Goal: Task Accomplishment & Management: Manage account settings

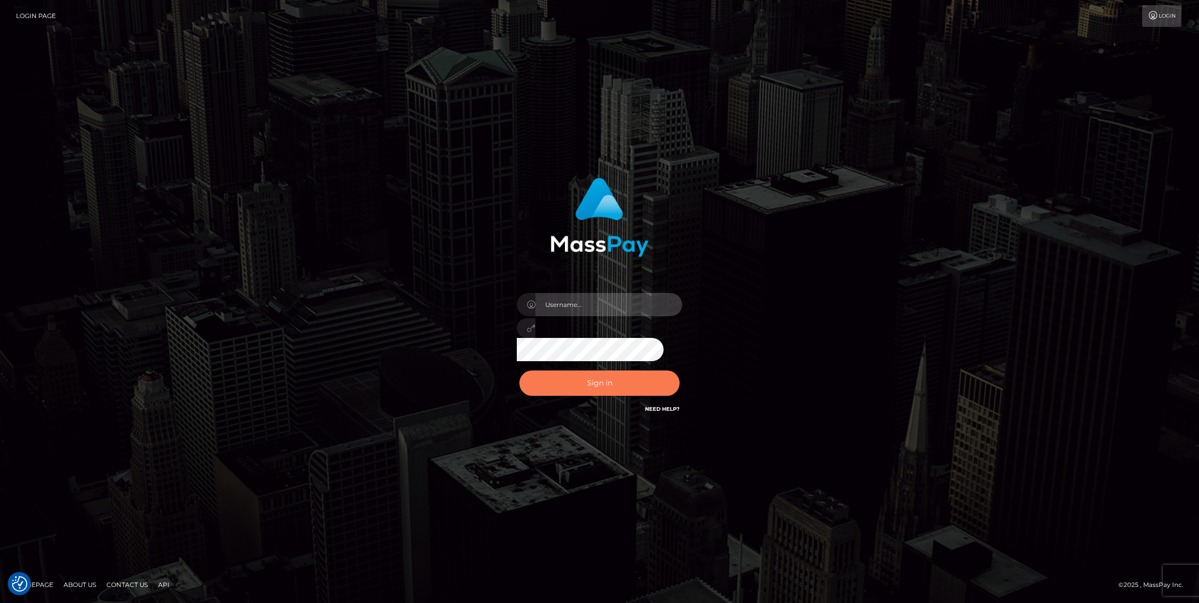
type input "[PERSON_NAME]"
click at [590, 381] on button "Sign in" at bounding box center [599, 383] width 160 height 25
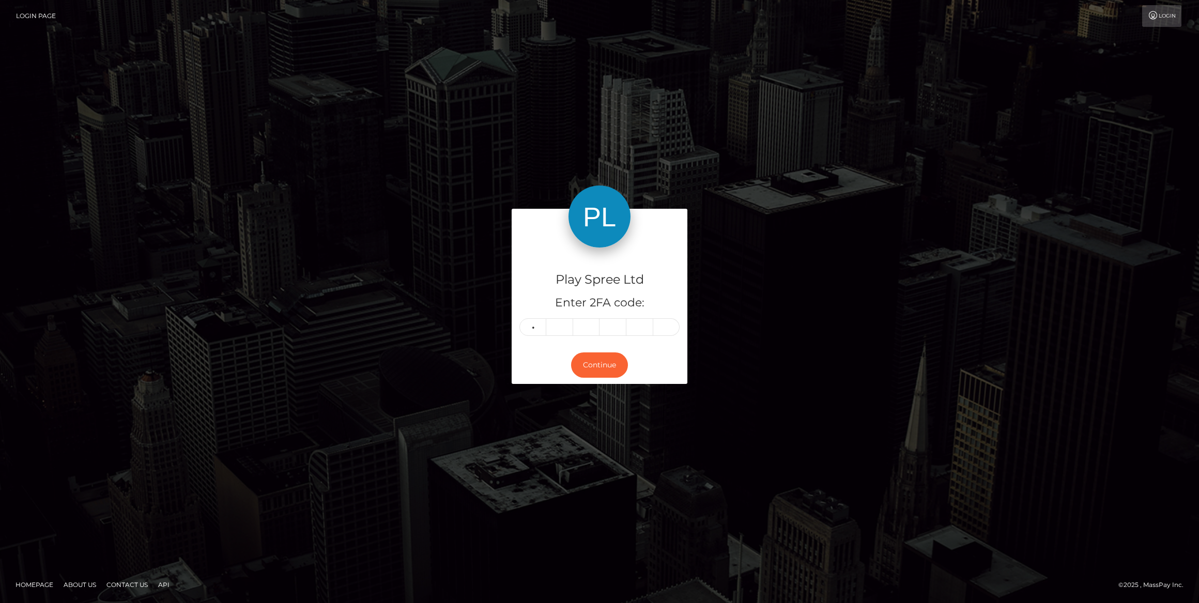
type input "9"
type input "4"
type input "7"
type input "1"
type input "3"
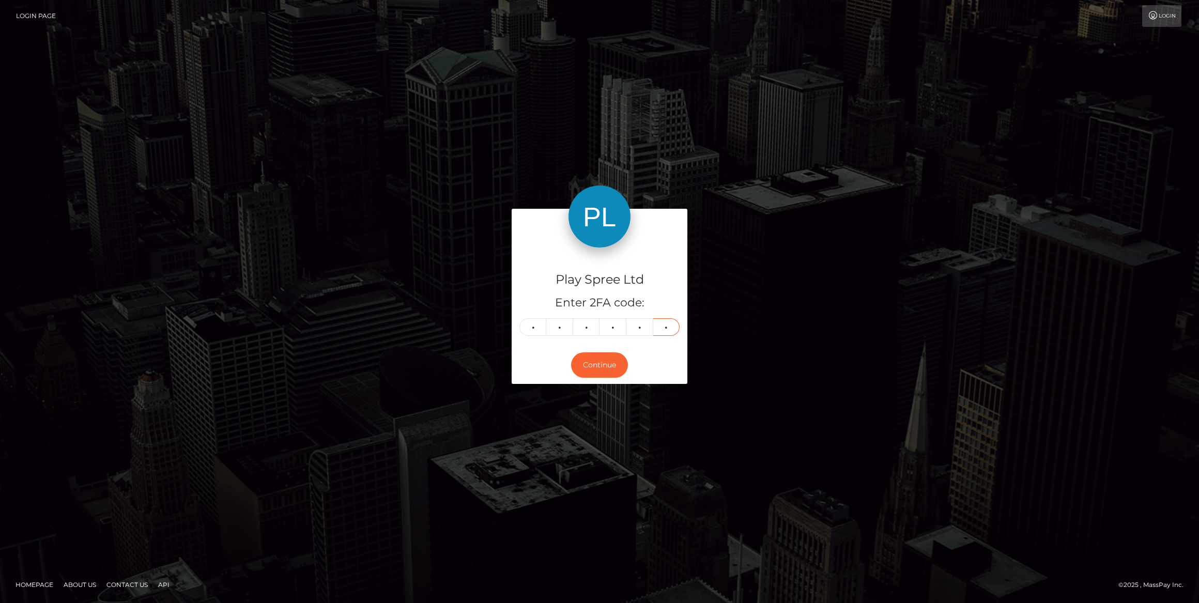
type input "4"
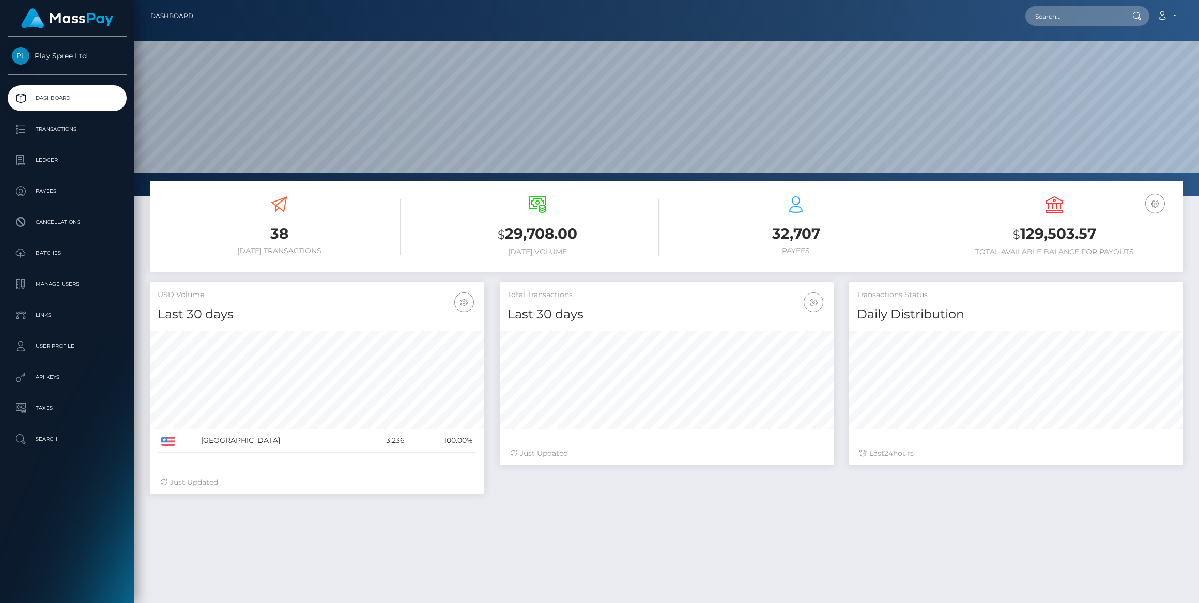
scroll to position [183, 334]
drag, startPoint x: 77, startPoint y: 283, endPoint x: 95, endPoint y: 282, distance: 18.1
click at [77, 283] on p "Manage Users" at bounding box center [67, 284] width 111 height 16
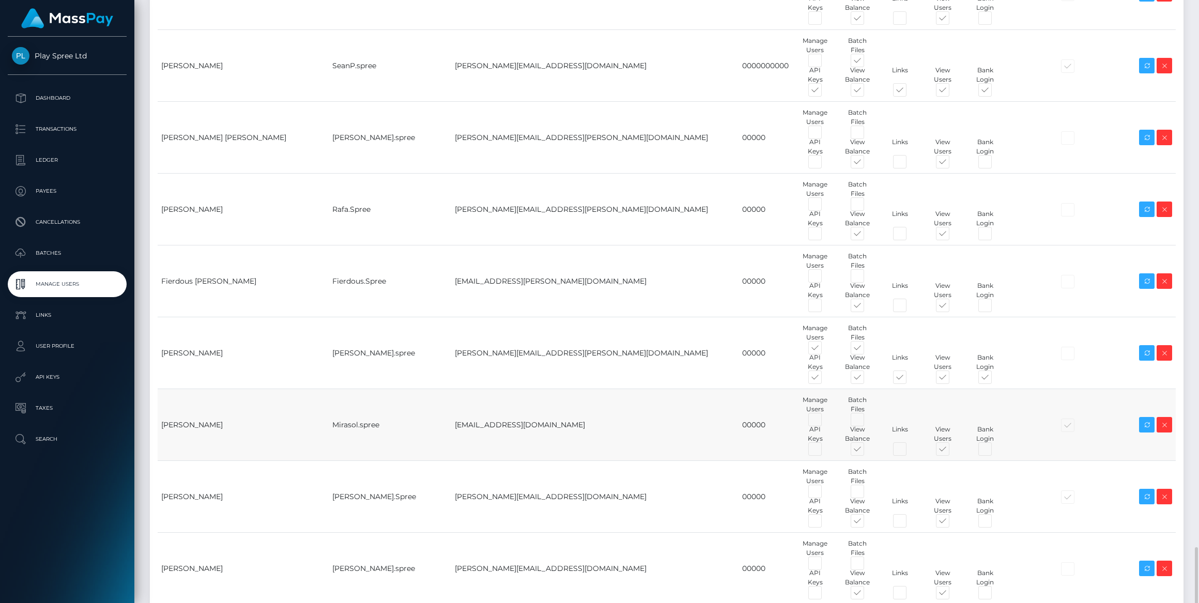
scroll to position [3812, 0]
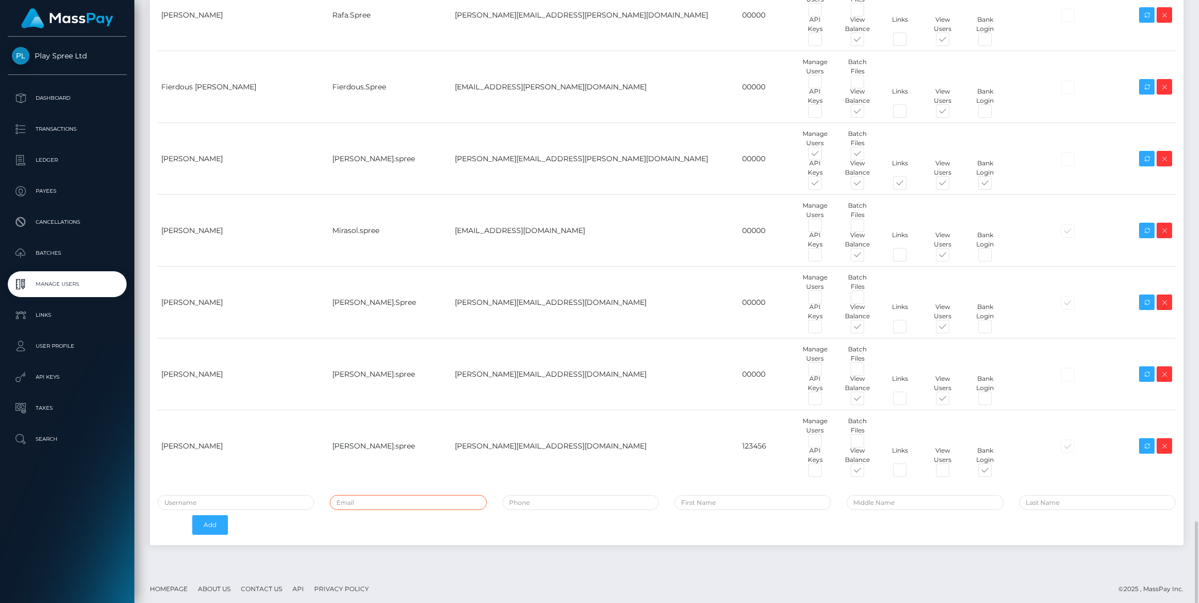
click at [368, 501] on input "email" at bounding box center [408, 502] width 157 height 15
paste input "jose.diaz@patrianna.com"
type input "jose.diaz@patrianna.com"
click at [237, 501] on input "text" at bounding box center [236, 502] width 157 height 15
type input "Caroline-spree"
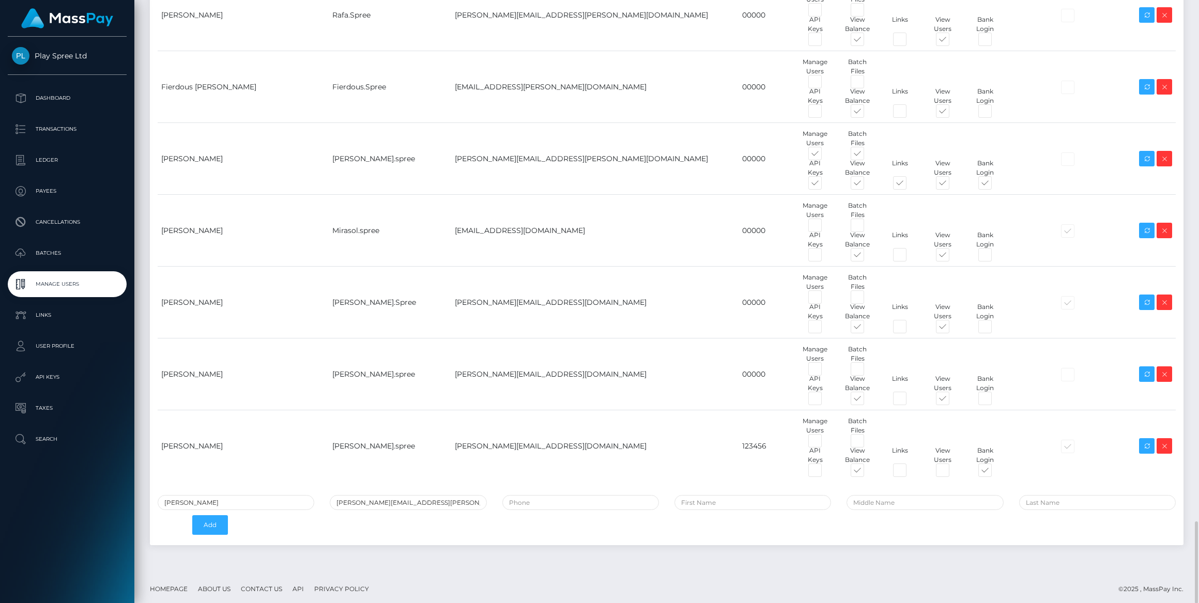
type input "Jose Manuel Diaz Meseguer"
drag, startPoint x: 264, startPoint y: 499, endPoint x: -2, endPoint y: 486, distance: 265.9
click at [0, 486] on html "Play Spree Ltd Dashboard Transactions Ledger Payees Cancellations" at bounding box center [599, 301] width 1199 height 603
type input "Jose.Spree"
drag, startPoint x: 797, startPoint y: 502, endPoint x: 737, endPoint y: 502, distance: 60.5
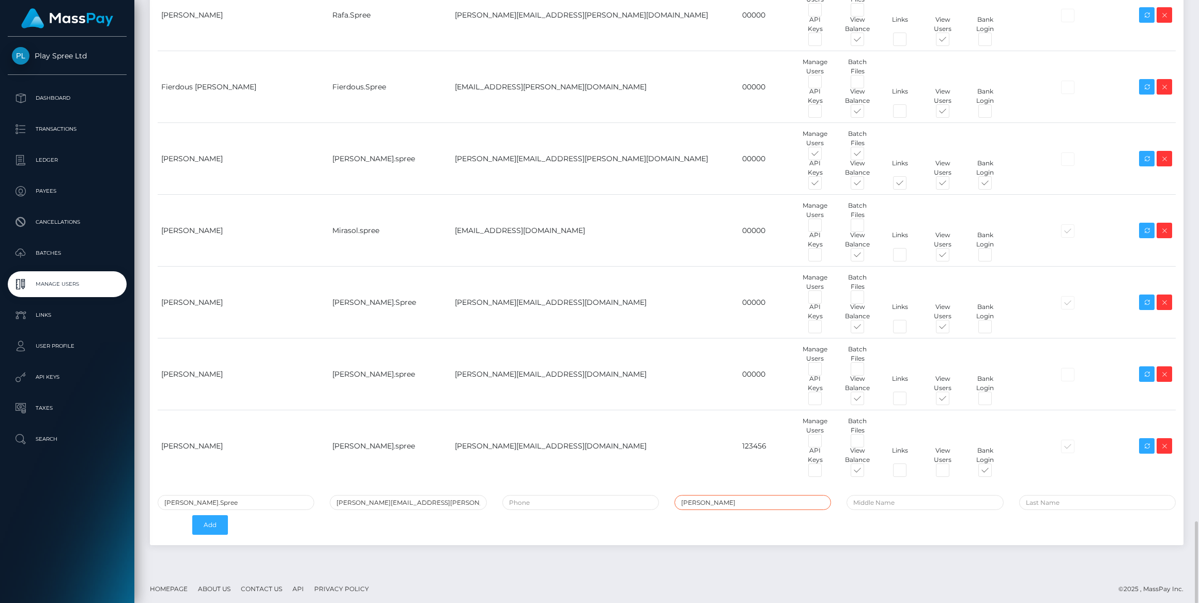
click at [737, 502] on input "Jose Manuel Diaz Meseguer" at bounding box center [752, 502] width 157 height 15
type input "Jose Manuel Diaz"
click at [1048, 496] on input "text" at bounding box center [1097, 502] width 157 height 15
paste input "Meseguer"
type input "Meseguer"
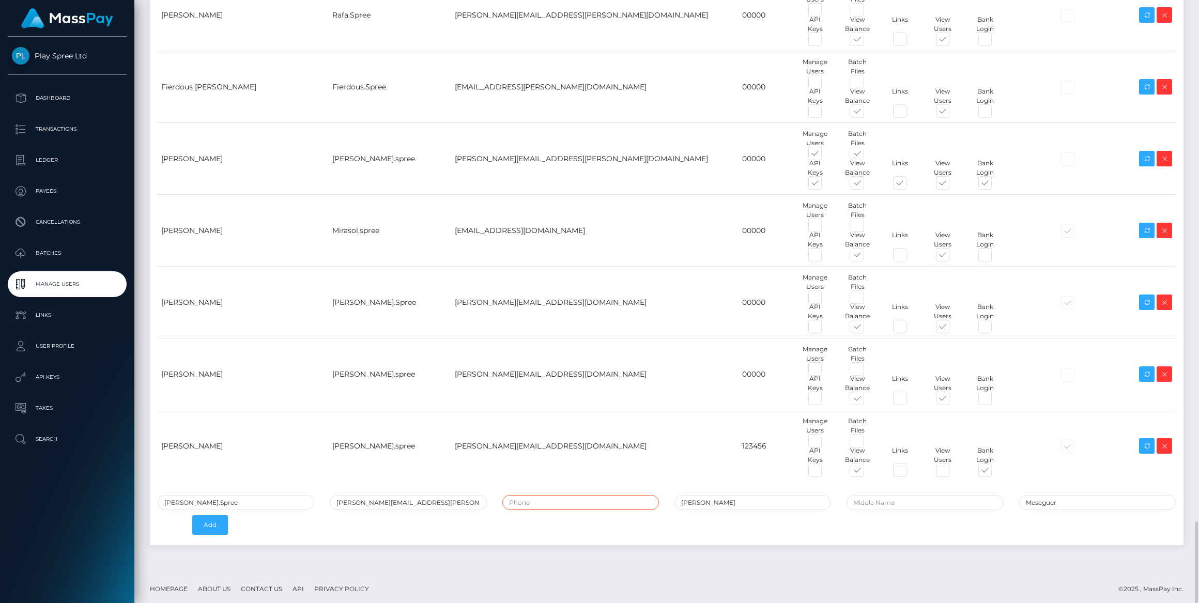
click at [560, 495] on input "tel" at bounding box center [580, 502] width 157 height 15
type input "00000"
click at [212, 518] on button "Add" at bounding box center [210, 525] width 36 height 20
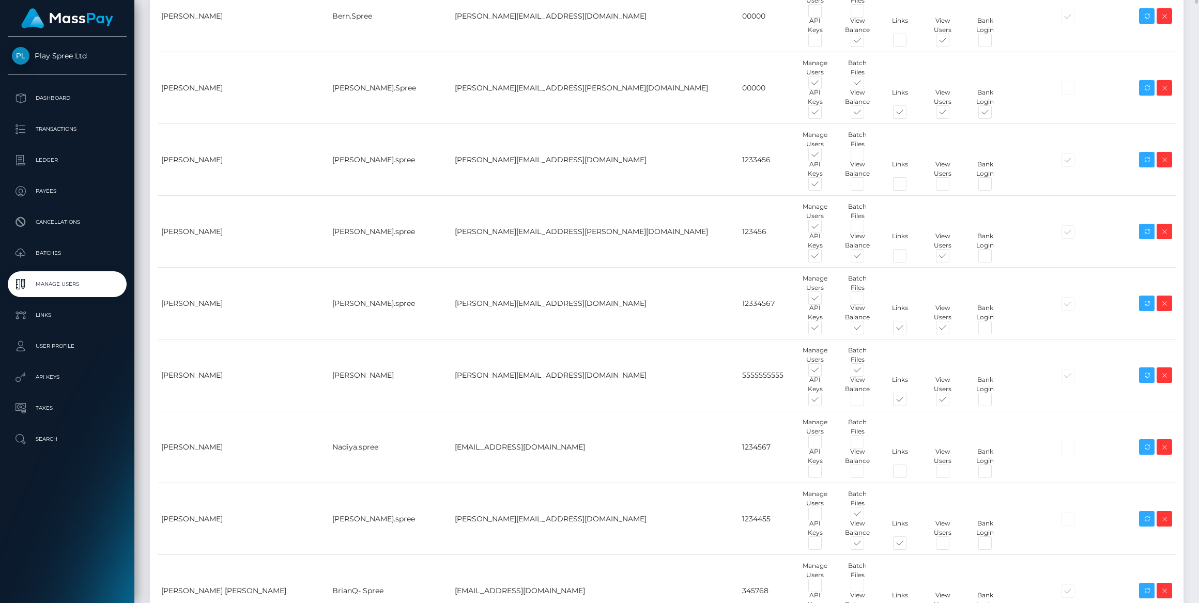
scroll to position [78, 0]
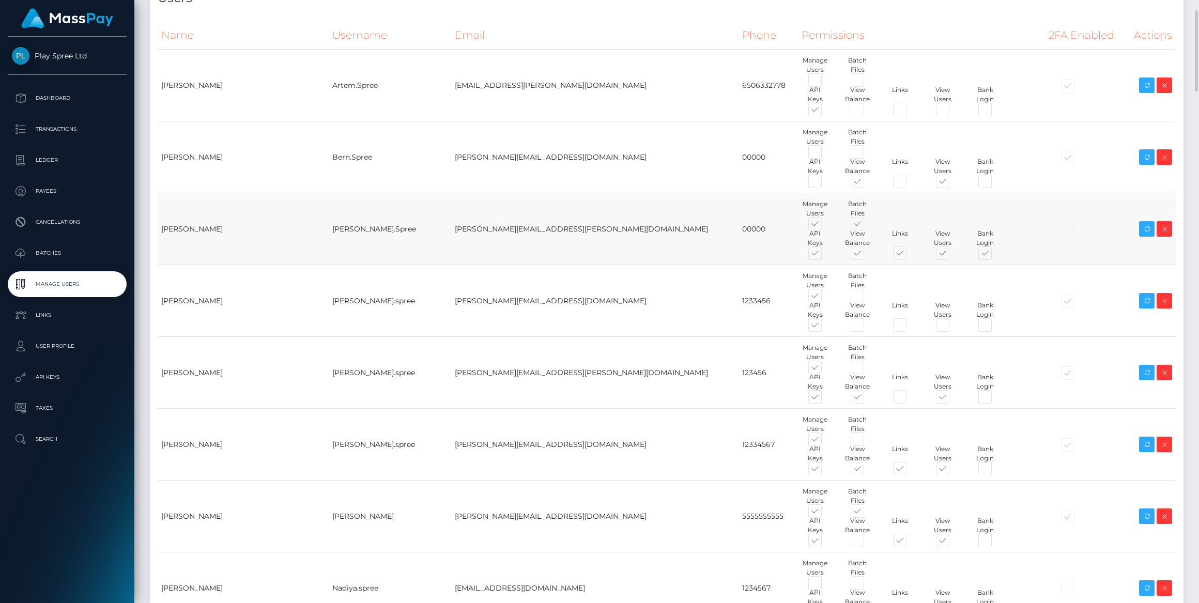
click at [824, 226] on span at bounding box center [824, 226] width 0 height 0
click at [824, 226] on input "checkbox" at bounding box center [827, 229] width 7 height 7
checkbox input "false"
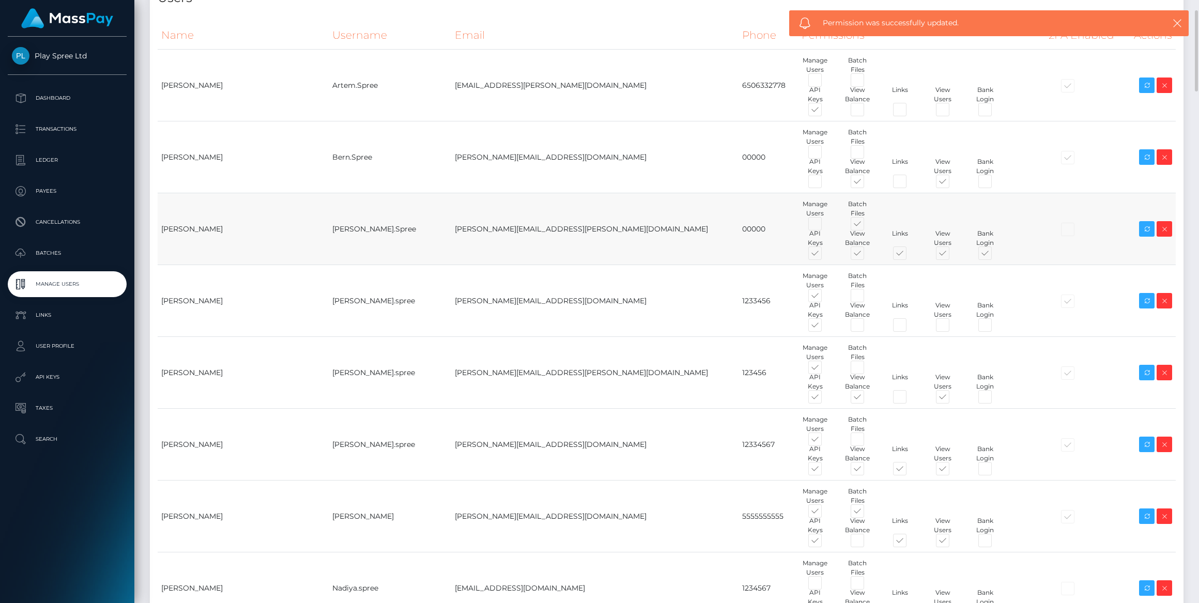
click at [867, 226] on span at bounding box center [867, 226] width 0 height 0
click at [867, 226] on input "checkbox" at bounding box center [870, 229] width 7 height 7
checkbox input "false"
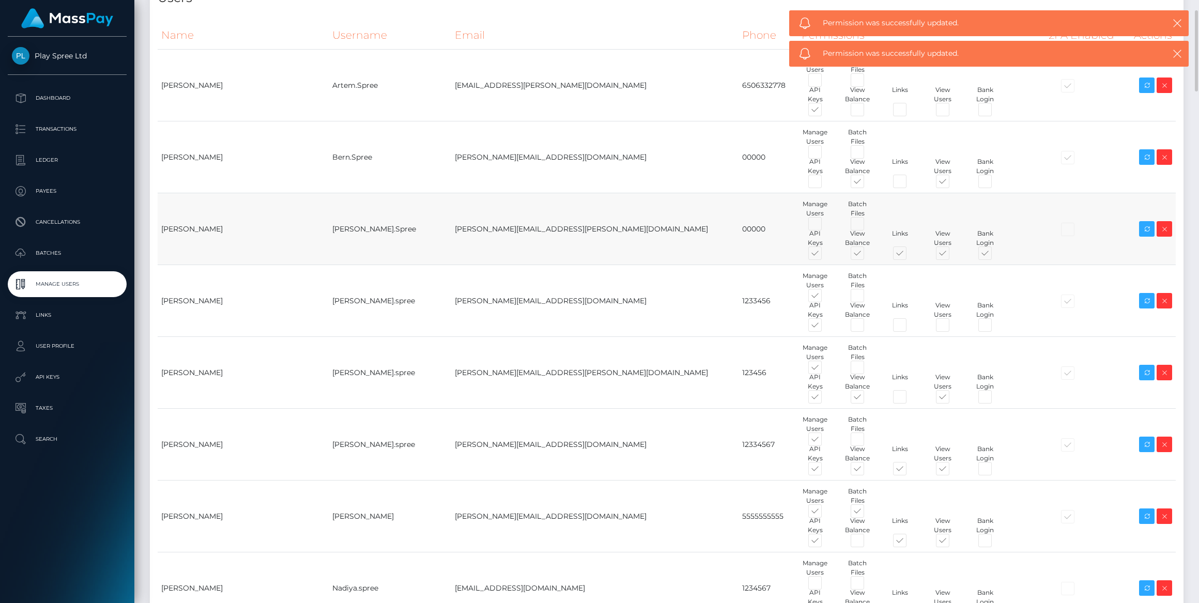
click at [824, 255] on span at bounding box center [824, 255] width 0 height 0
click at [824, 255] on input "checkbox" at bounding box center [827, 258] width 7 height 7
checkbox input "false"
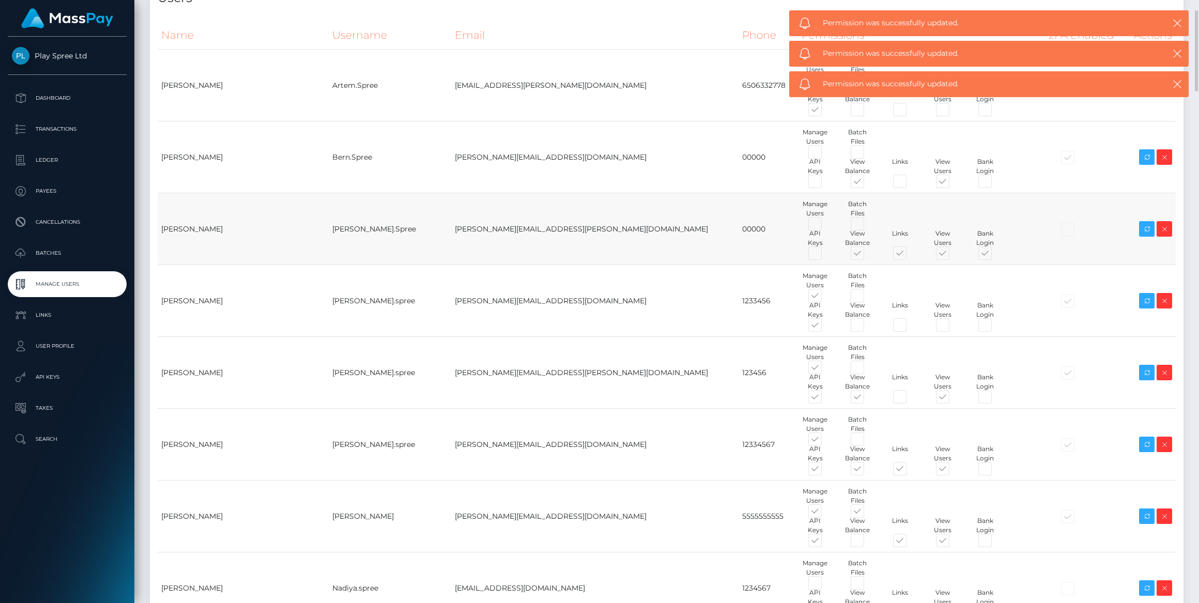
drag, startPoint x: 822, startPoint y: 254, endPoint x: 931, endPoint y: 256, distance: 109.0
click at [909, 255] on span at bounding box center [909, 255] width 0 height 0
click at [909, 255] on input "checkbox" at bounding box center [912, 258] width 7 height 7
checkbox input "false"
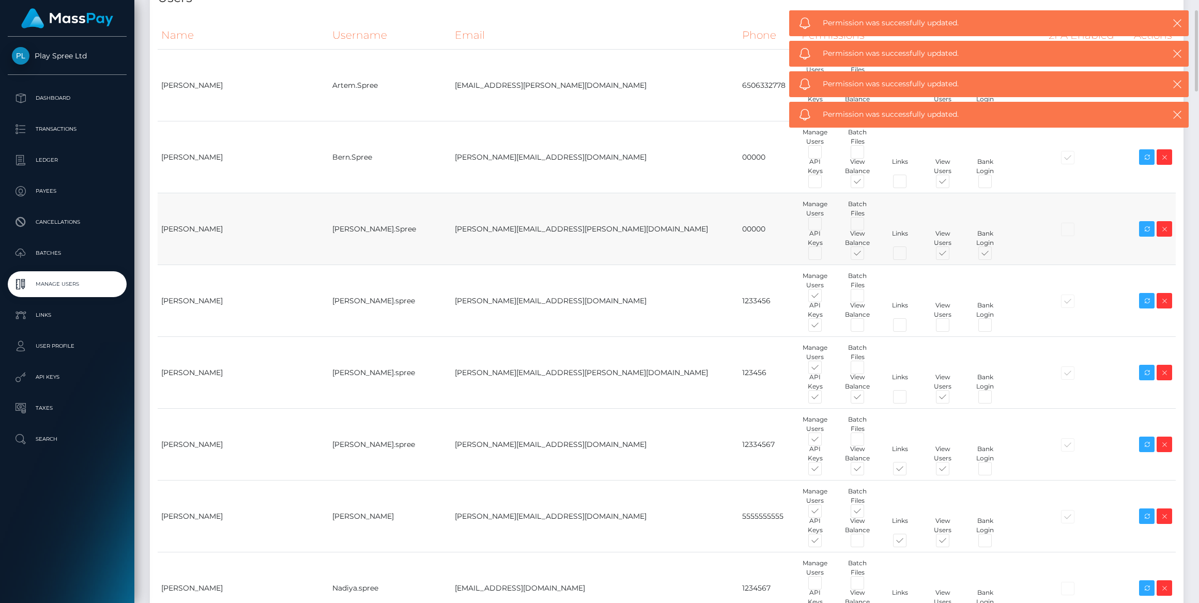
click at [994, 255] on span at bounding box center [994, 255] width 0 height 0
click at [994, 255] on input "checkbox" at bounding box center [997, 258] width 7 height 7
checkbox input "false"
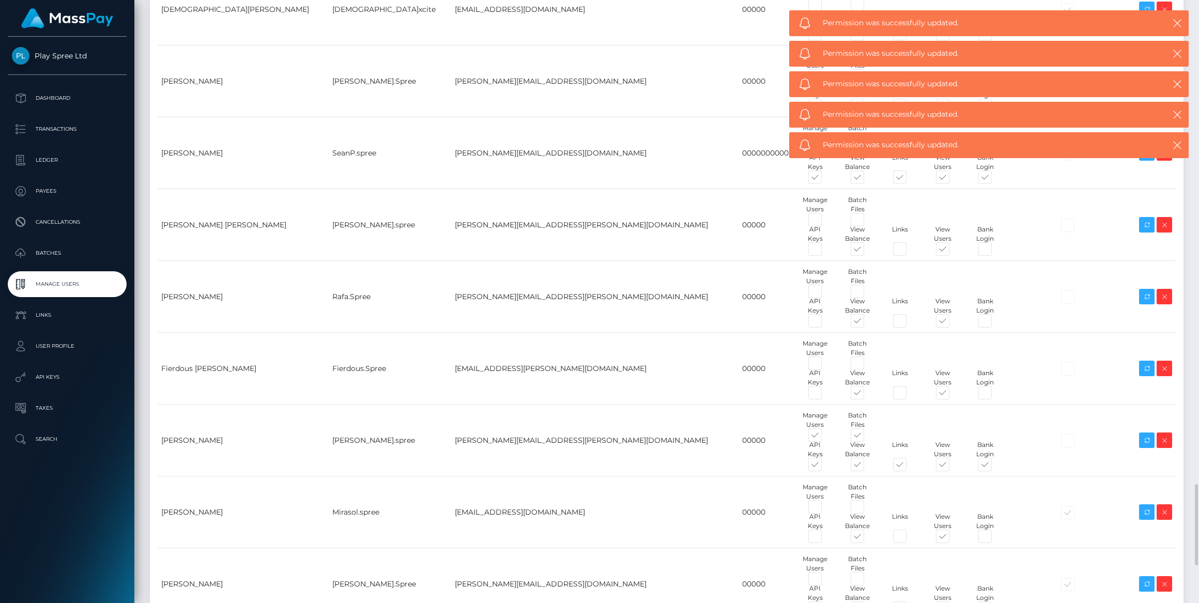
scroll to position [3883, 0]
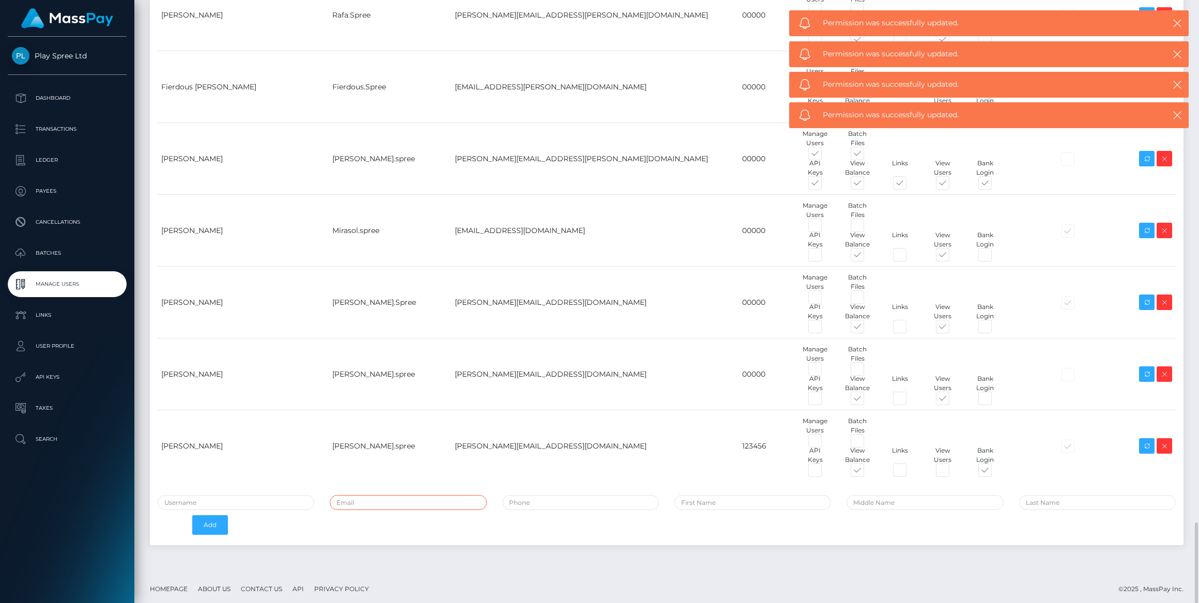
click at [365, 497] on input "email" at bounding box center [408, 502] width 157 height 15
paste input "[EMAIL_ADDRESS][PERSON_NAME][DOMAIN_NAME]"
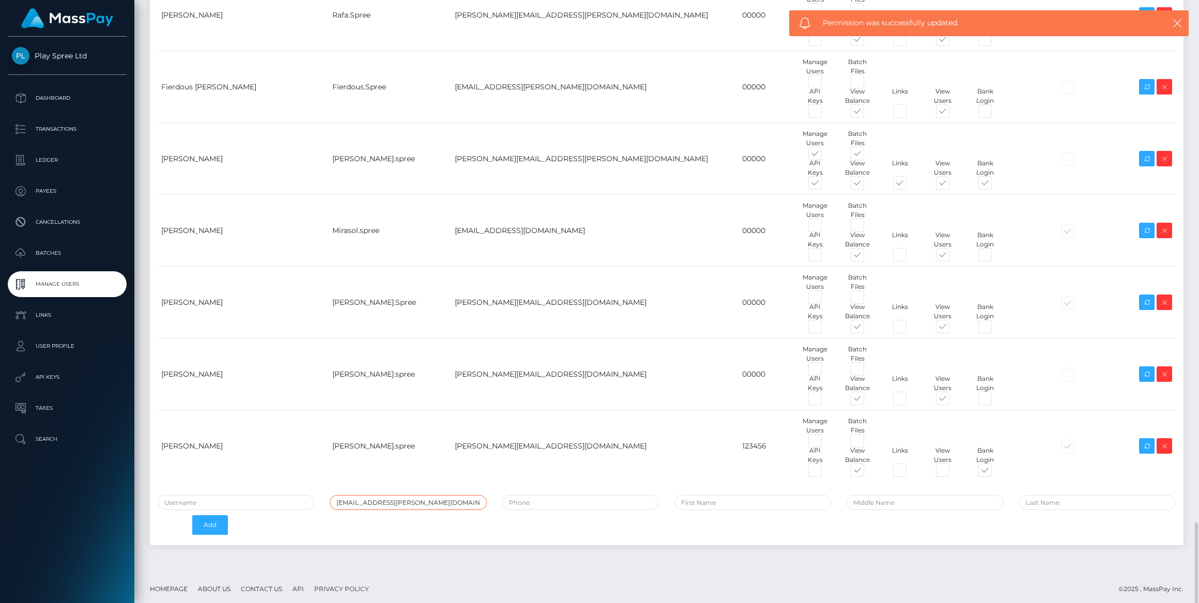
type input "[EMAIL_ADDRESS][PERSON_NAME][DOMAIN_NAME]"
click at [533, 505] on input "tel" at bounding box center [580, 502] width 157 height 15
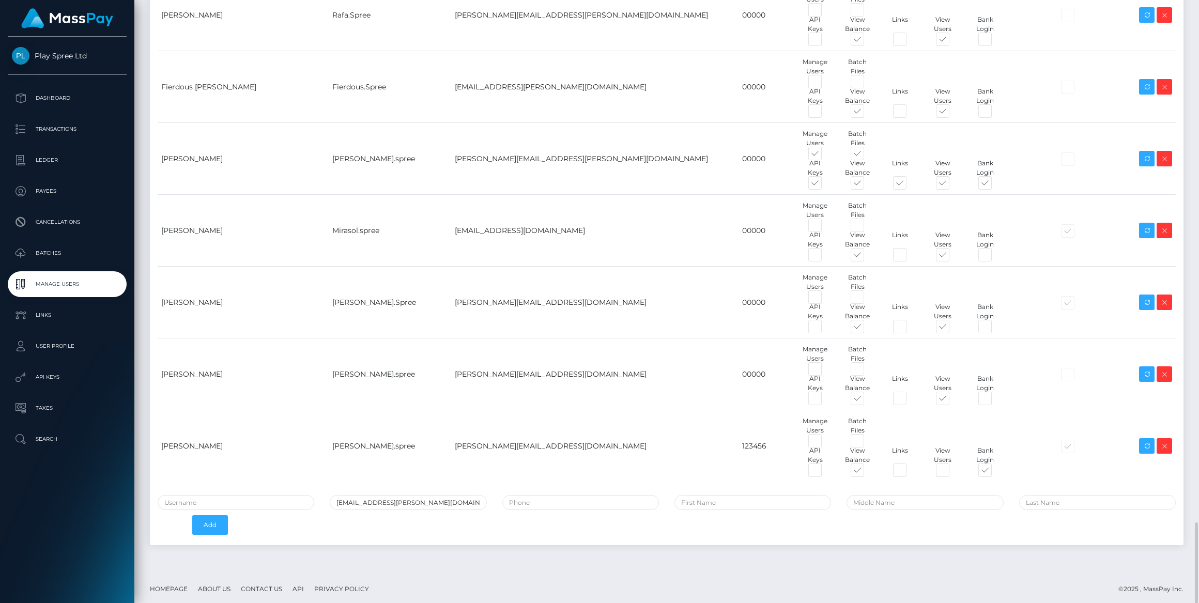
drag, startPoint x: 253, startPoint y: 510, endPoint x: 261, endPoint y: 505, distance: 10.2
click at [253, 510] on div "nuria.manrique@patrianna.com Add" at bounding box center [666, 517] width 1033 height 45
click at [263, 501] on input "text" at bounding box center [236, 502] width 157 height 15
click at [248, 497] on input "text" at bounding box center [236, 502] width 157 height 15
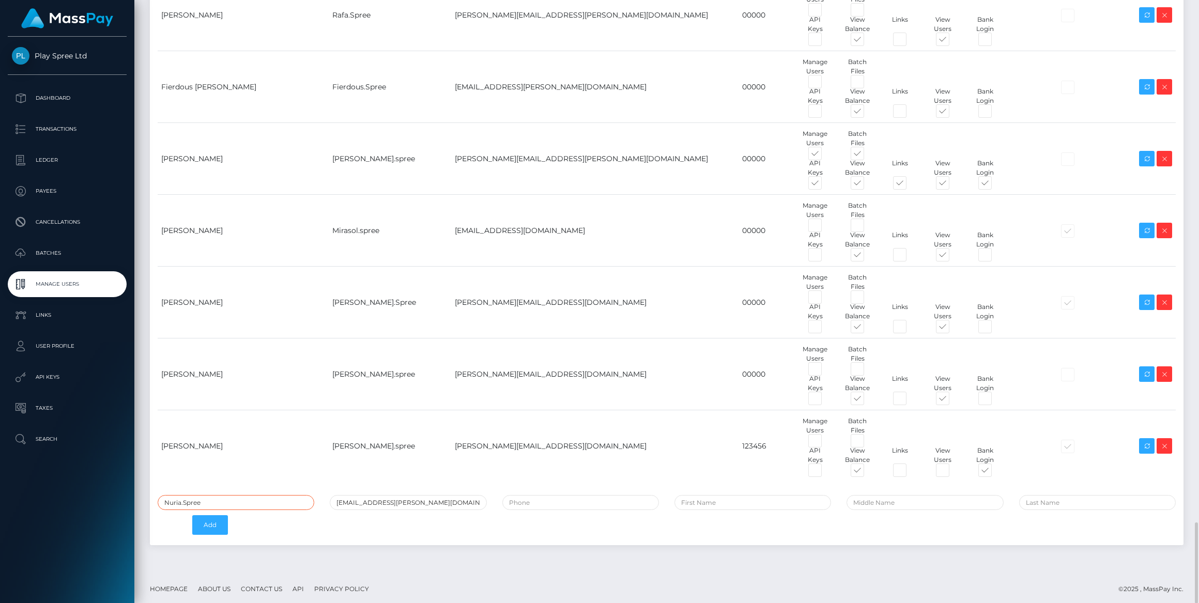
type input "Nuria.Spree"
click at [612, 495] on input "tel" at bounding box center [580, 502] width 157 height 15
type input "00000"
click at [717, 499] on input "text" at bounding box center [752, 502] width 157 height 15
type input "Nuria"
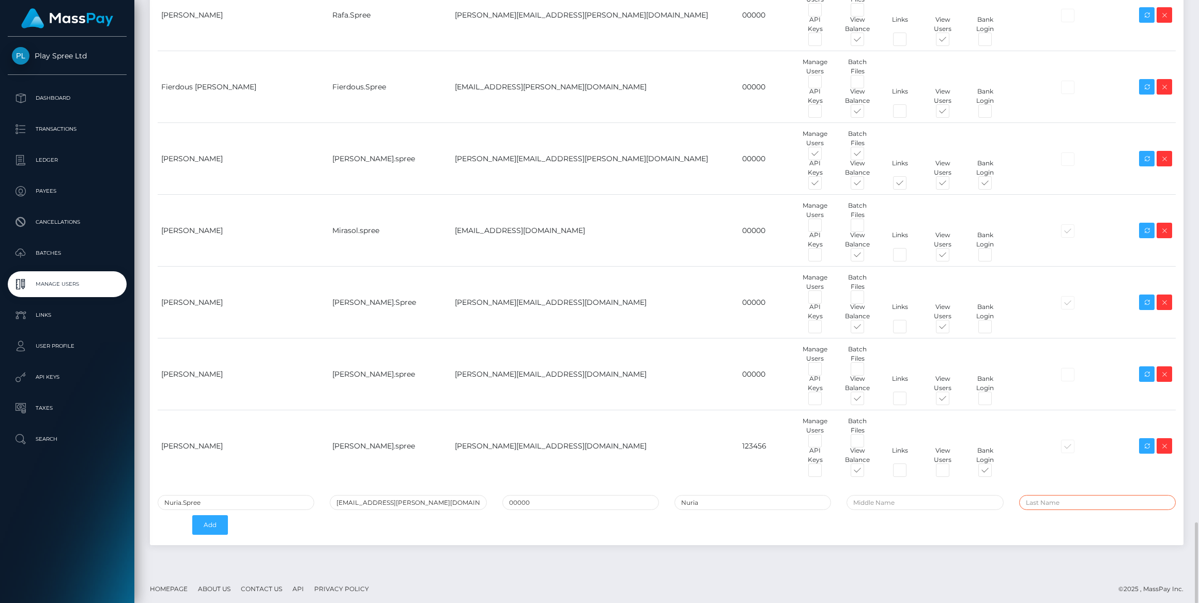
click at [1050, 497] on input "text" at bounding box center [1097, 502] width 157 height 15
type input "Diaz"
click at [211, 521] on button "Add" at bounding box center [210, 525] width 36 height 20
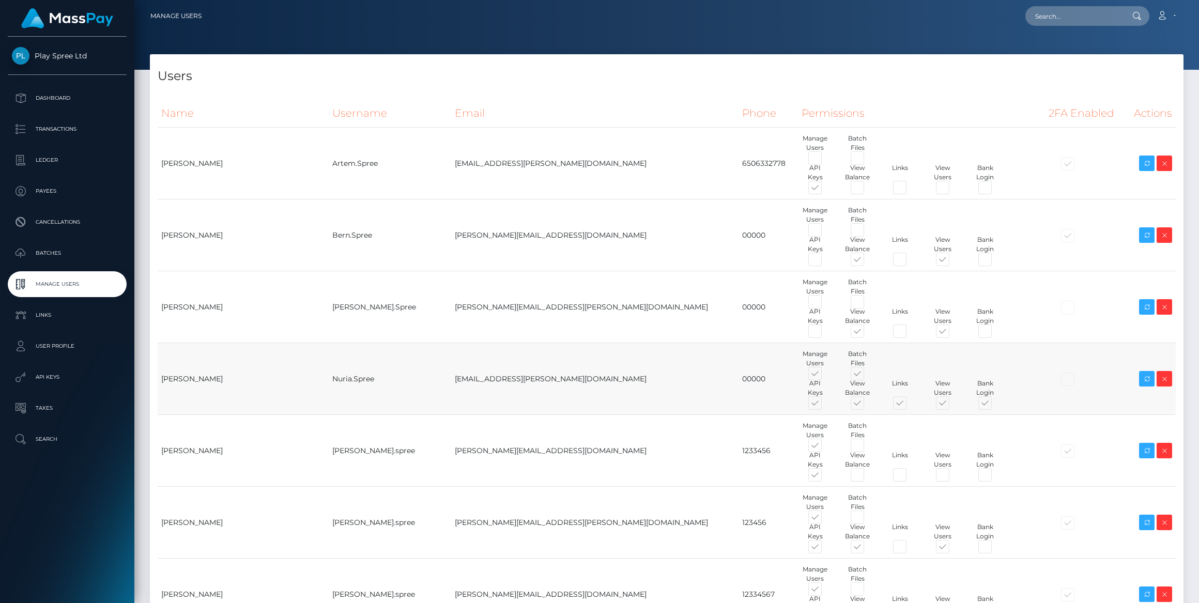
click at [824, 376] on span at bounding box center [824, 376] width 0 height 0
click at [824, 376] on input "checkbox" at bounding box center [827, 379] width 7 height 7
checkbox input "false"
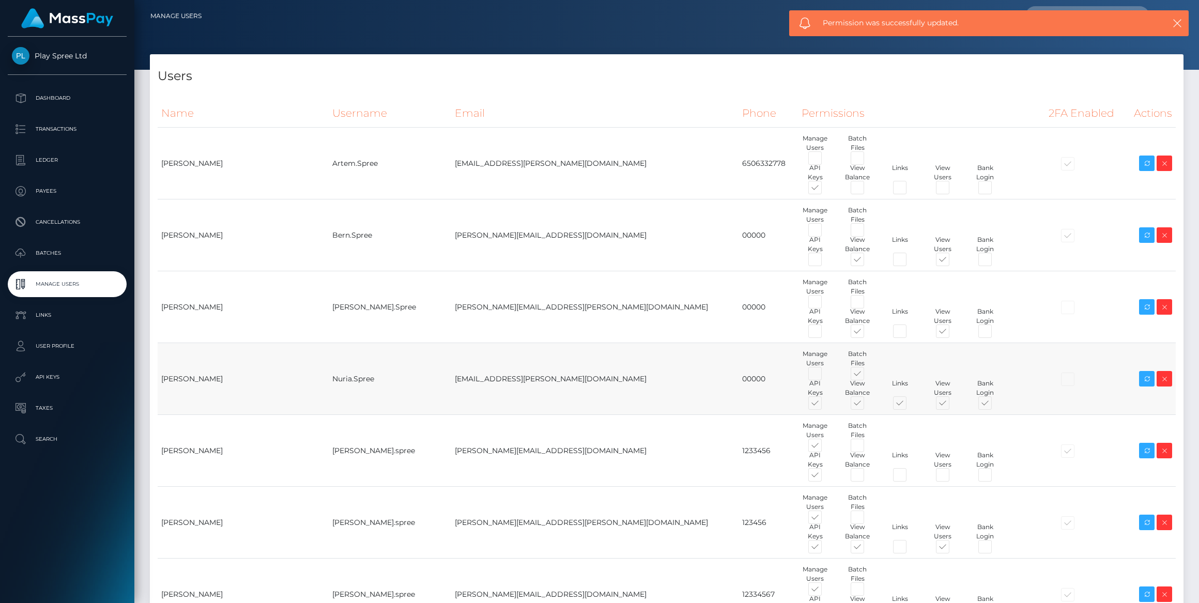
drag, startPoint x: 769, startPoint y: 371, endPoint x: 713, endPoint y: 405, distance: 65.4
click at [867, 376] on span at bounding box center [867, 376] width 0 height 0
click at [867, 376] on input "checkbox" at bounding box center [870, 379] width 7 height 7
checkbox input "false"
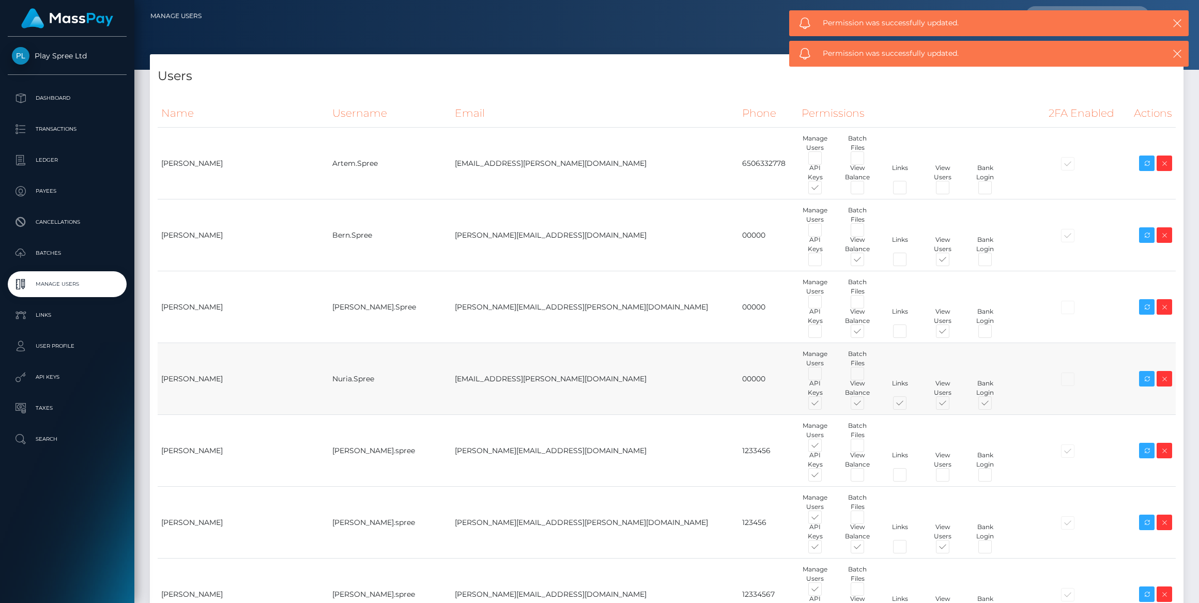
click at [824, 405] on span at bounding box center [824, 405] width 0 height 0
click at [824, 405] on input "checkbox" at bounding box center [827, 408] width 7 height 7
checkbox input "false"
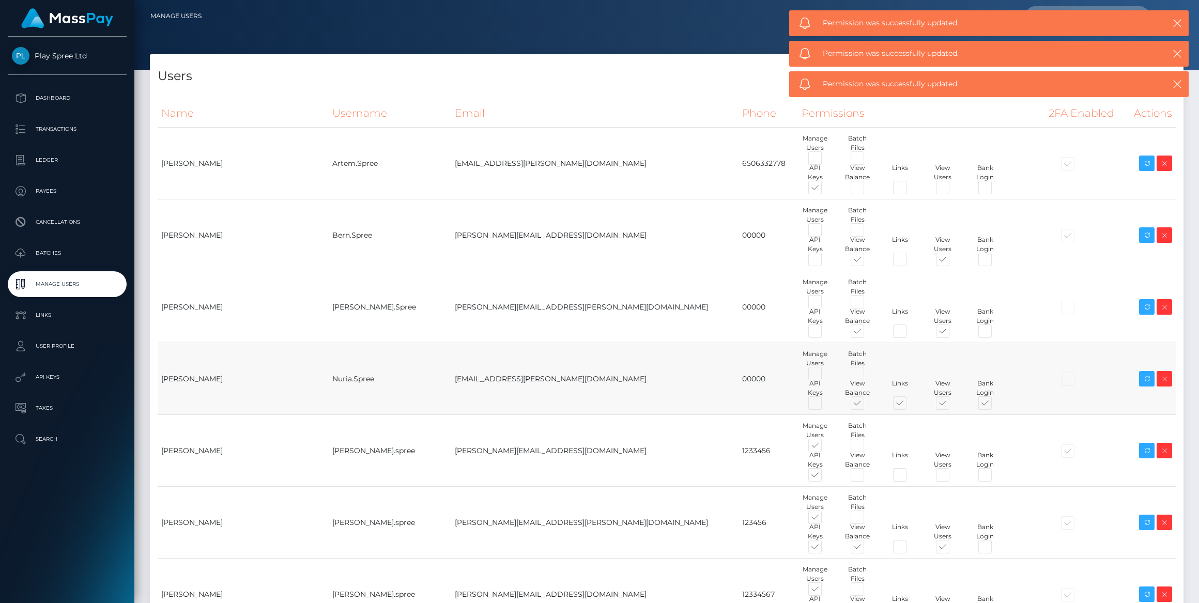
click at [909, 405] on span at bounding box center [909, 405] width 0 height 0
click at [909, 405] on input "checkbox" at bounding box center [912, 408] width 7 height 7
checkbox input "false"
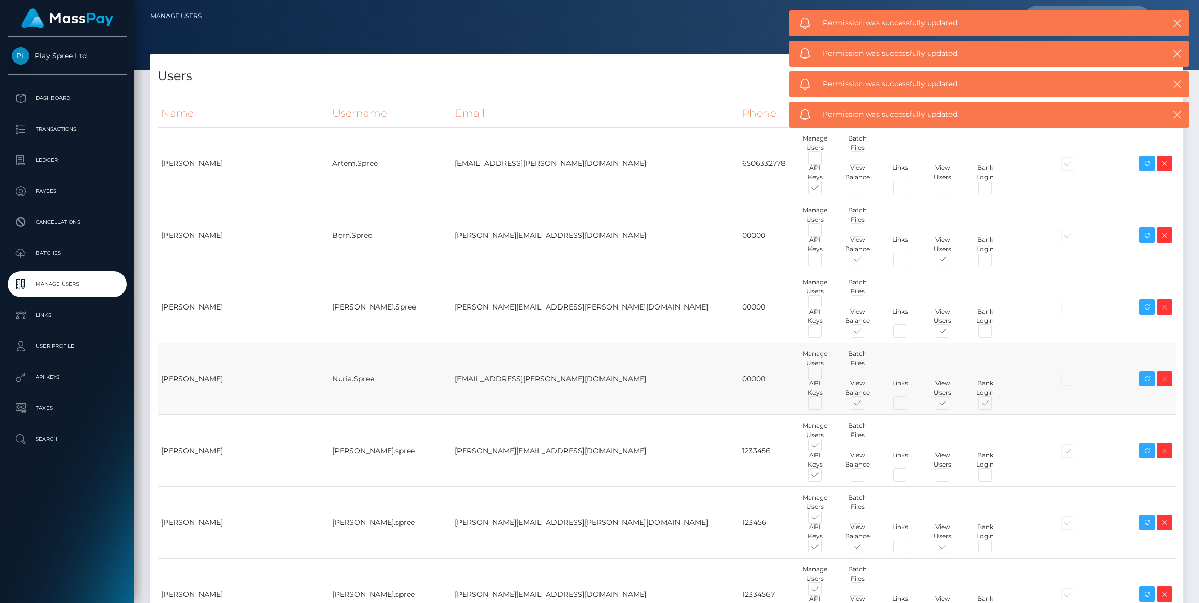
click at [994, 405] on span at bounding box center [994, 405] width 0 height 0
click at [994, 405] on input "checkbox" at bounding box center [997, 408] width 7 height 7
checkbox input "false"
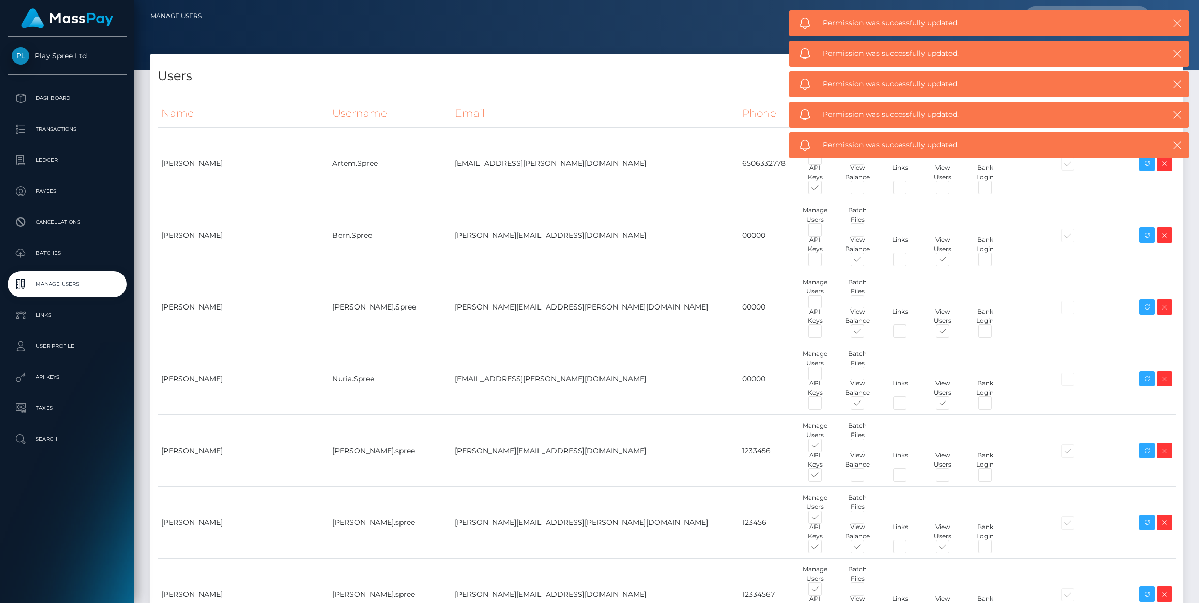
click at [1180, 25] on icon "button" at bounding box center [1177, 23] width 10 height 10
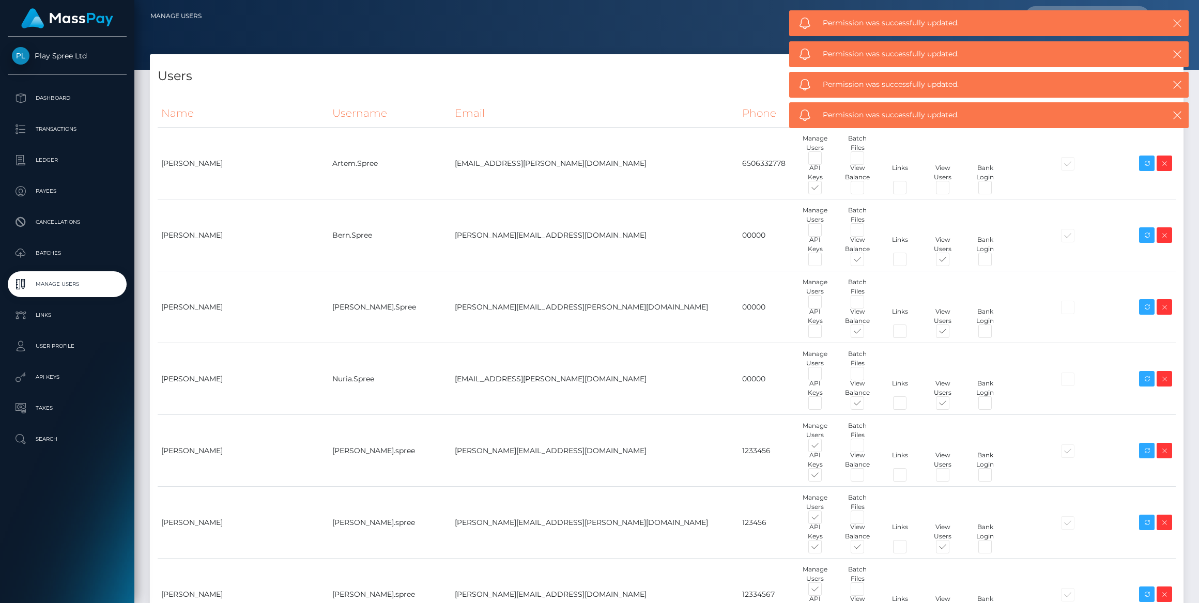
click at [1177, 23] on icon "button" at bounding box center [1177, 23] width 10 height 10
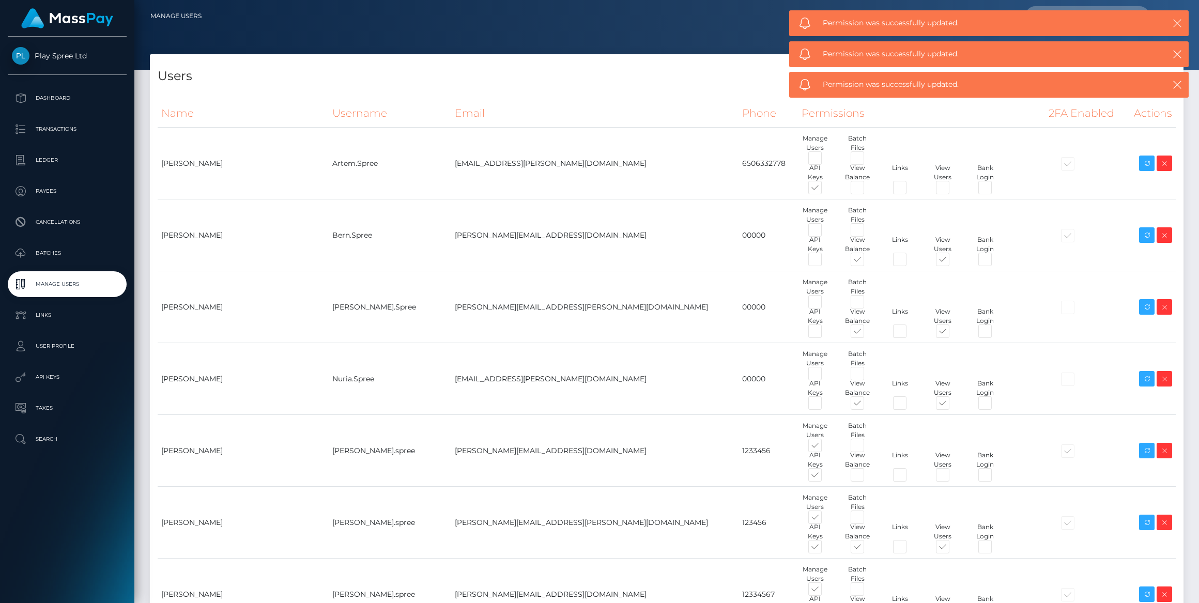
click at [1179, 27] on icon "button" at bounding box center [1177, 23] width 10 height 10
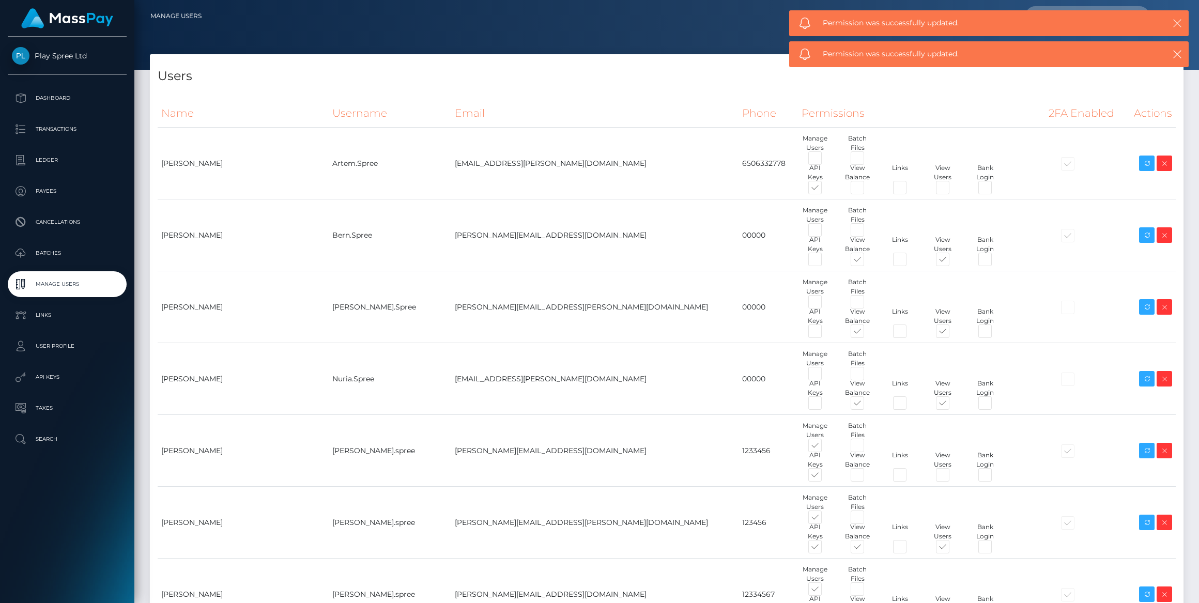
click at [1178, 27] on icon "button" at bounding box center [1177, 23] width 10 height 10
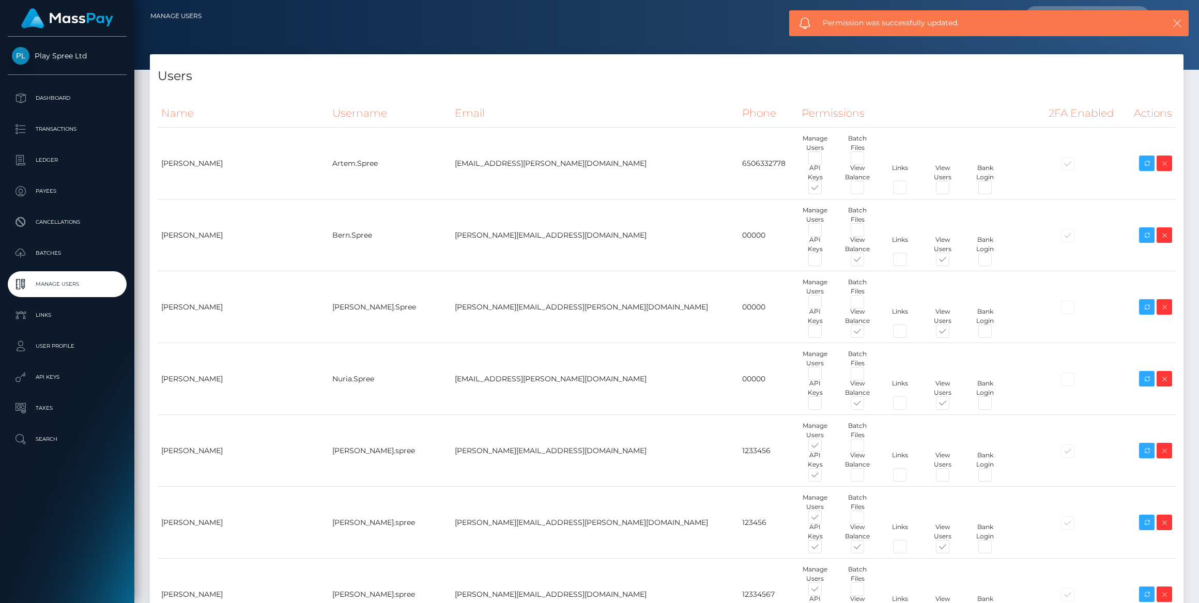
click at [1177, 27] on icon "button" at bounding box center [1177, 23] width 10 height 10
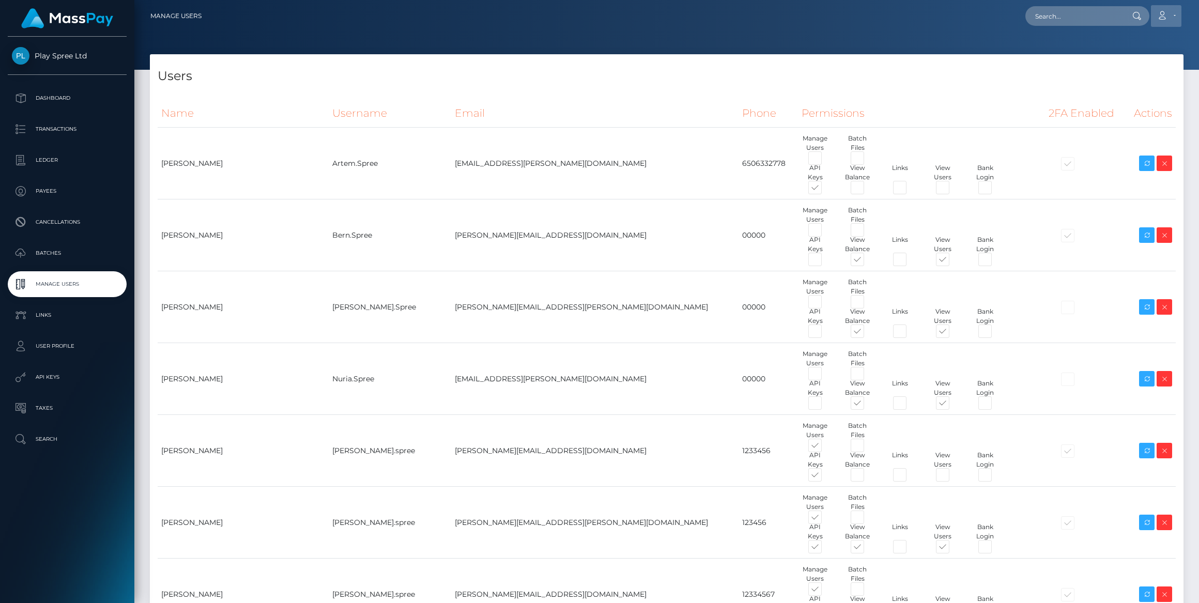
click at [1164, 12] on icon at bounding box center [1161, 15] width 11 height 8
click at [1127, 67] on link "Logout" at bounding box center [1141, 66] width 83 height 19
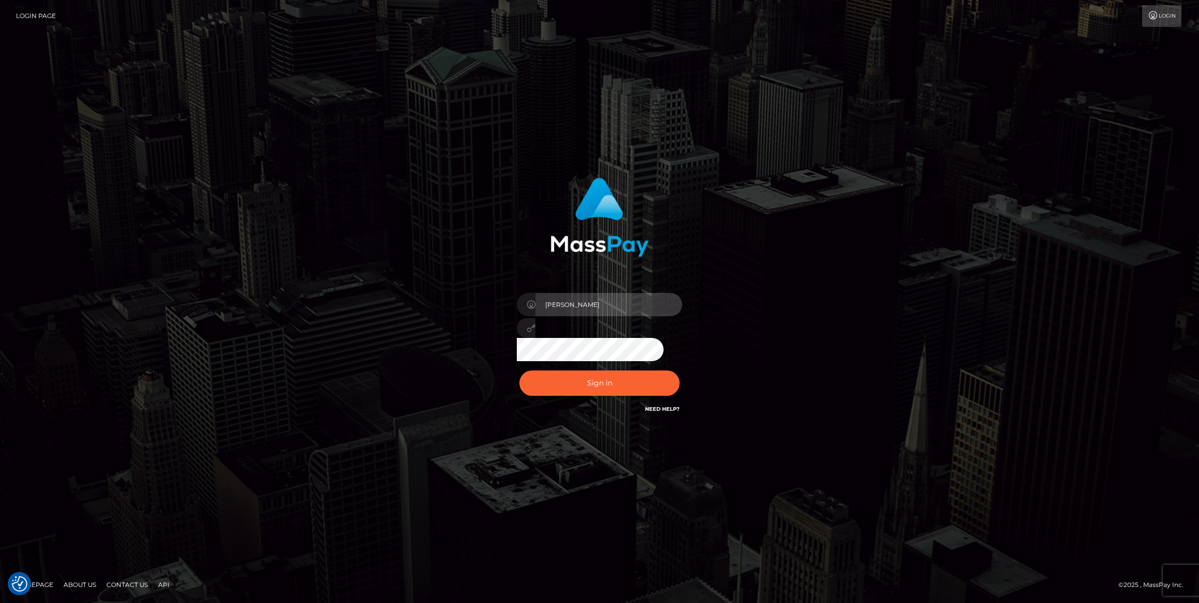
click at [608, 305] on input "[PERSON_NAME]" at bounding box center [608, 304] width 147 height 23
type input "megabonanza.[PERSON_NAME]"
click at [596, 382] on button "Sign in" at bounding box center [599, 383] width 160 height 25
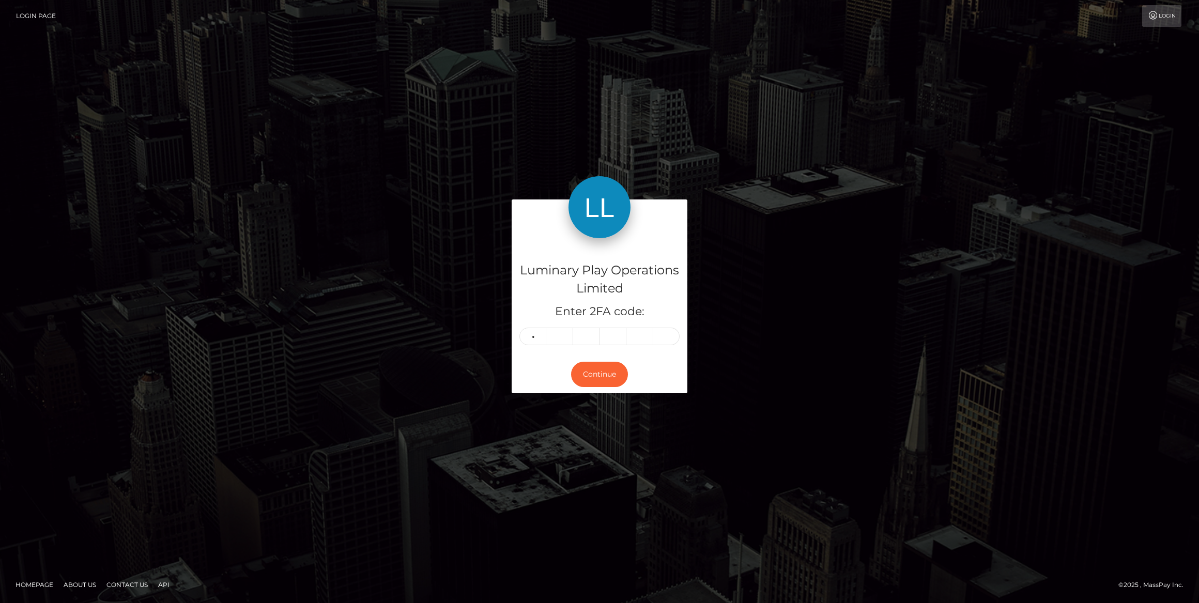
type input "0"
type input "9"
type input "0"
type input "2"
type input "1"
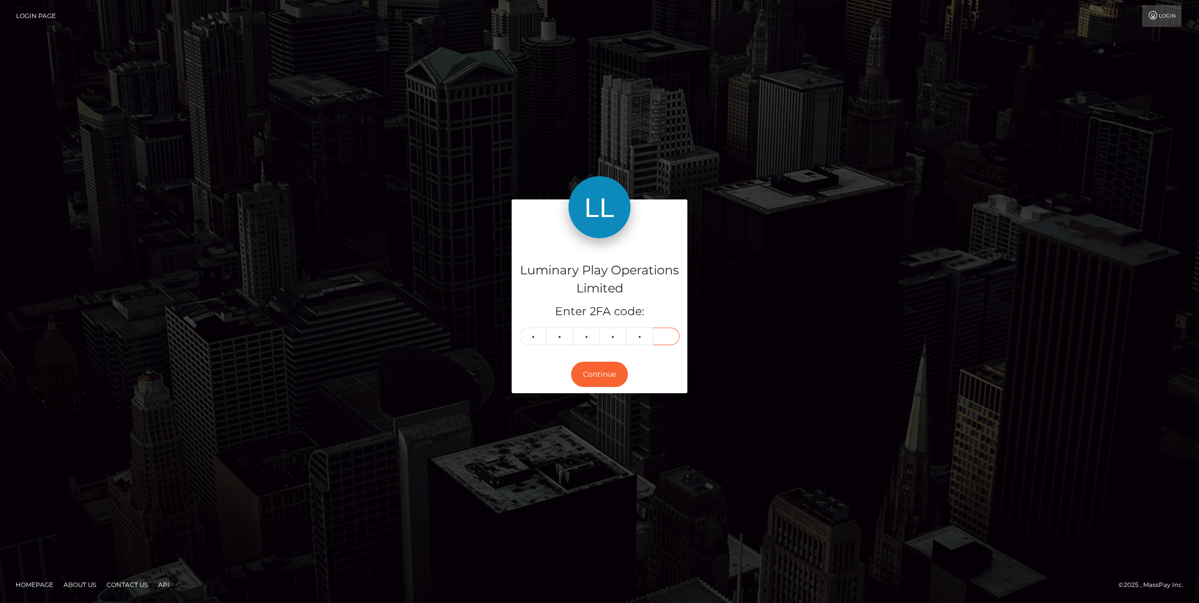
type input "5"
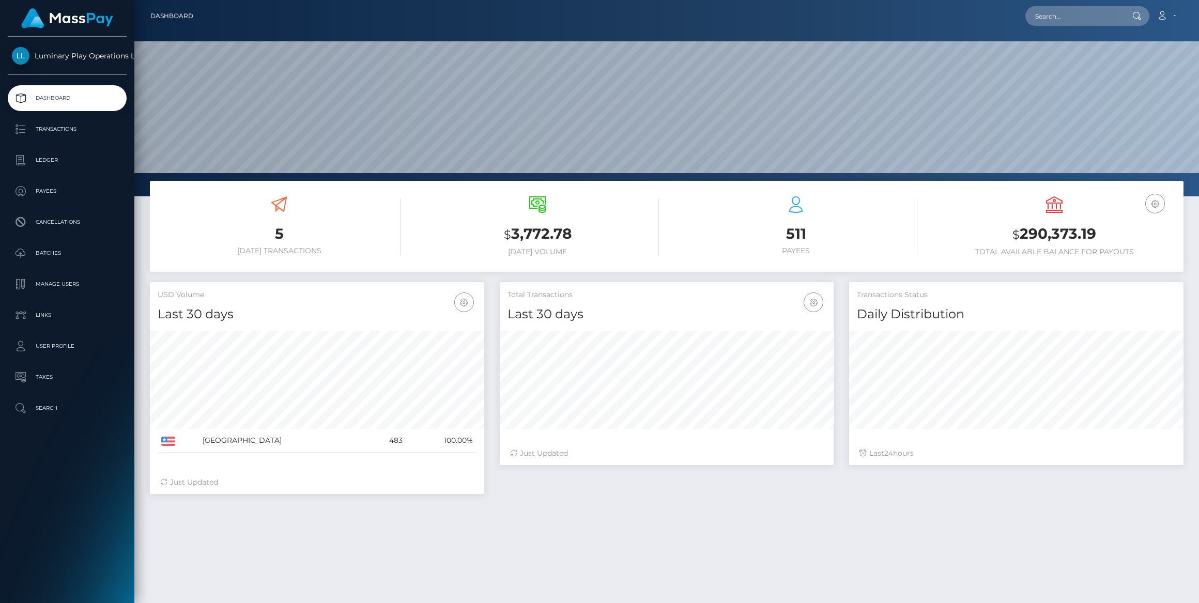
scroll to position [183, 334]
click at [75, 279] on p "Manage Users" at bounding box center [67, 284] width 111 height 16
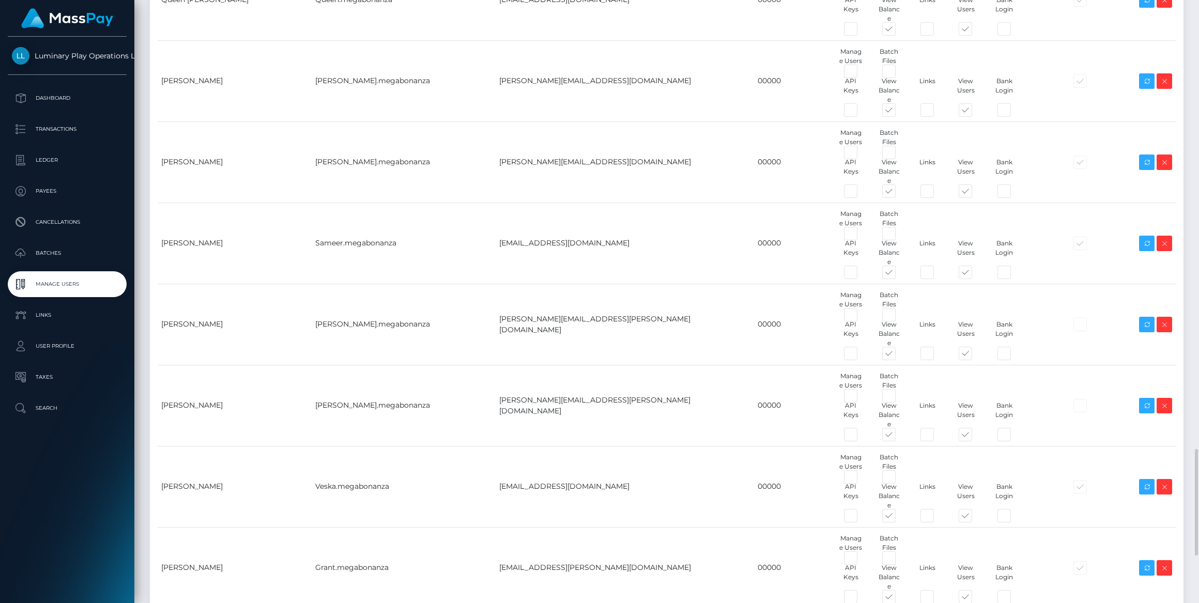
scroll to position [2807, 0]
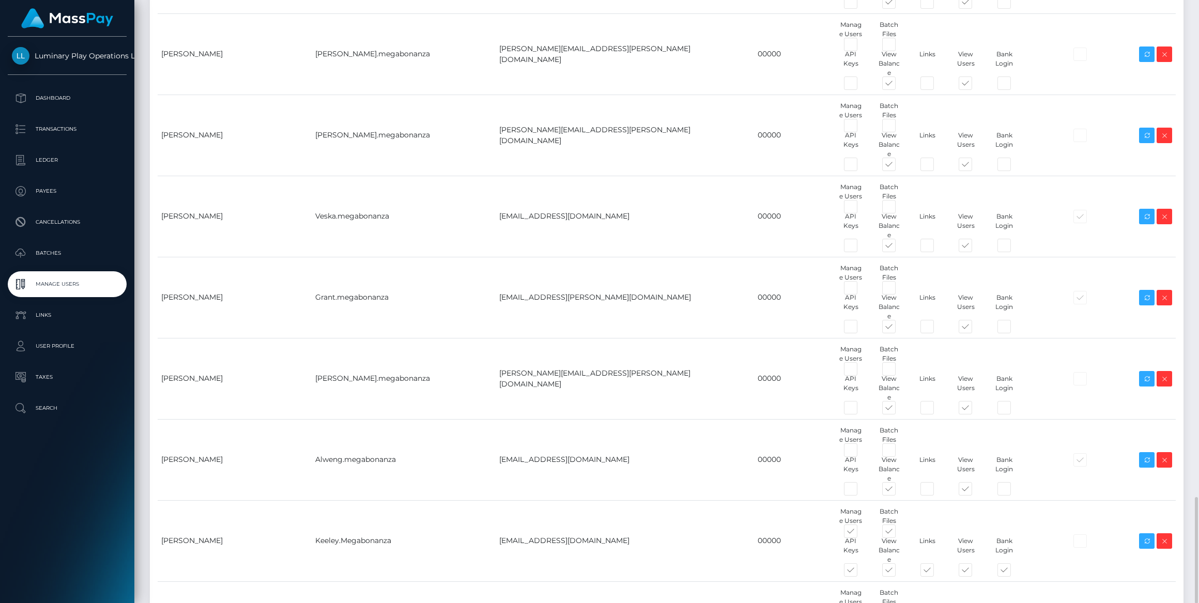
type input "Nuria.megabonanza"
paste input "[EMAIL_ADDRESS][PERSON_NAME][DOMAIN_NAME]"
type input "[EMAIL_ADDRESS][PERSON_NAME][DOMAIN_NAME]"
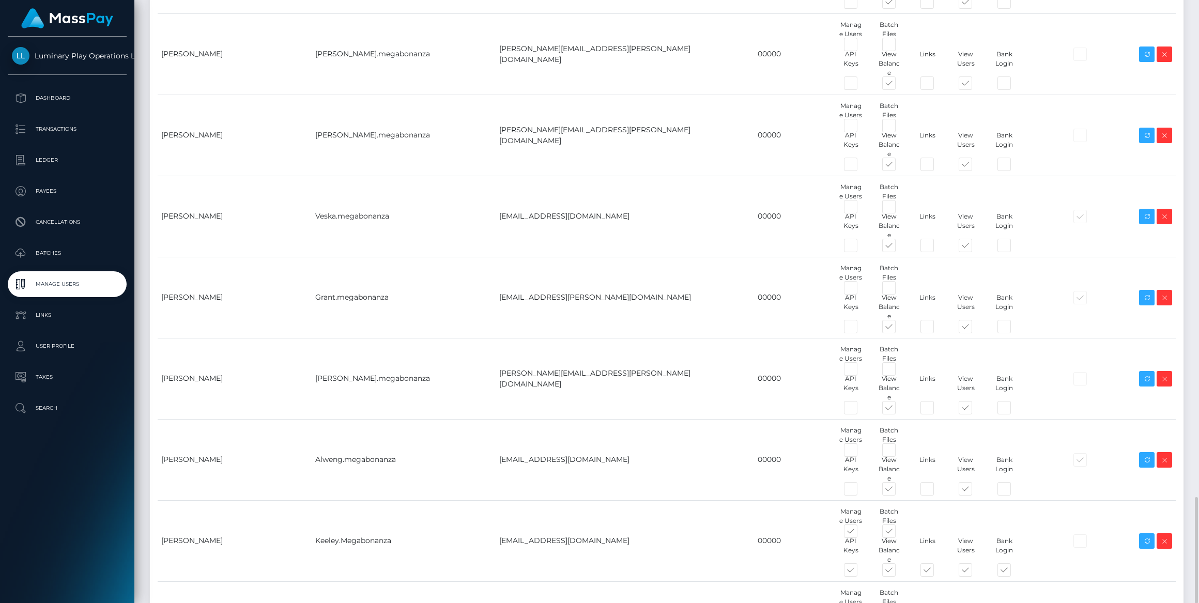
type input "00000"
type input "Nuria"
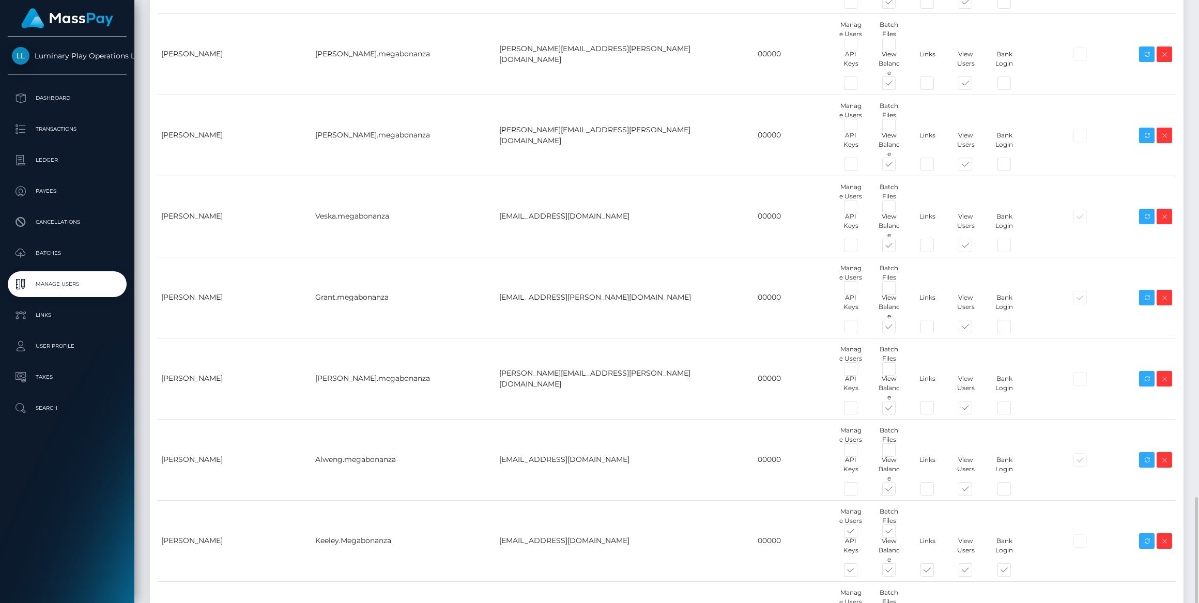
type input "Diaz"
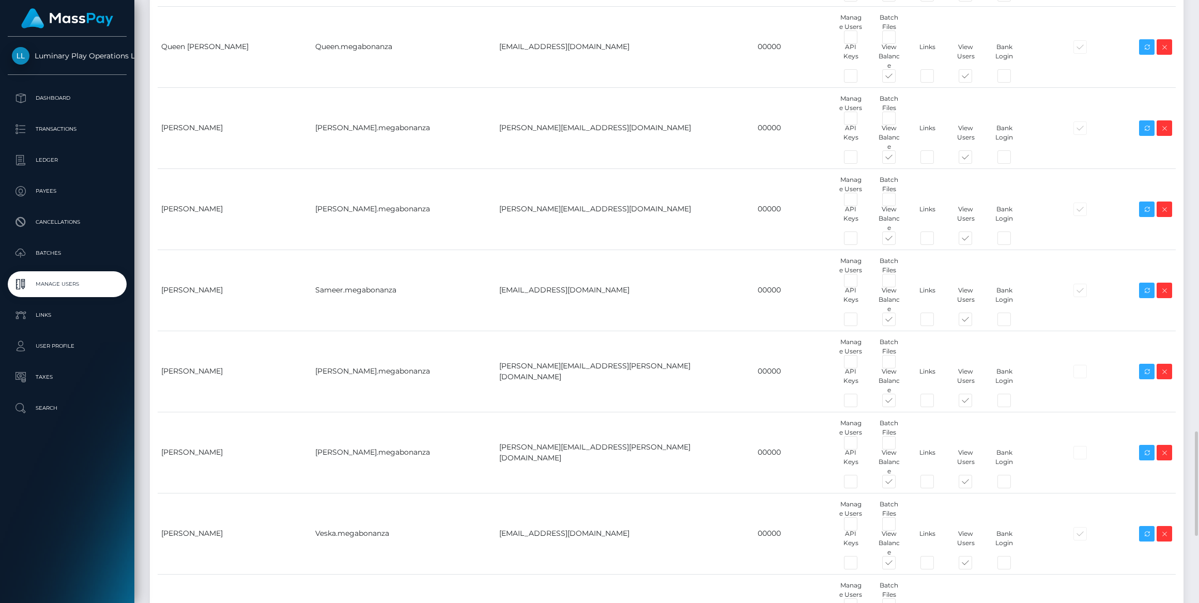
scroll to position [2818, 0]
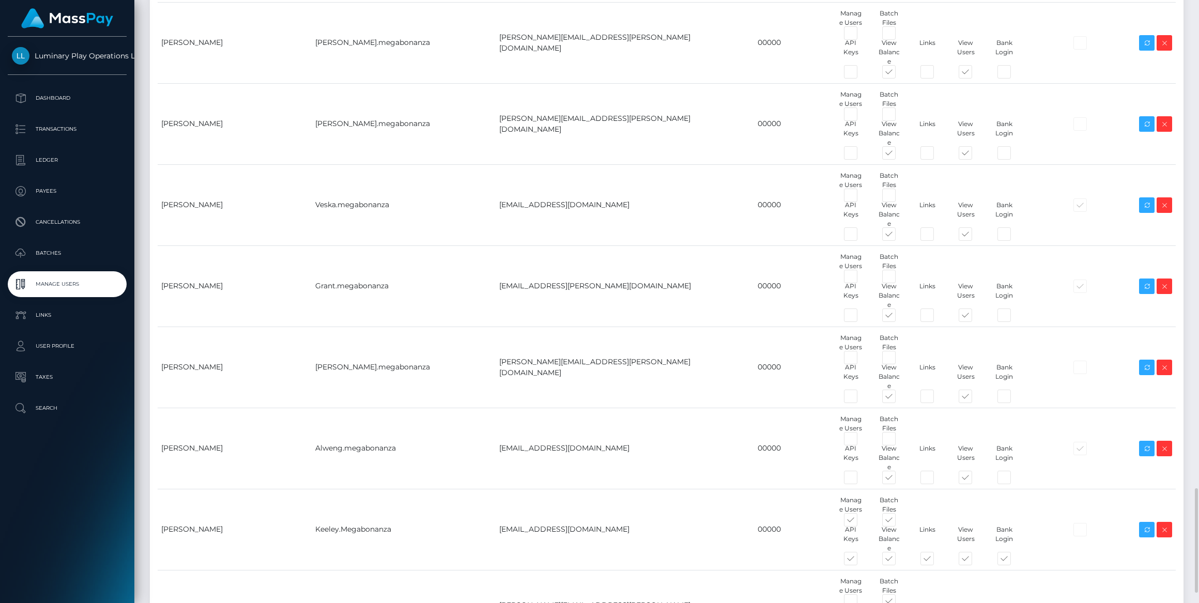
type input "[PERSON_NAME].megabonanza"
paste input "[PERSON_NAME][EMAIL_ADDRESS][PERSON_NAME][DOMAIN_NAME]"
type input "[PERSON_NAME][EMAIL_ADDRESS][PERSON_NAME][DOMAIN_NAME]"
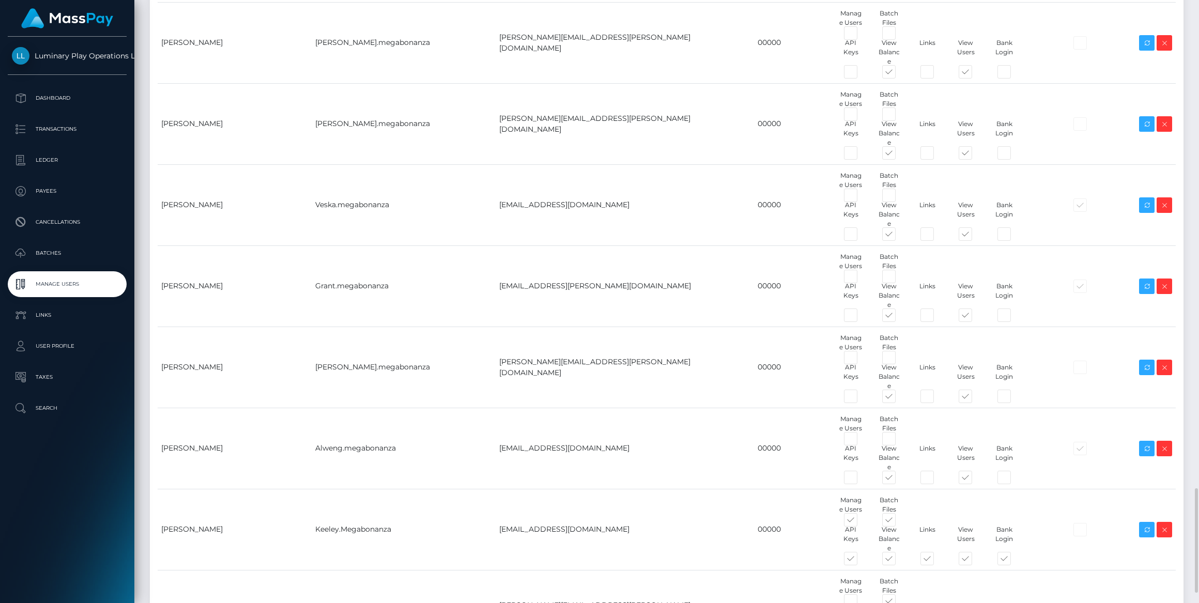
type input "[PERSON_NAME]"
type input "Meseguer"
type input "[PERSON_NAME][EMAIL_ADDRESS][PERSON_NAME][DOMAIN_NAME]"
type input "1"
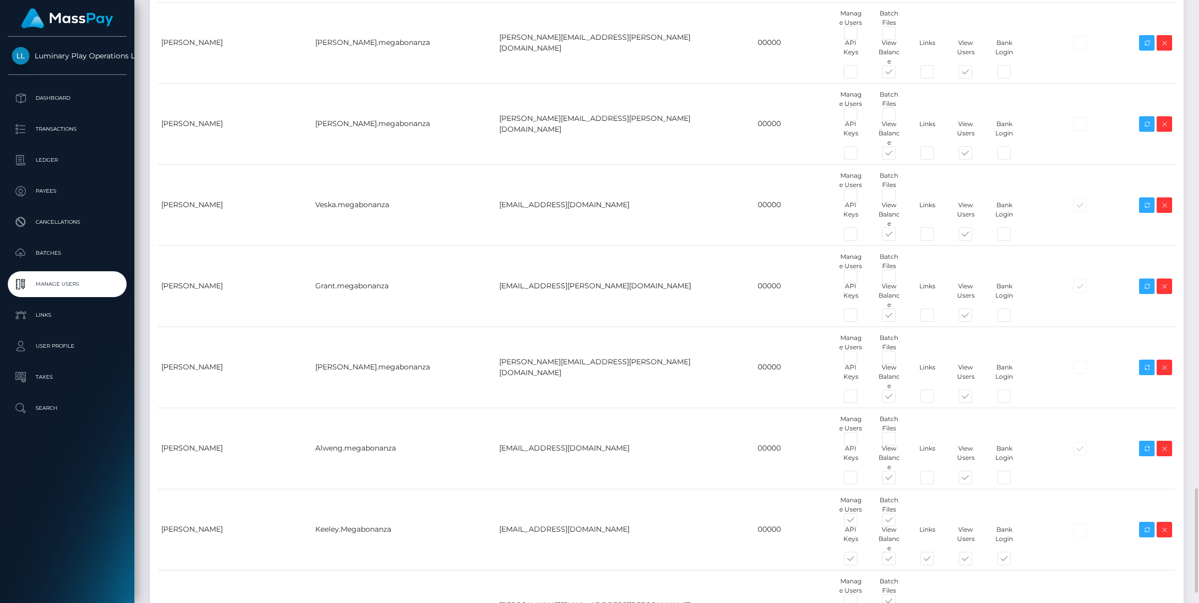
type input "00000"
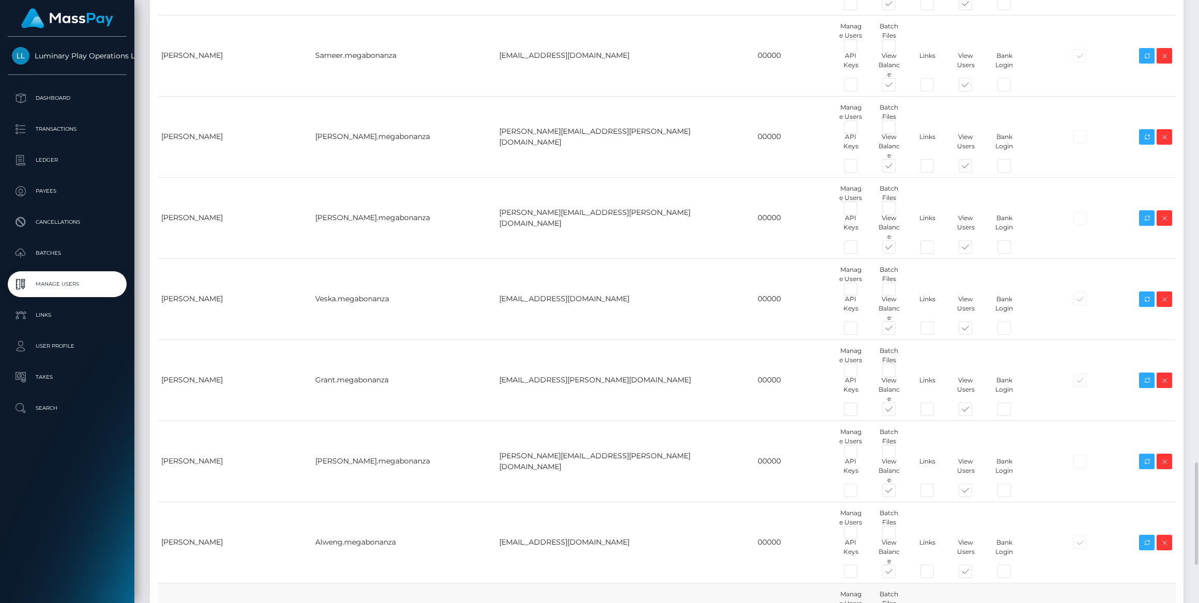
scroll to position [2912, 0]
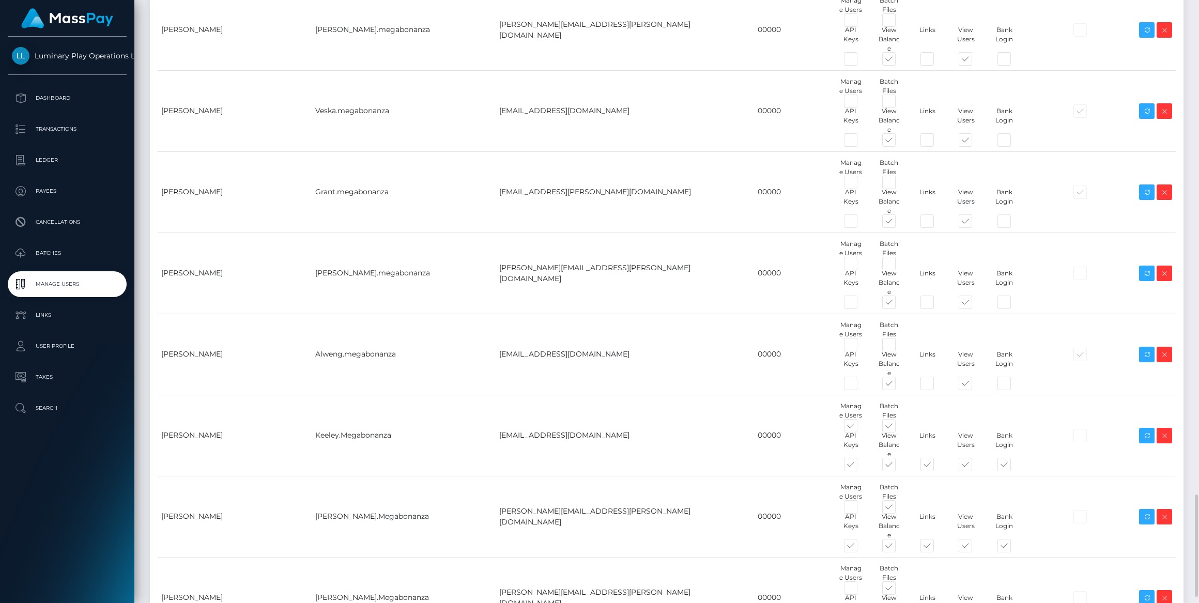
checkbox input "false"
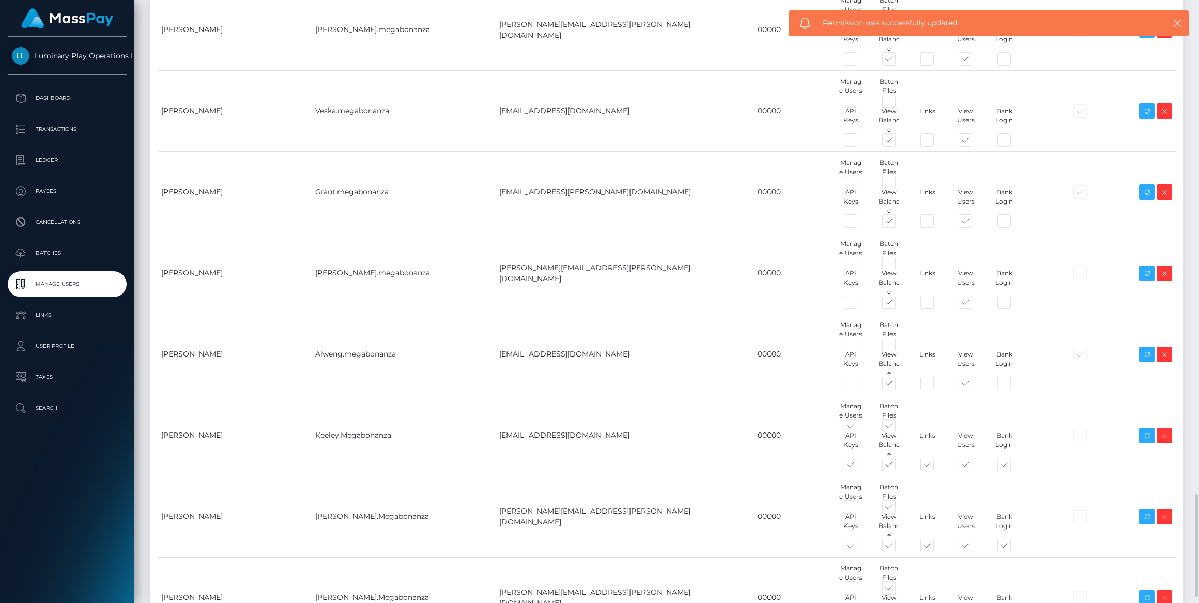
checkbox input "false"
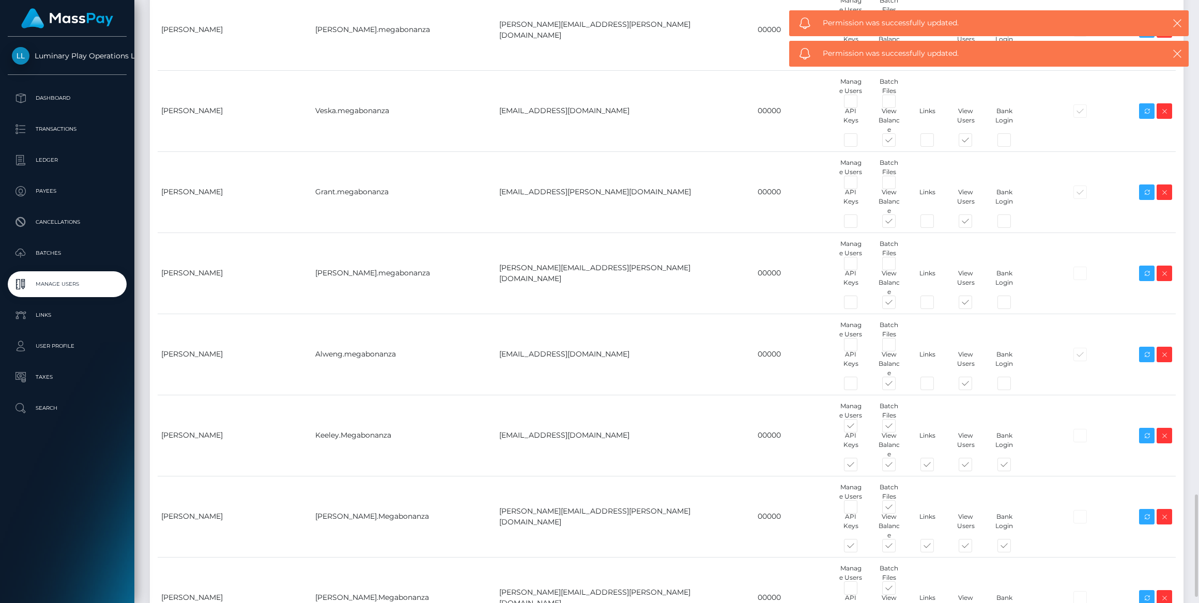
checkbox input "false"
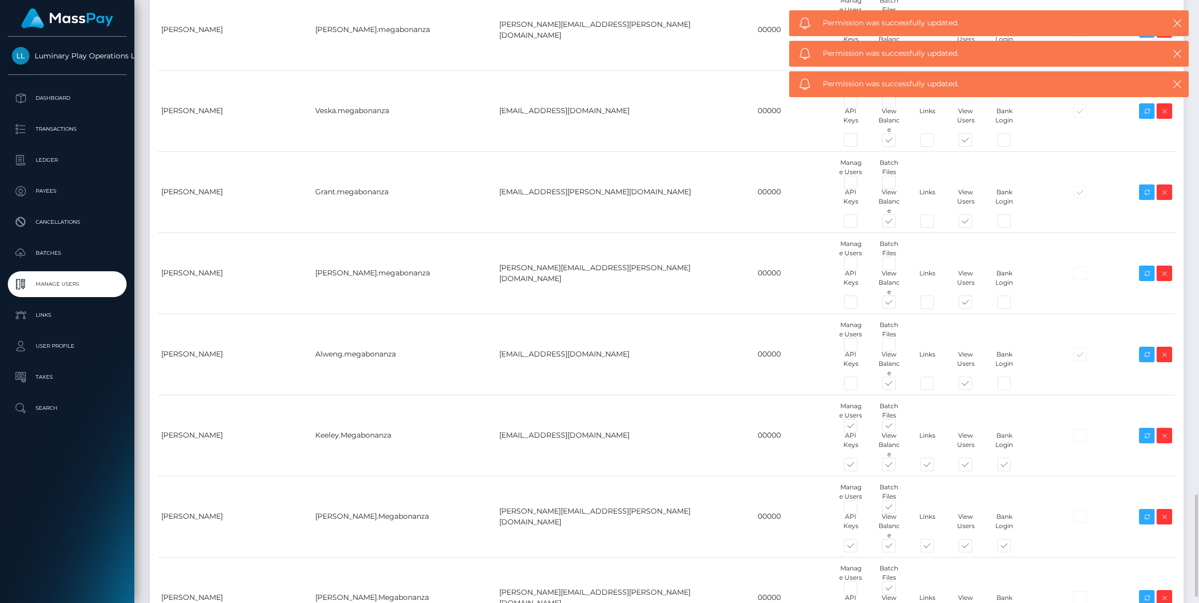
checkbox input "false"
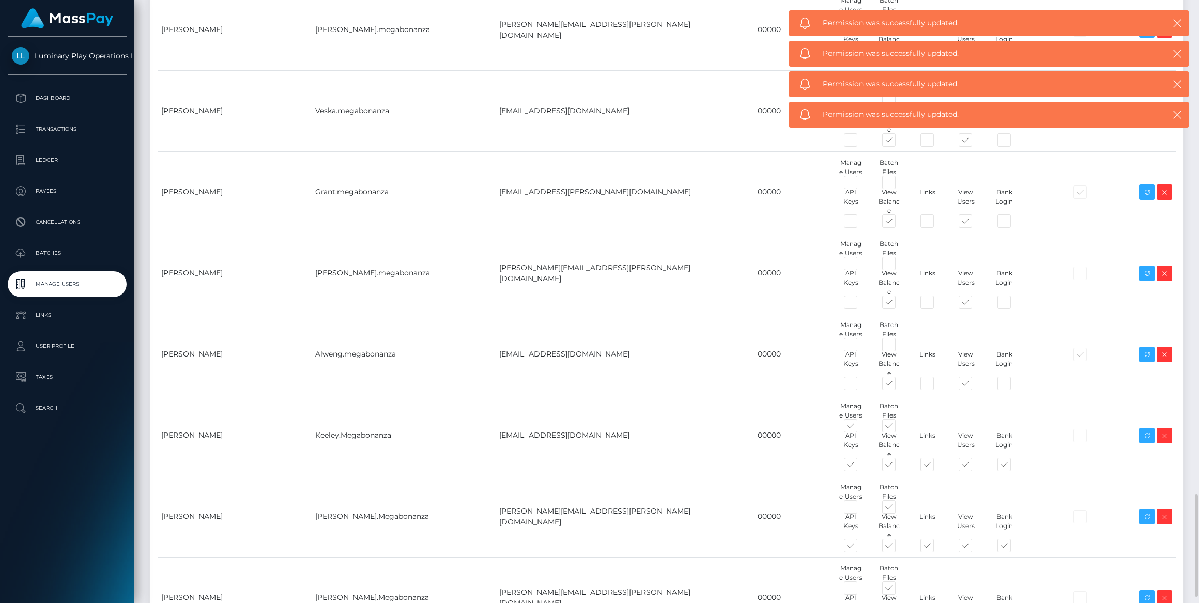
checkbox input "false"
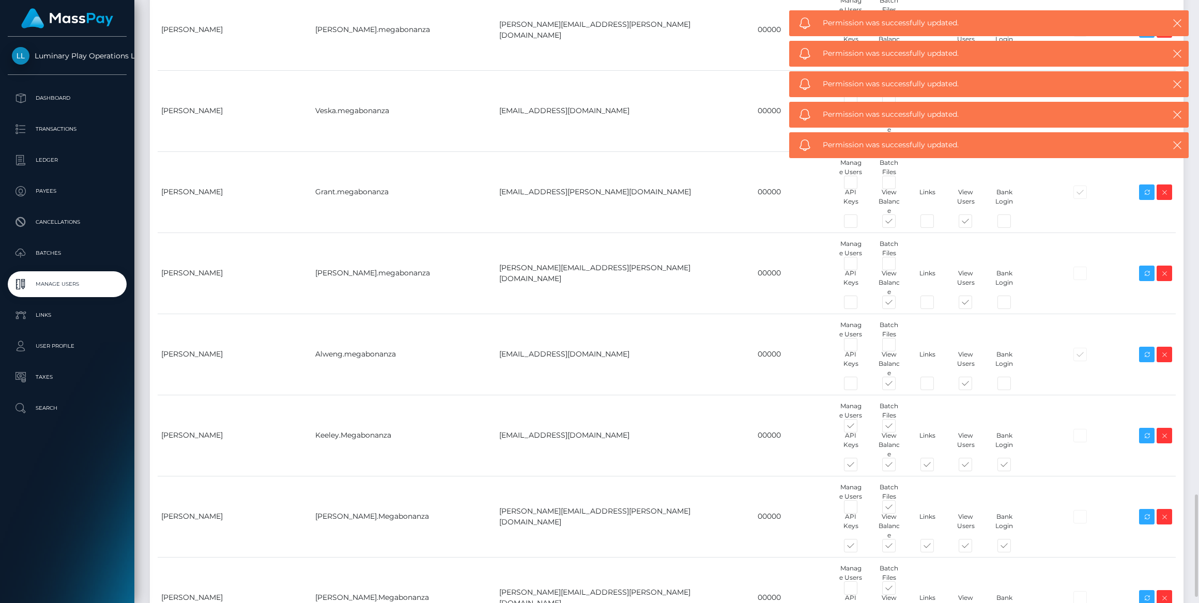
checkbox input "false"
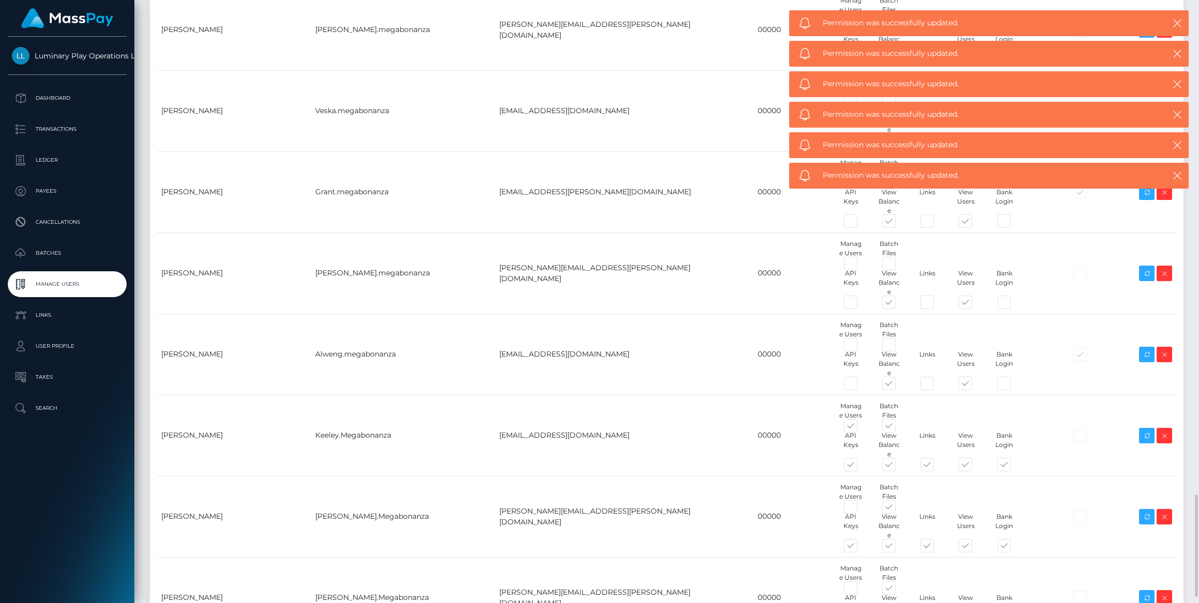
checkbox input "false"
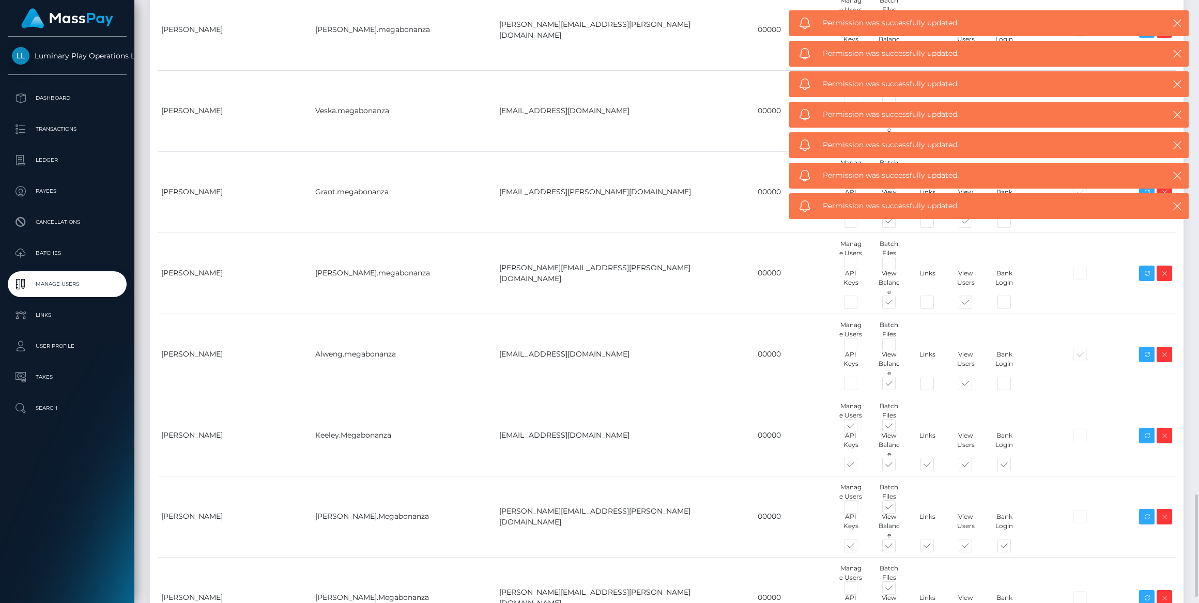
checkbox input "false"
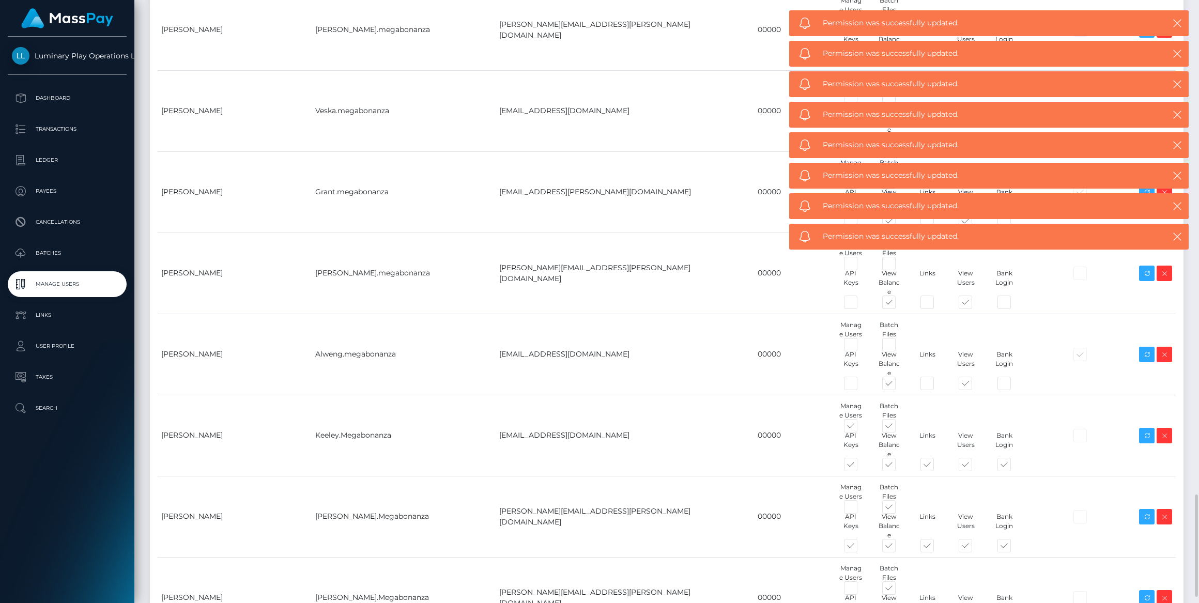
drag, startPoint x: 854, startPoint y: 435, endPoint x: 960, endPoint y: 430, distance: 106.1
checkbox input "false"
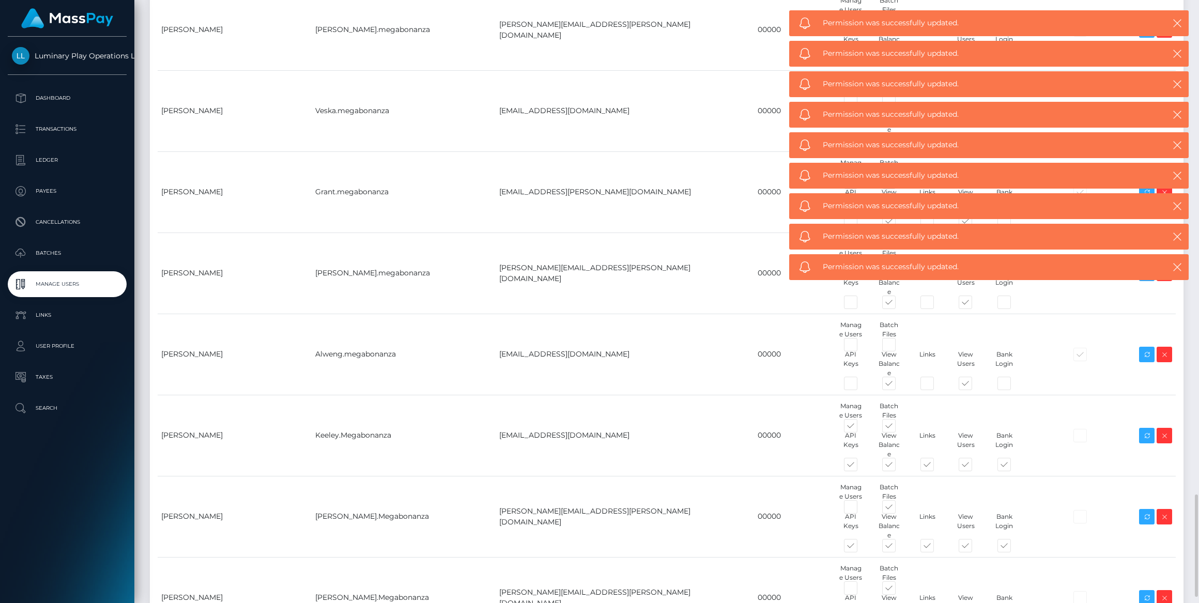
checkbox input "false"
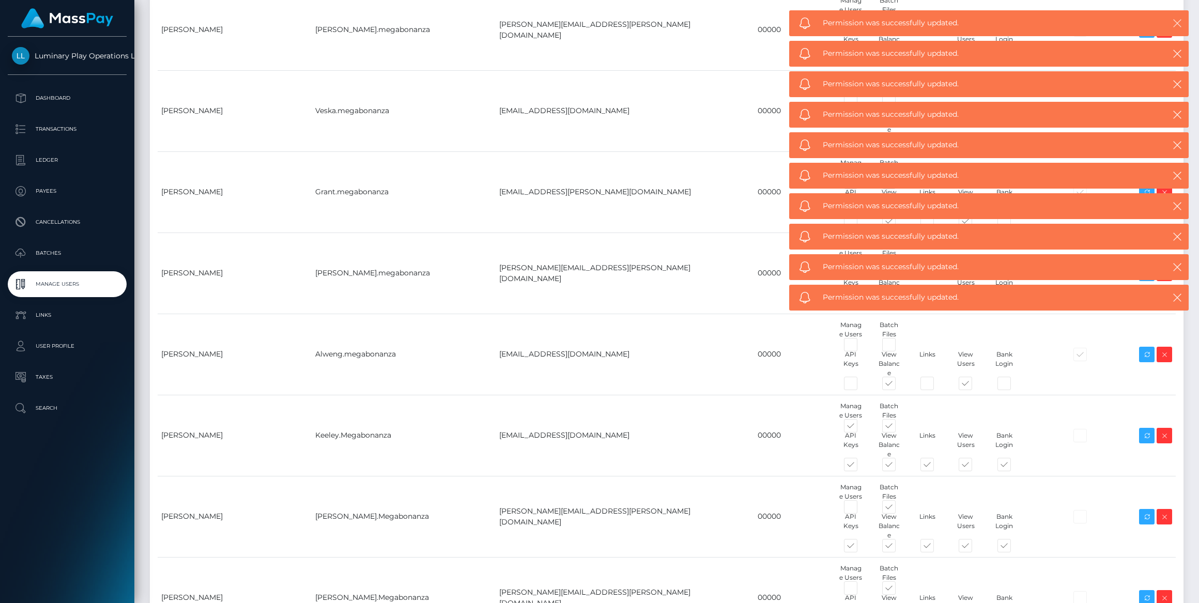
click at [1180, 23] on icon "button" at bounding box center [1177, 23] width 10 height 10
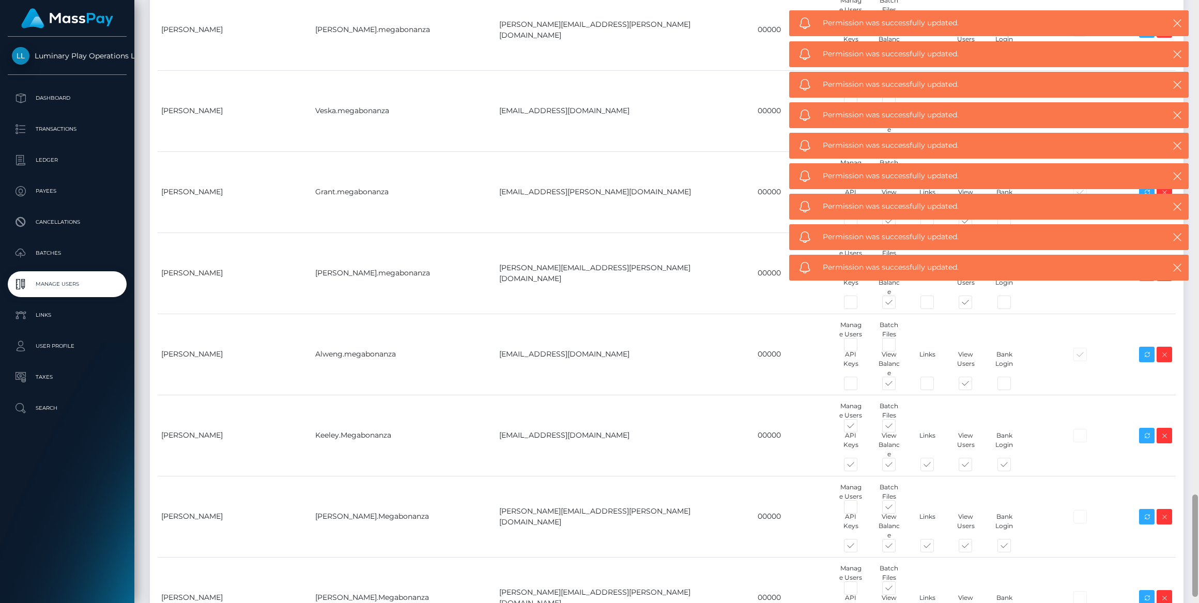
click at [1193, 17] on div at bounding box center [1195, 302] width 8 height 604
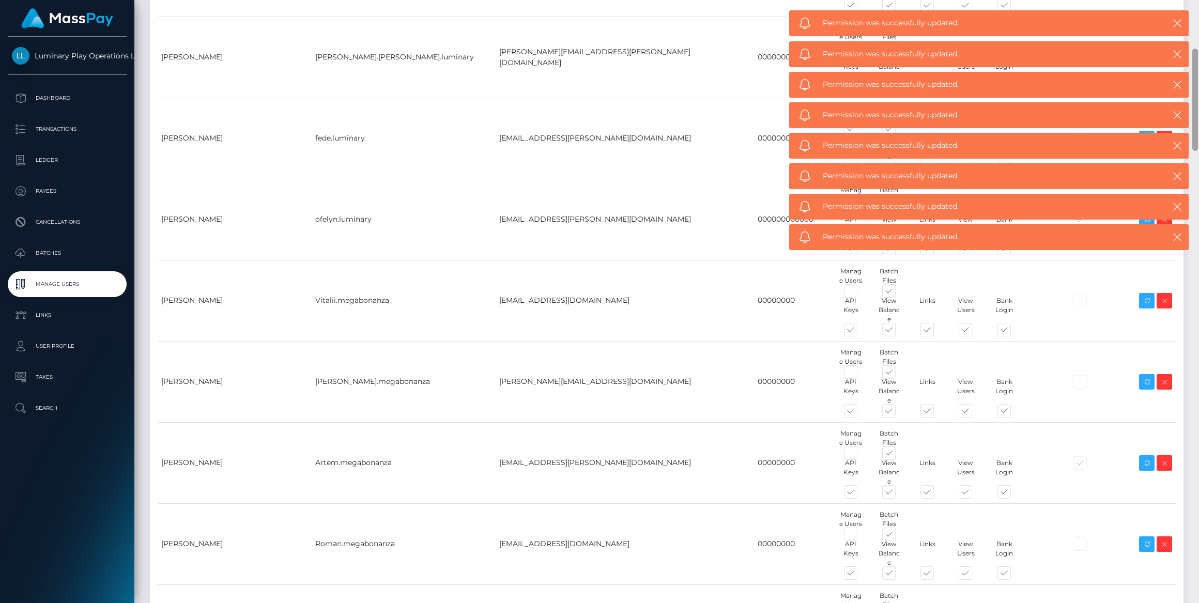
scroll to position [0, 0]
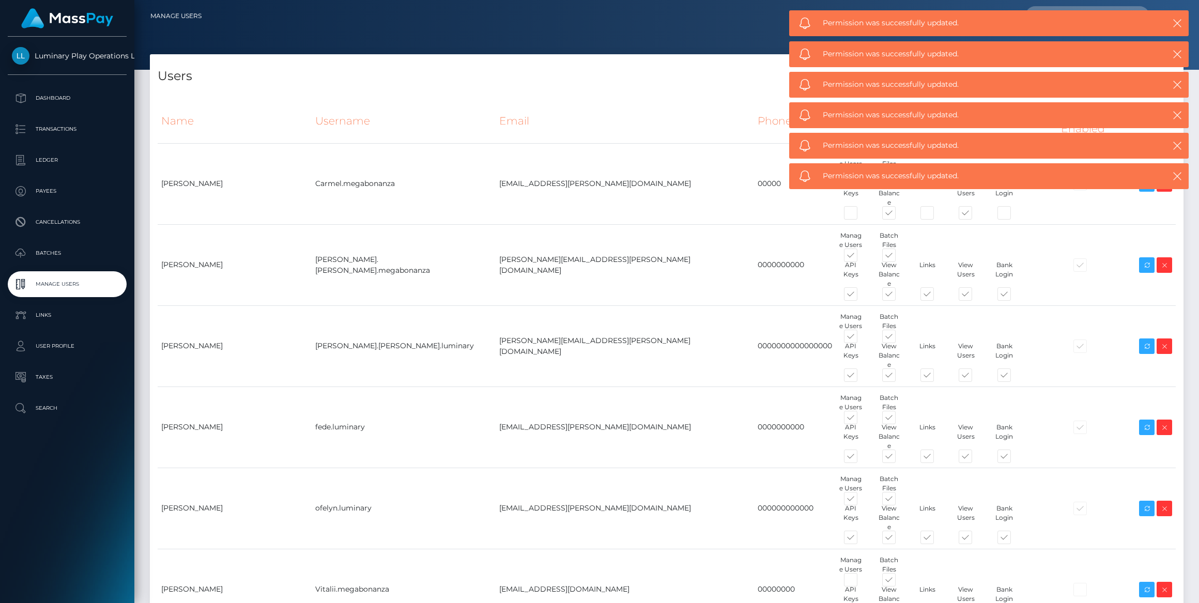
click at [1163, 19] on div "Permission was successfully updated." at bounding box center [988, 23] width 399 height 26
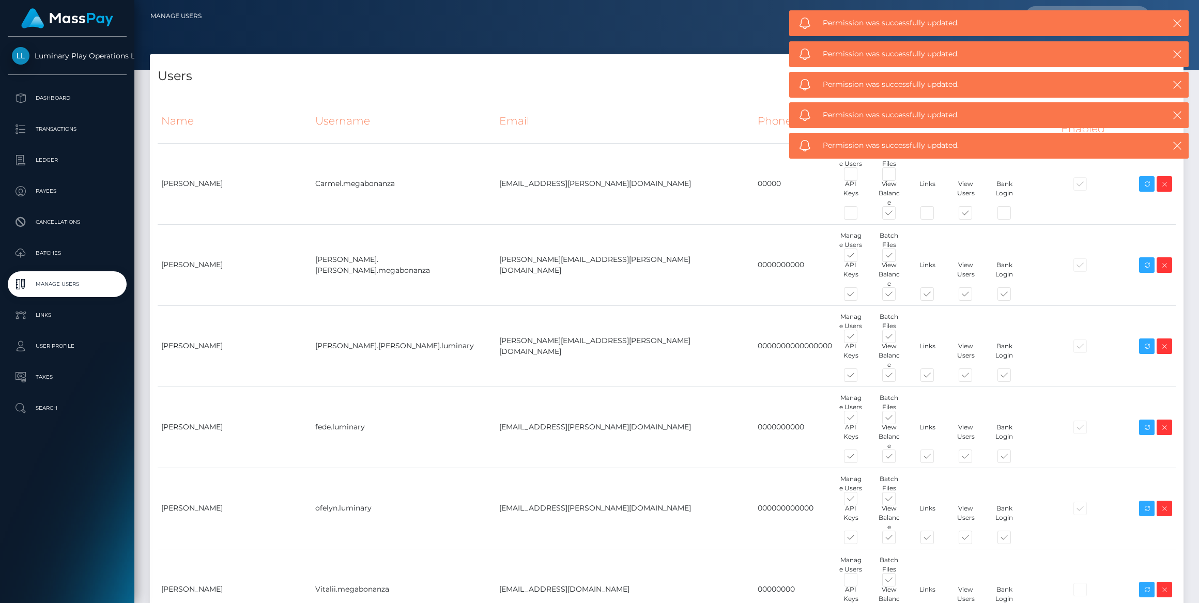
click at [1166, 13] on div "Permission was successfully updated." at bounding box center [988, 23] width 399 height 26
click at [1176, 20] on icon "button" at bounding box center [1177, 23] width 10 height 10
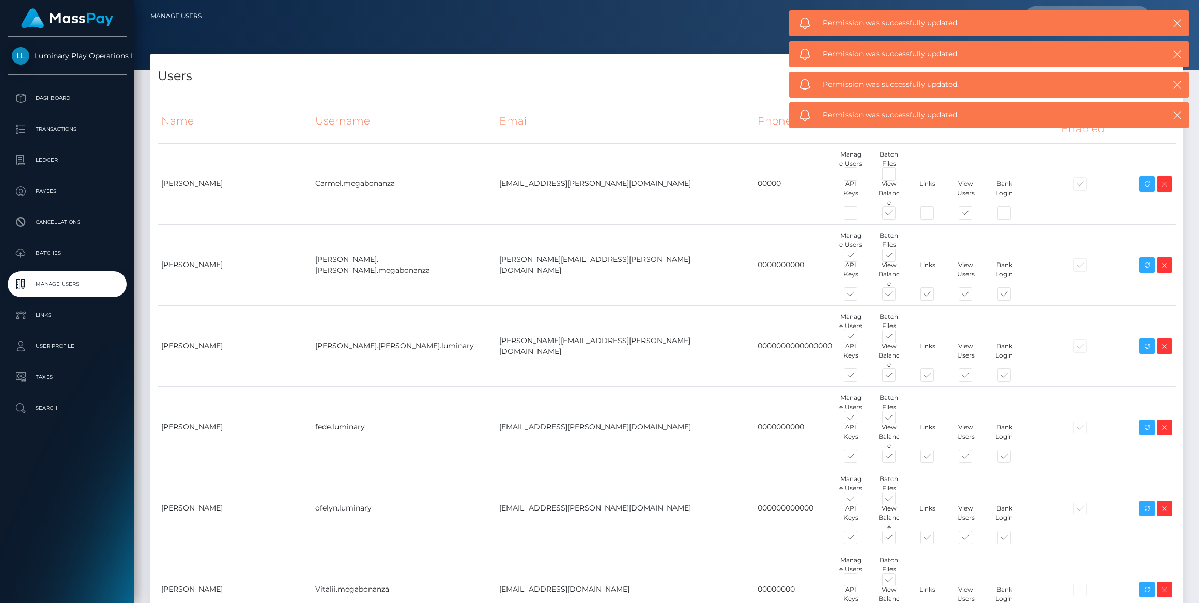
click at [1178, 23] on icon "button" at bounding box center [1177, 23] width 10 height 10
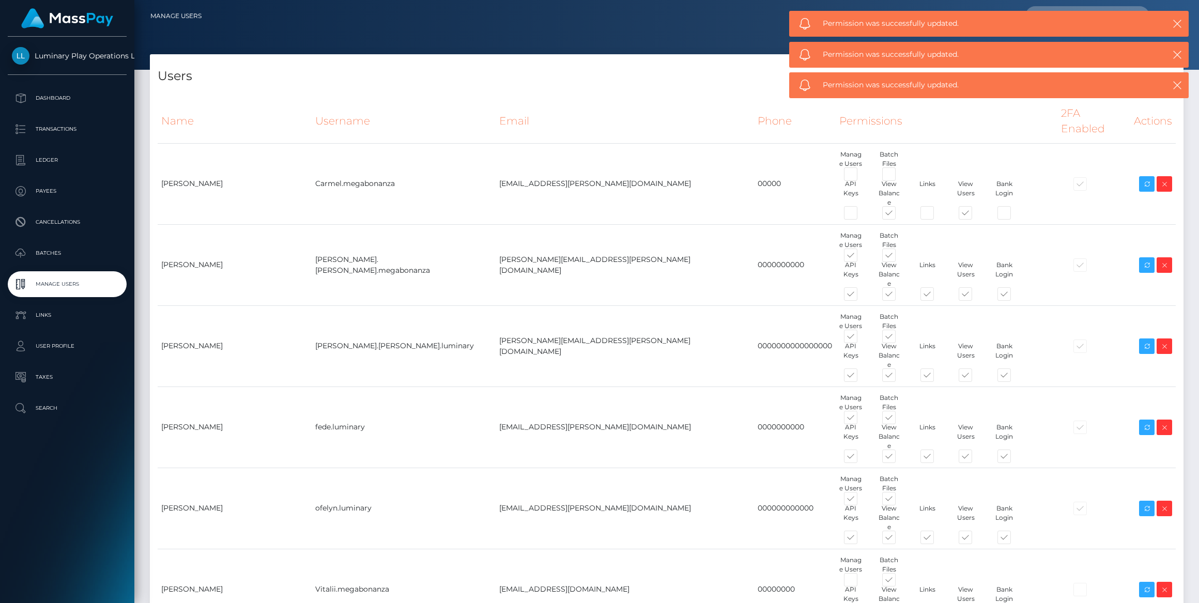
click at [1177, 23] on body "Luminary Play Operations Limited Dashboard Transactions Ledger Payees Cancellat…" at bounding box center [599, 301] width 1199 height 603
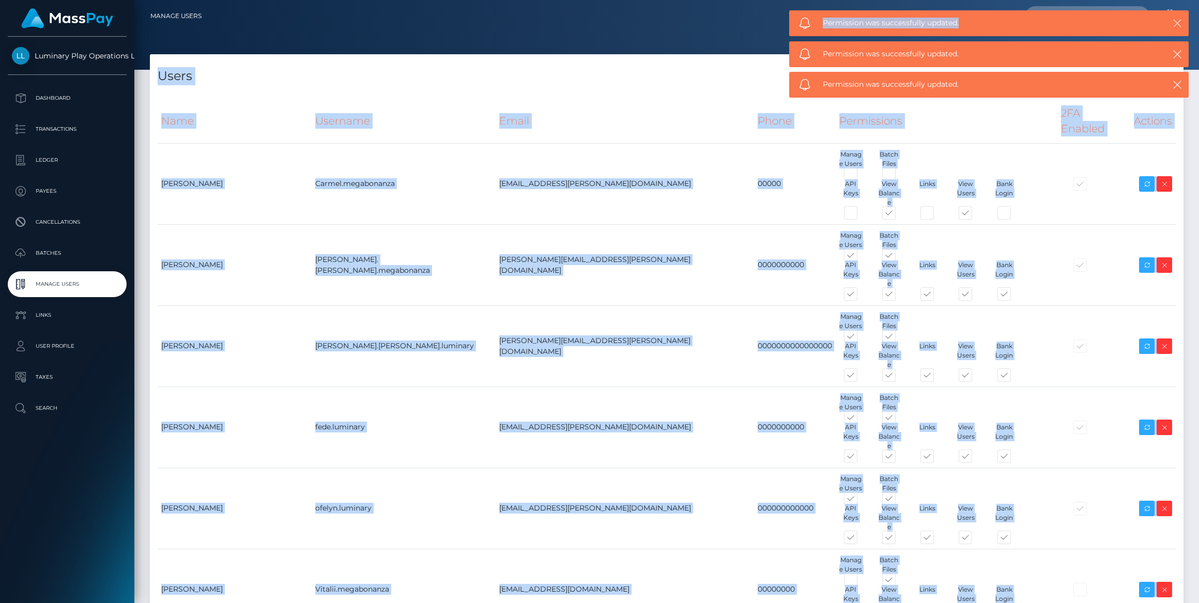
click at [1177, 23] on icon "button" at bounding box center [1177, 23] width 10 height 10
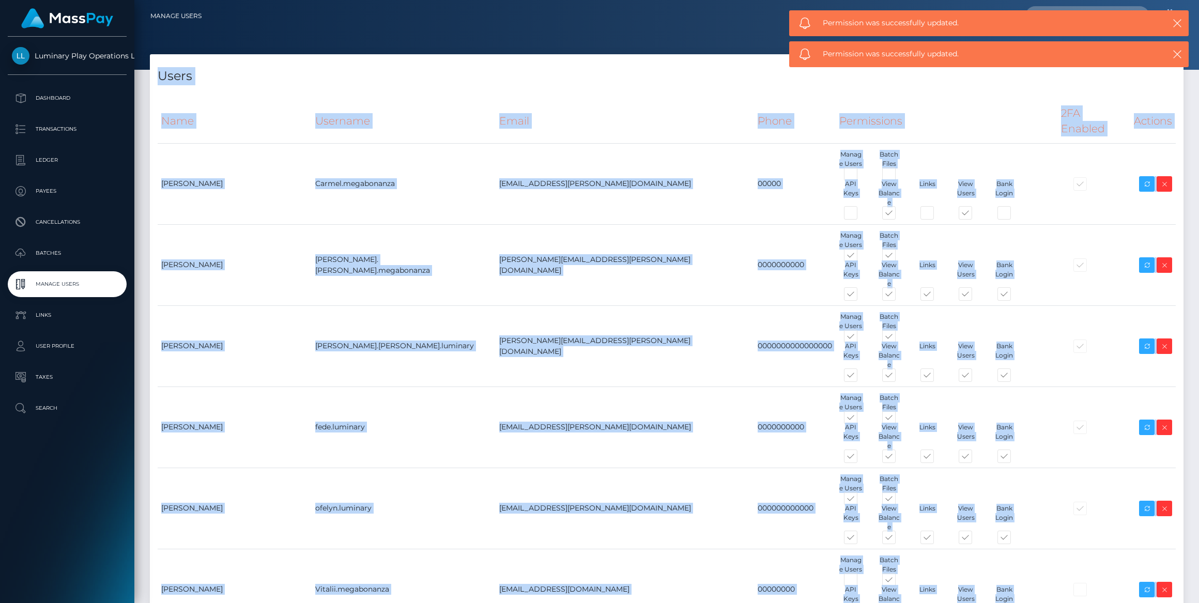
click at [1176, 23] on body "Luminary Play Operations Limited Dashboard Transactions Ledger Payees Cancellat…" at bounding box center [599, 301] width 1199 height 603
click at [1176, 23] on icon "button" at bounding box center [1177, 23] width 10 height 10
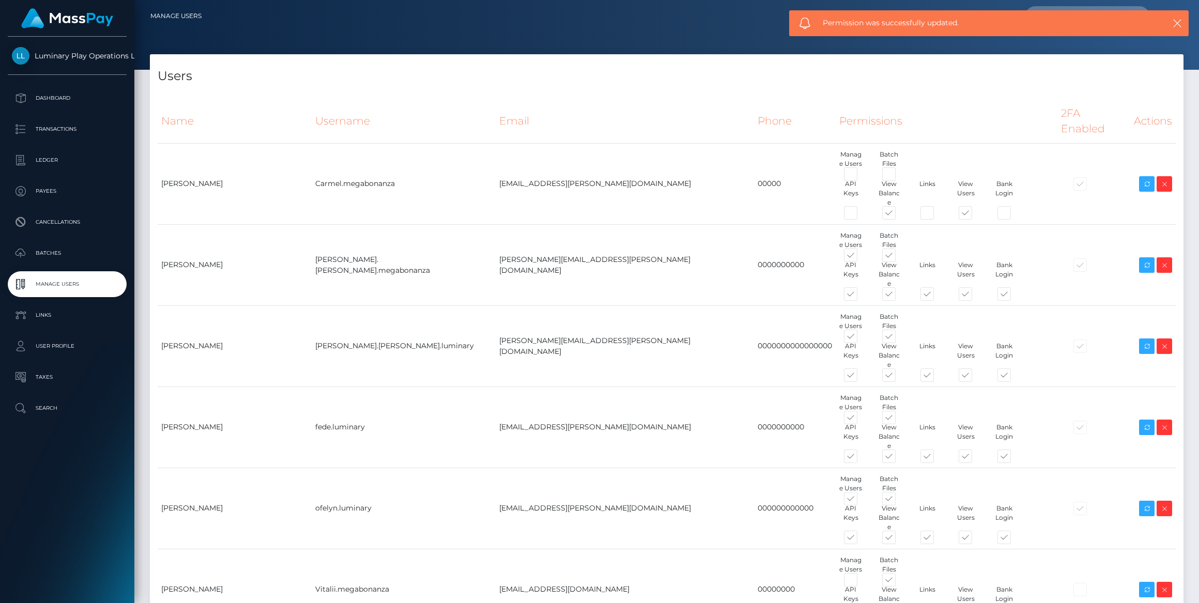
click at [1176, 23] on body "Luminary Play Operations Limited Dashboard Transactions Ledger Payees Cancellat…" at bounding box center [599, 301] width 1199 height 603
click at [1175, 23] on div "Permission was successfully updated." at bounding box center [988, 23] width 399 height 26
click at [1173, 26] on icon "button" at bounding box center [1177, 23] width 10 height 10
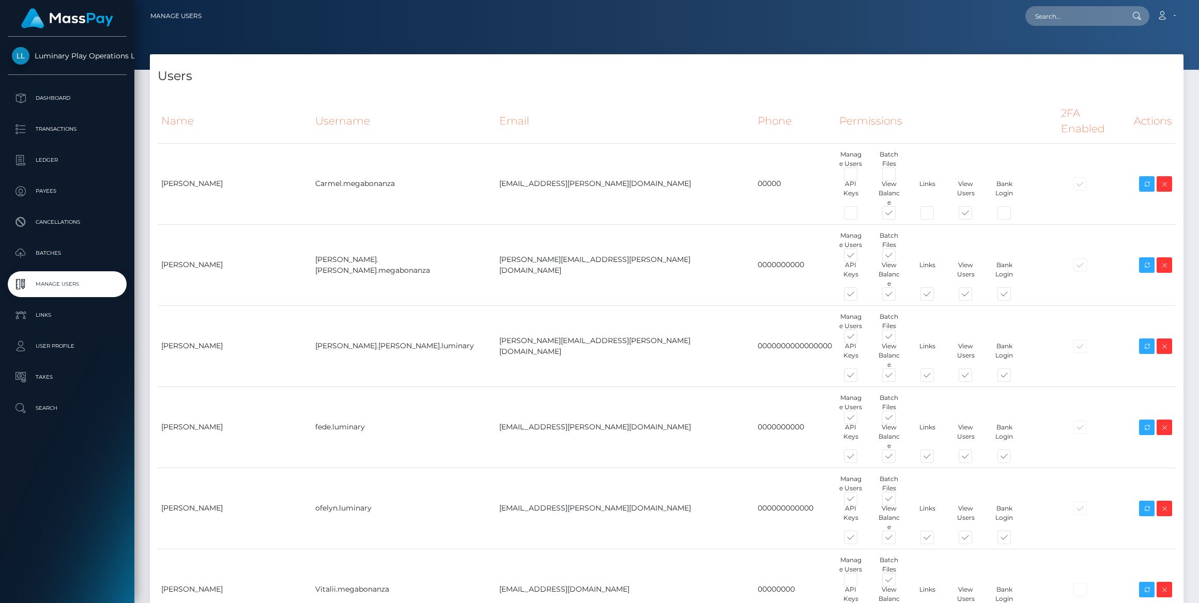
click at [1173, 13] on link "Account" at bounding box center [1166, 16] width 30 height 22
click at [1148, 67] on link "Logout" at bounding box center [1141, 66] width 83 height 19
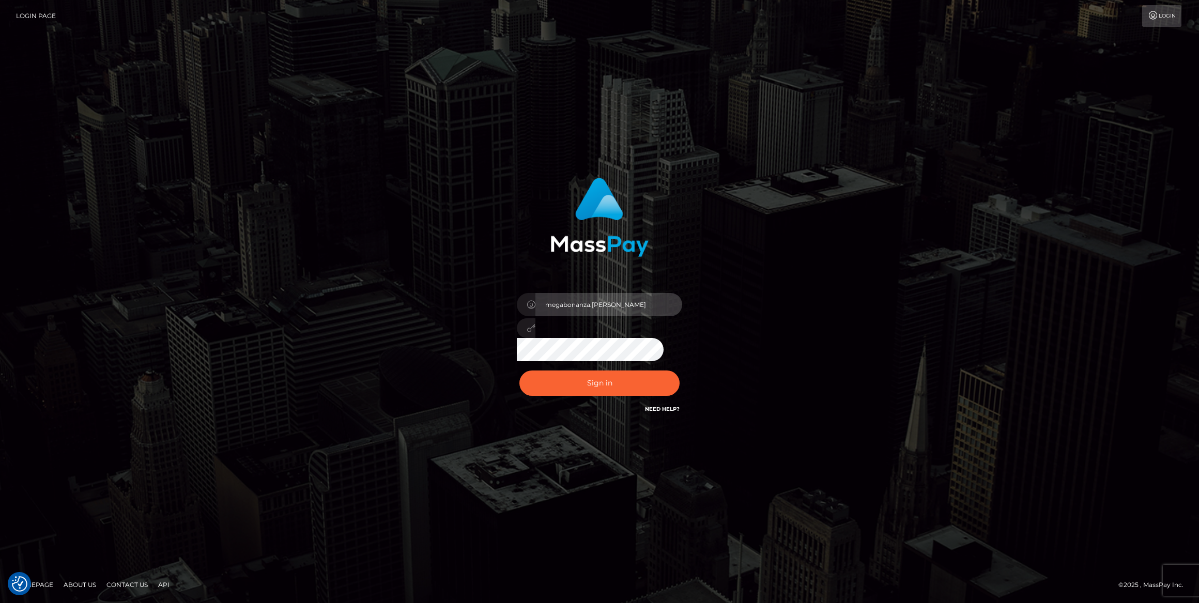
click at [615, 307] on input "megabonanza.[PERSON_NAME]" at bounding box center [608, 304] width 147 height 23
type input "[PERSON_NAME].Jackpota"
click at [634, 380] on button "Sign in" at bounding box center [599, 383] width 160 height 25
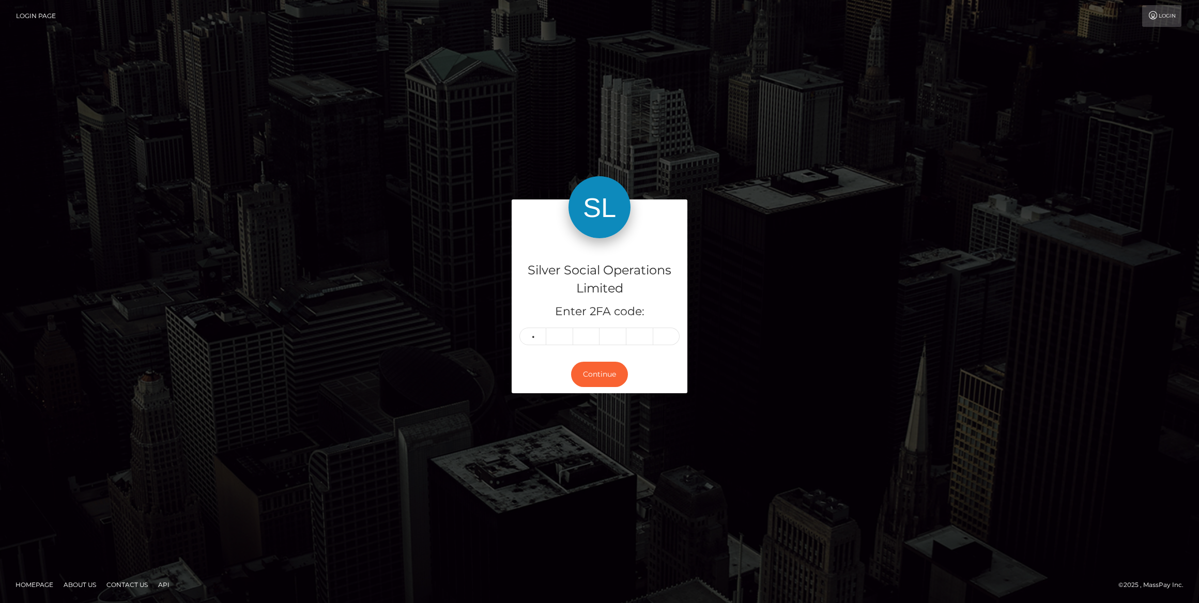
type input "0"
type input "2"
type input "4"
type input "3"
type input "4"
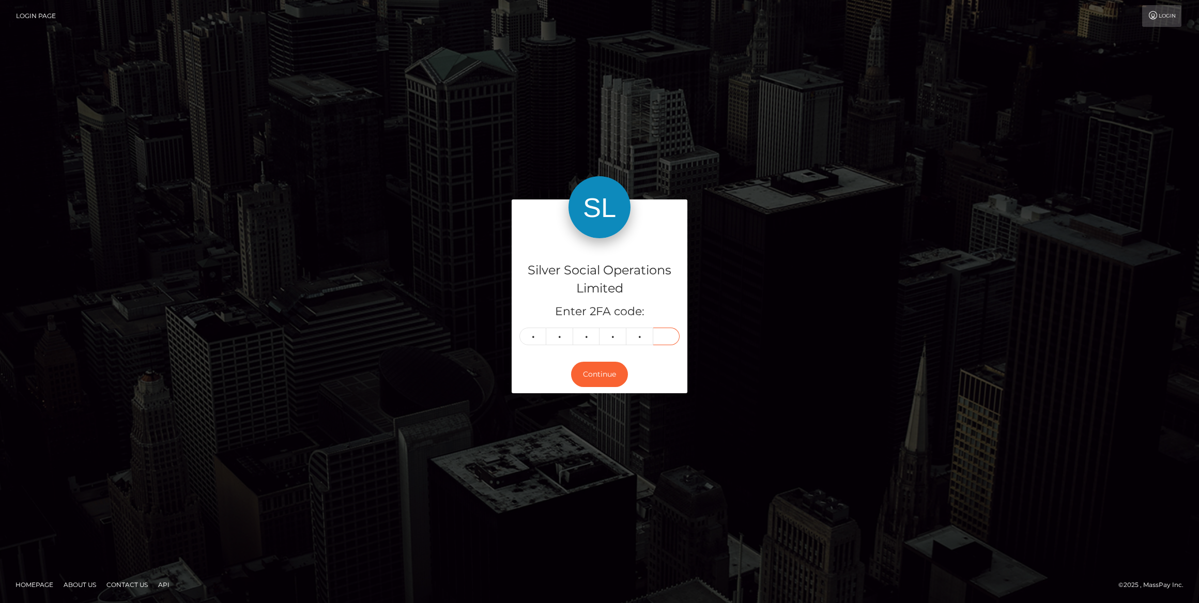
type input "5"
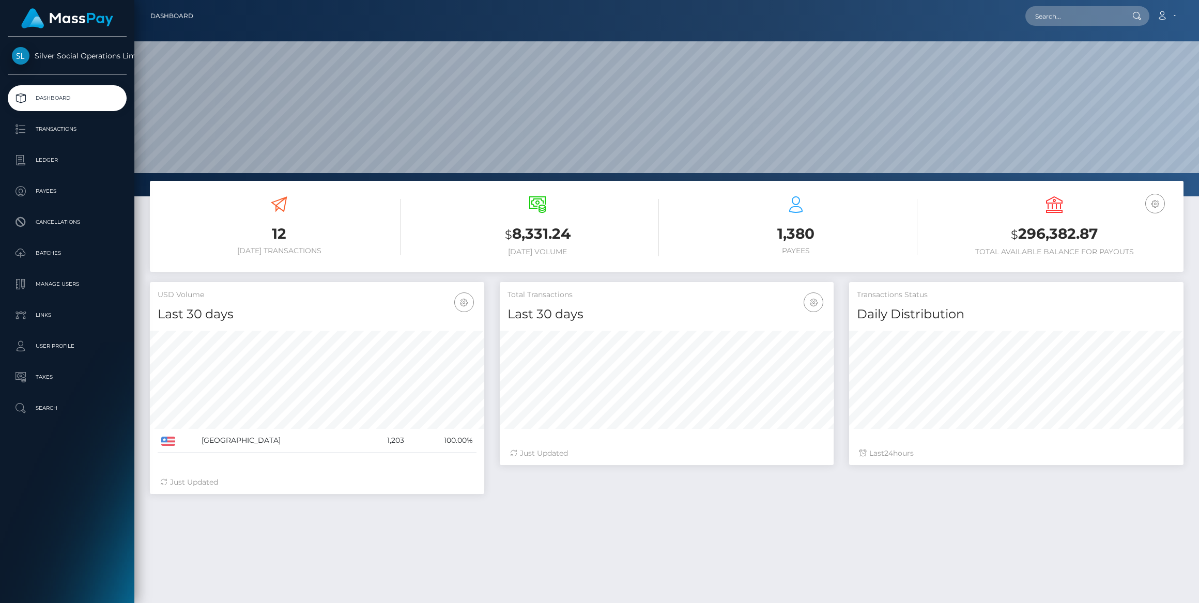
scroll to position [183, 334]
click at [61, 290] on p "Manage Users" at bounding box center [67, 284] width 111 height 16
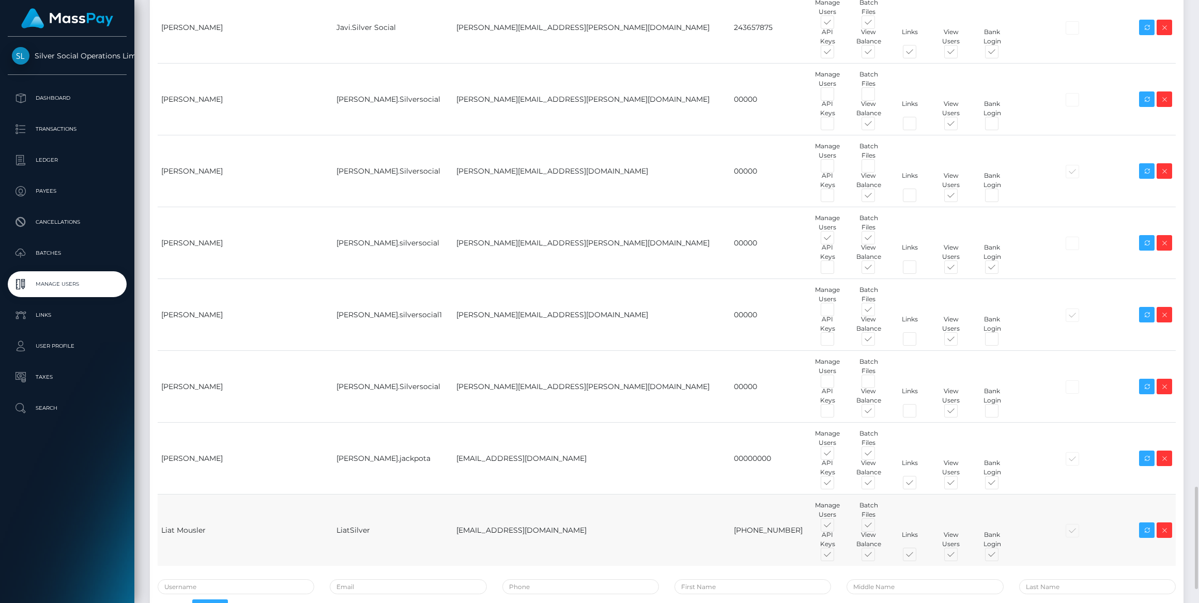
scroll to position [2951, 0]
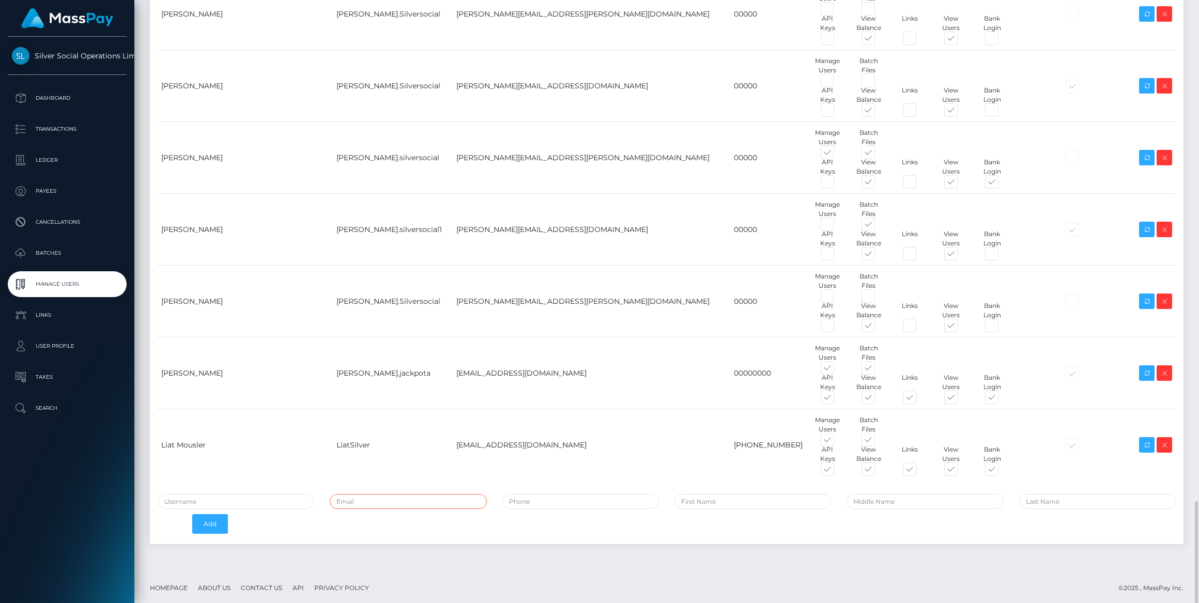
click at [385, 500] on input "email" at bounding box center [408, 501] width 157 height 15
paste input "[PERSON_NAME][EMAIL_ADDRESS][PERSON_NAME][DOMAIN_NAME]"
type input "[PERSON_NAME][EMAIL_ADDRESS][PERSON_NAME][DOMAIN_NAME]"
type input "Jose.megabonanza"
type input "00000"
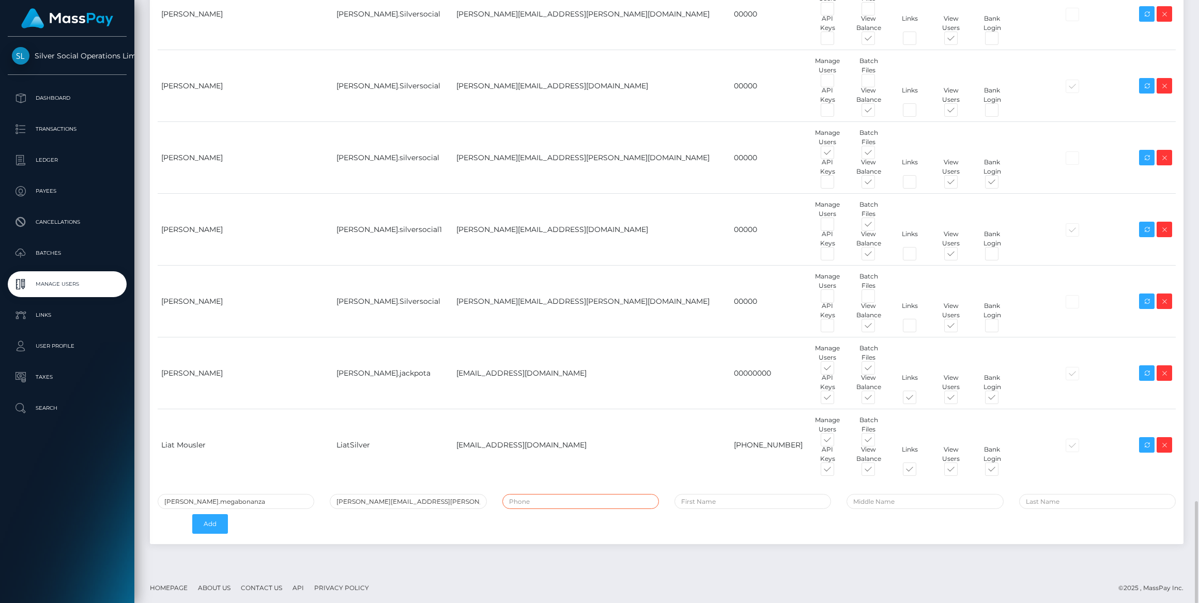
type input "Jose Manuel Diaz"
type input "Meseguer"
type input "jose.diaz@patrianna.com"
drag, startPoint x: 251, startPoint y: 500, endPoint x: 180, endPoint y: 501, distance: 70.3
click at [180, 501] on input "Jose.megabonanza" at bounding box center [236, 501] width 157 height 15
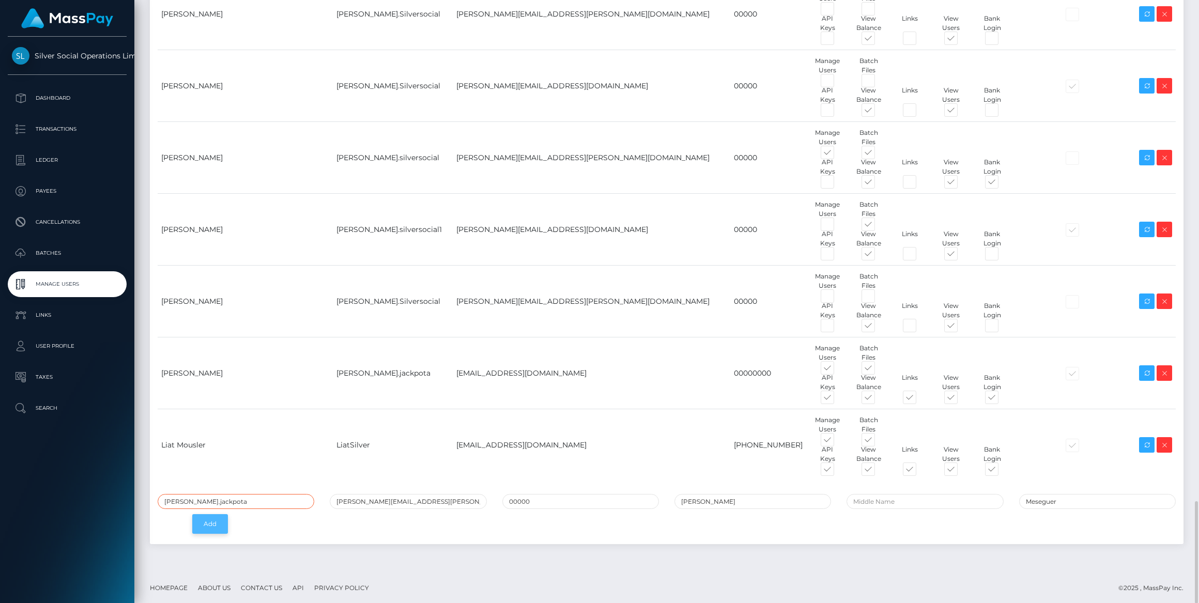
type input "Jose.jackpota"
click at [212, 517] on button "Add" at bounding box center [210, 524] width 36 height 20
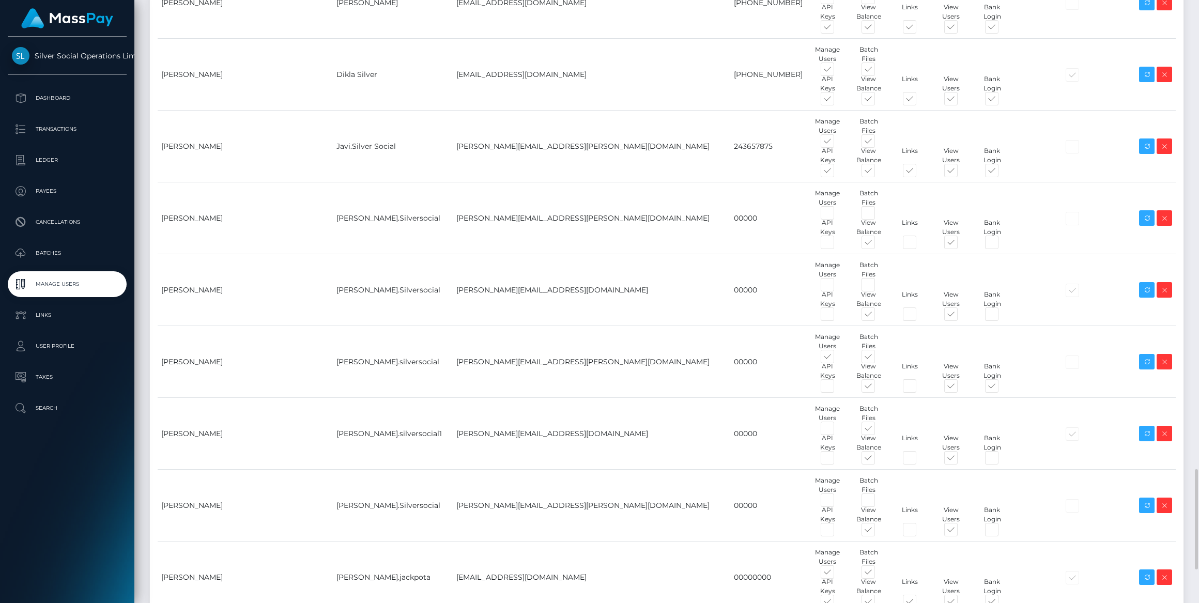
scroll to position [3023, 0]
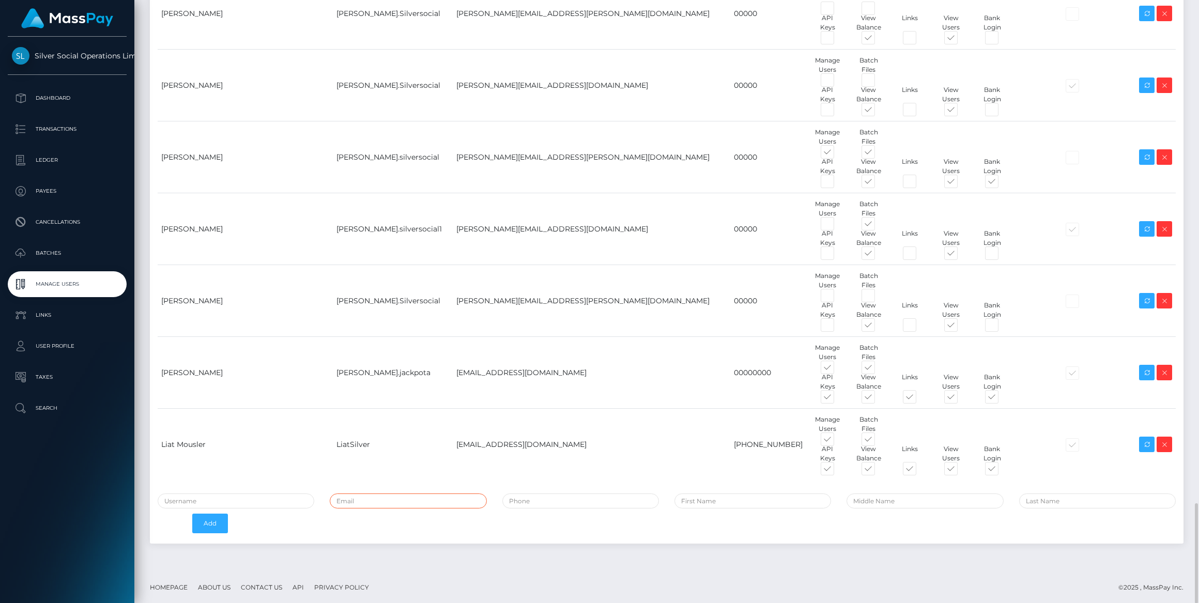
click at [395, 497] on input "email" at bounding box center [408, 500] width 157 height 15
paste input "[EMAIL_ADDRESS][PERSON_NAME][DOMAIN_NAME]"
type input "[EMAIL_ADDRESS][PERSON_NAME][DOMAIN_NAME]"
type input "Nuria"
type input "[PERSON_NAME]"
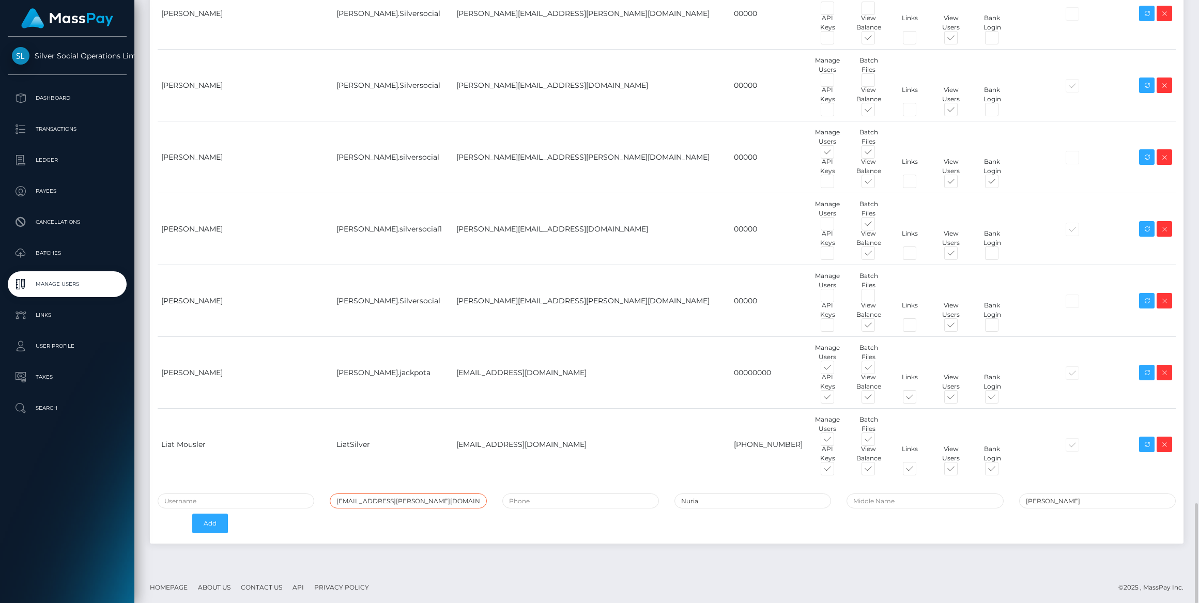
type input "[EMAIL_ADDRESS][PERSON_NAME][DOMAIN_NAME]"
click at [401, 530] on div "[EMAIL_ADDRESS][PERSON_NAME][DOMAIN_NAME] [GEOGRAPHIC_DATA][PERSON_NAME] Add" at bounding box center [666, 515] width 1033 height 45
click at [569, 503] on input "tel" at bounding box center [580, 500] width 157 height 15
type input "00000"
click at [244, 497] on input "text" at bounding box center [236, 500] width 157 height 15
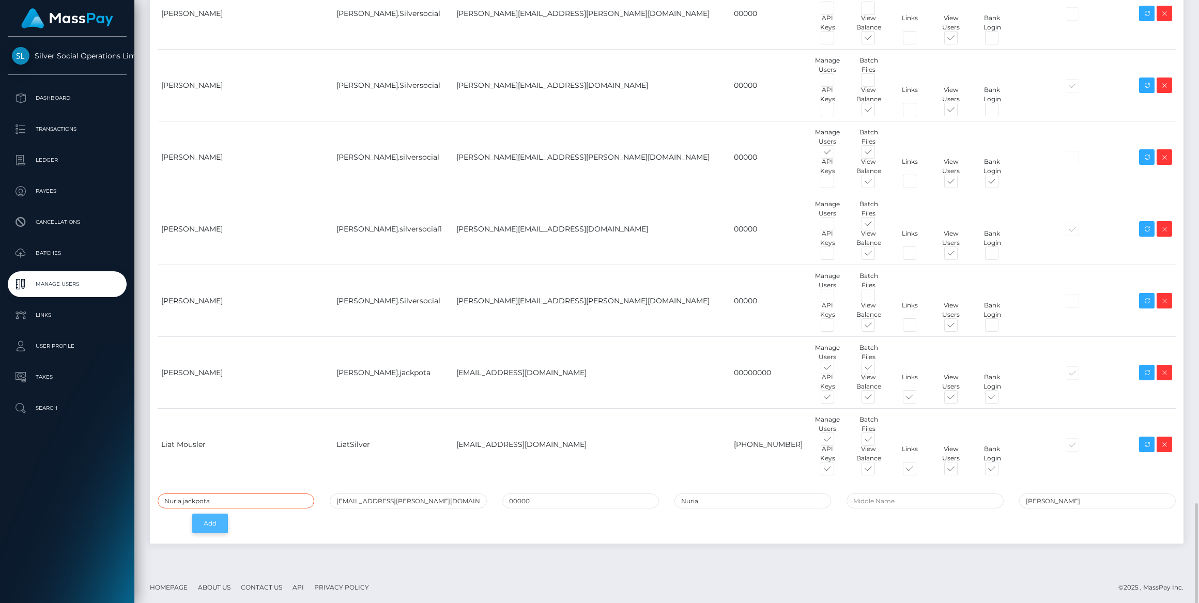
type input "Nuria.jackpota"
click at [208, 519] on button "Add" at bounding box center [210, 524] width 36 height 20
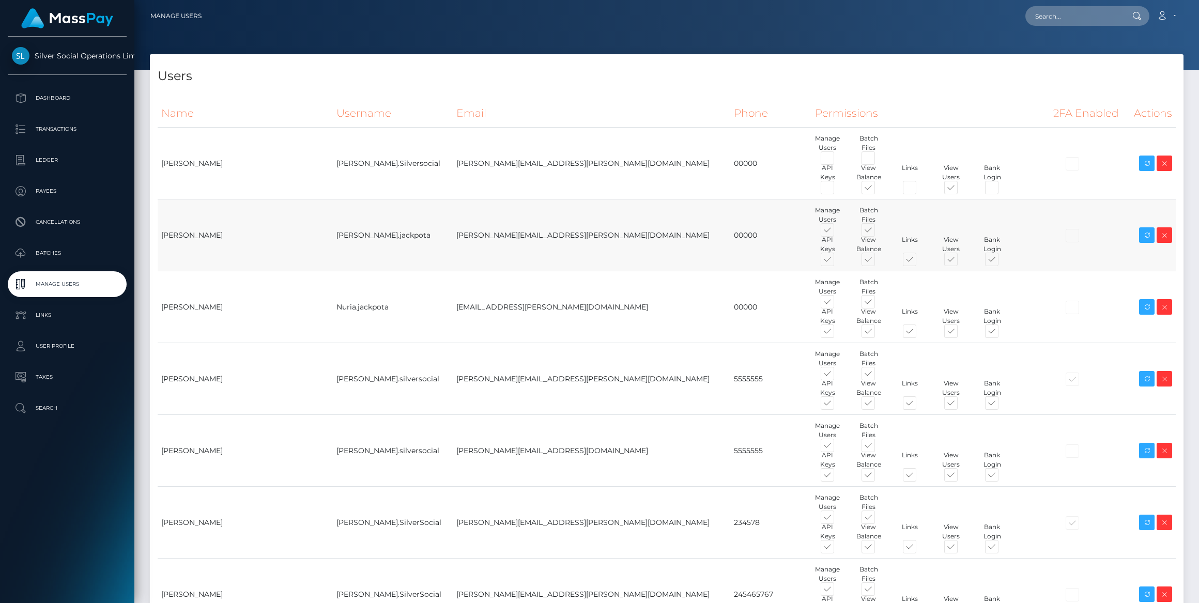
click at [877, 232] on span at bounding box center [877, 232] width 0 height 0
click at [877, 232] on input "checkbox" at bounding box center [880, 235] width 7 height 7
checkbox input "false"
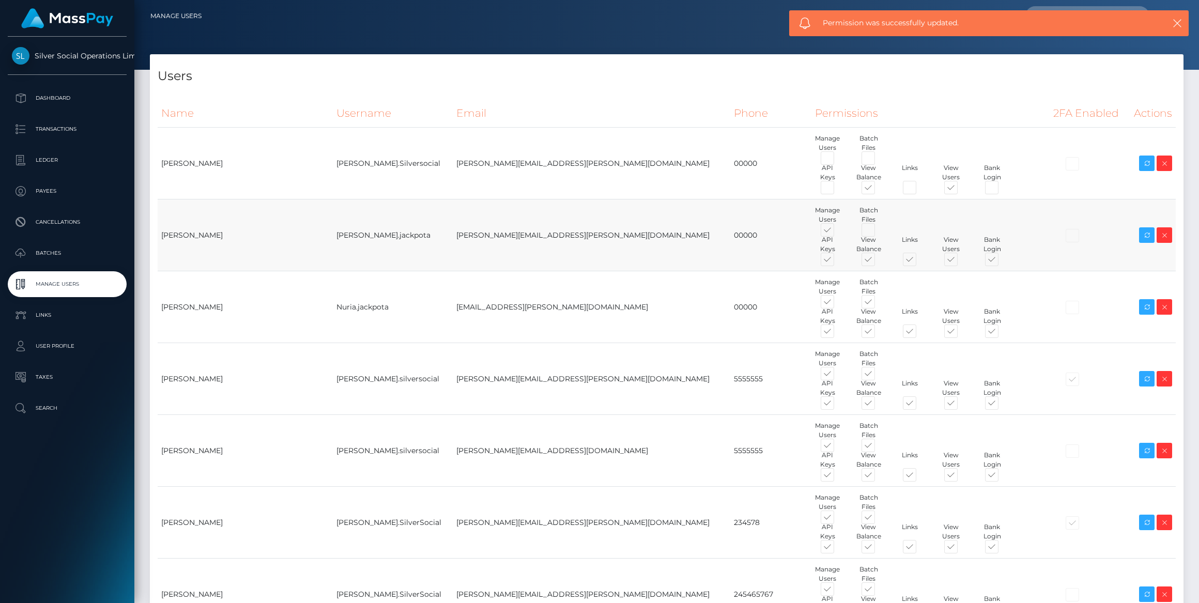
click at [837, 232] on span at bounding box center [837, 232] width 0 height 0
click at [837, 232] on input "checkbox" at bounding box center [840, 235] width 7 height 7
checkbox input "false"
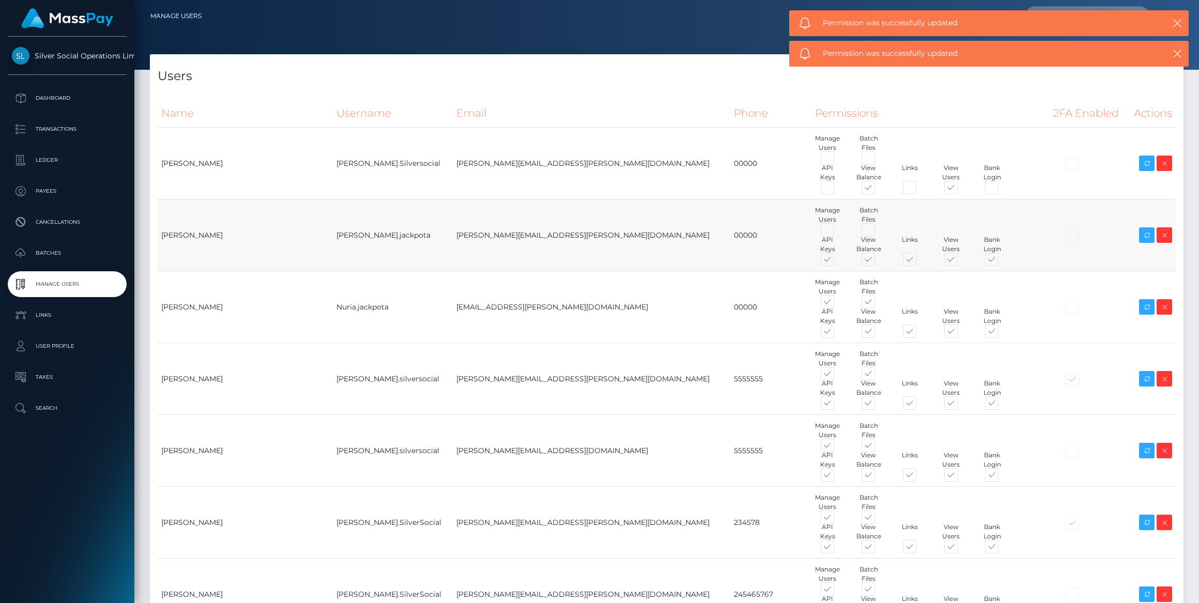
click at [837, 261] on span at bounding box center [837, 261] width 0 height 0
click at [837, 261] on input "checkbox" at bounding box center [840, 264] width 7 height 7
checkbox input "false"
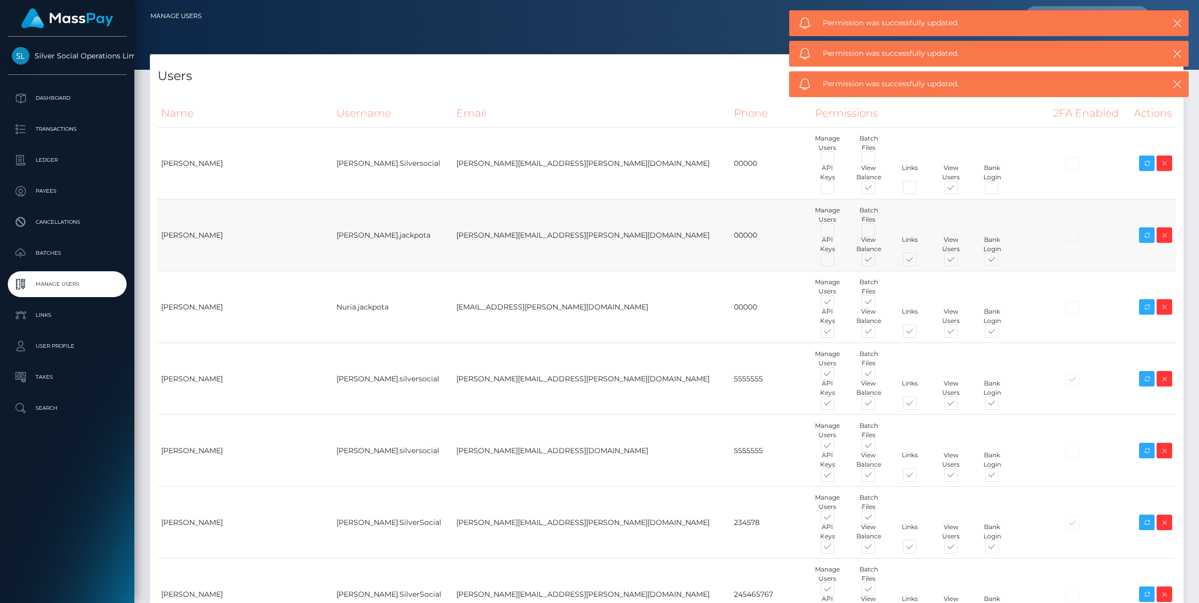
click at [919, 261] on span at bounding box center [919, 261] width 0 height 0
click at [919, 261] on input "checkbox" at bounding box center [922, 264] width 7 height 7
checkbox input "false"
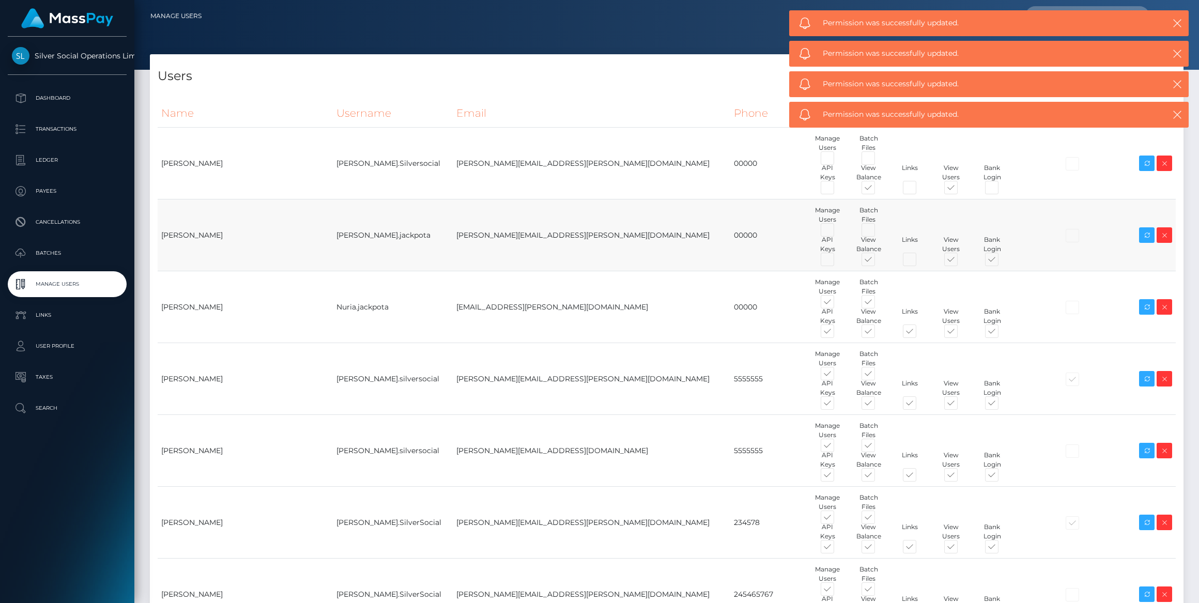
click at [1001, 261] on span at bounding box center [1001, 261] width 0 height 0
click at [1001, 261] on input "checkbox" at bounding box center [1004, 264] width 7 height 7
checkbox input "false"
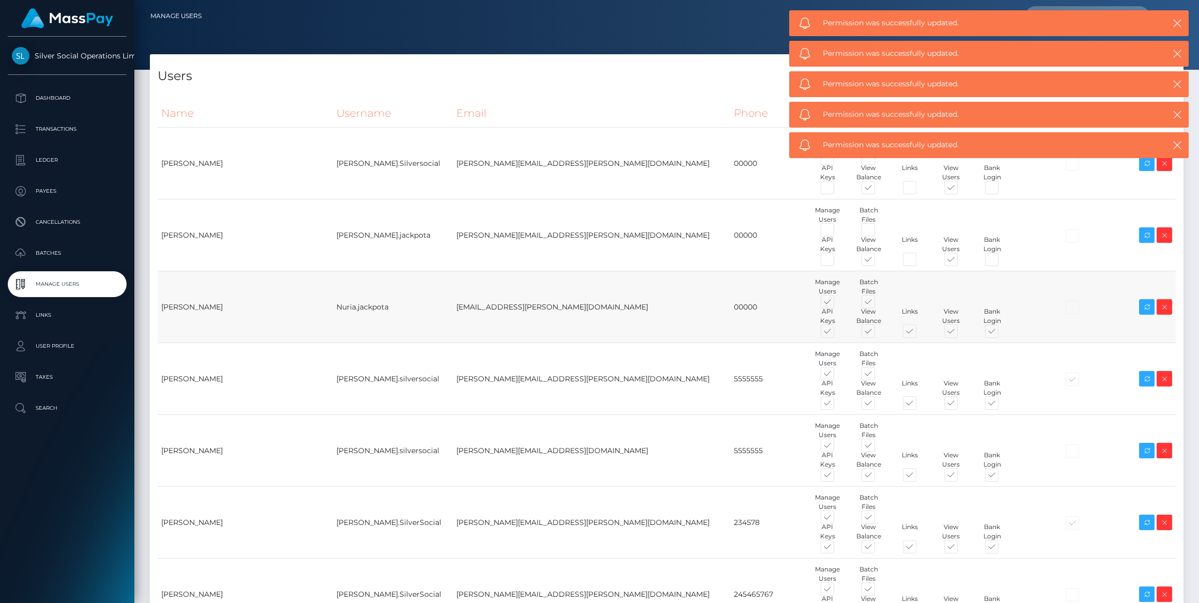
click at [837, 304] on span at bounding box center [837, 304] width 0 height 0
click at [837, 304] on input "checkbox" at bounding box center [840, 307] width 7 height 7
checkbox input "false"
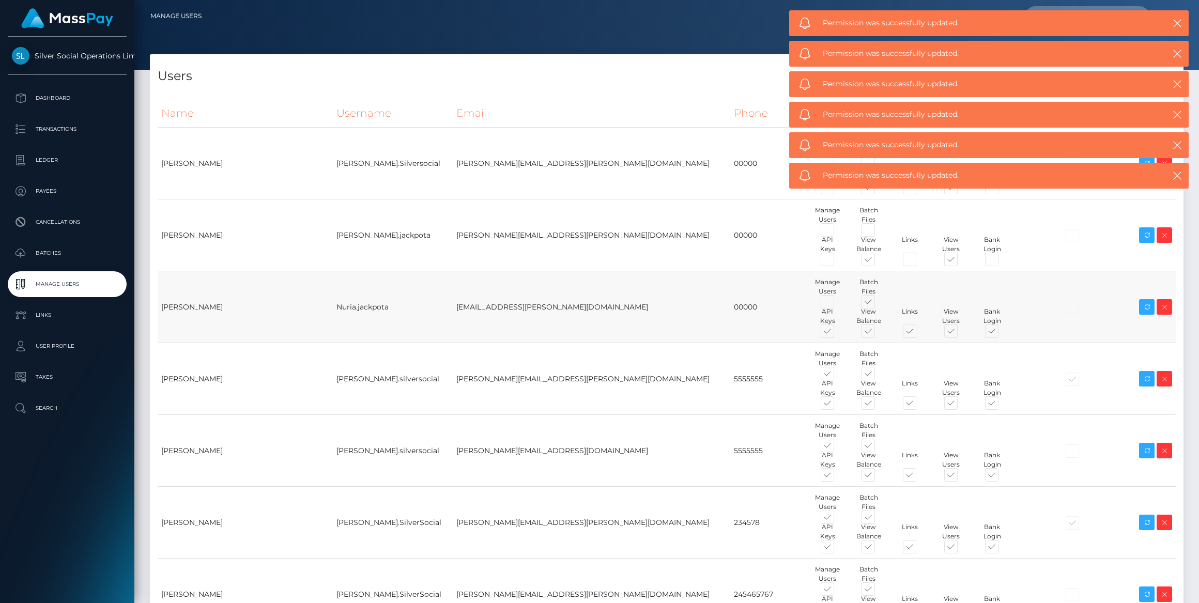
click at [877, 304] on span at bounding box center [877, 304] width 0 height 0
click at [877, 304] on input "checkbox" at bounding box center [880, 307] width 7 height 7
checkbox input "false"
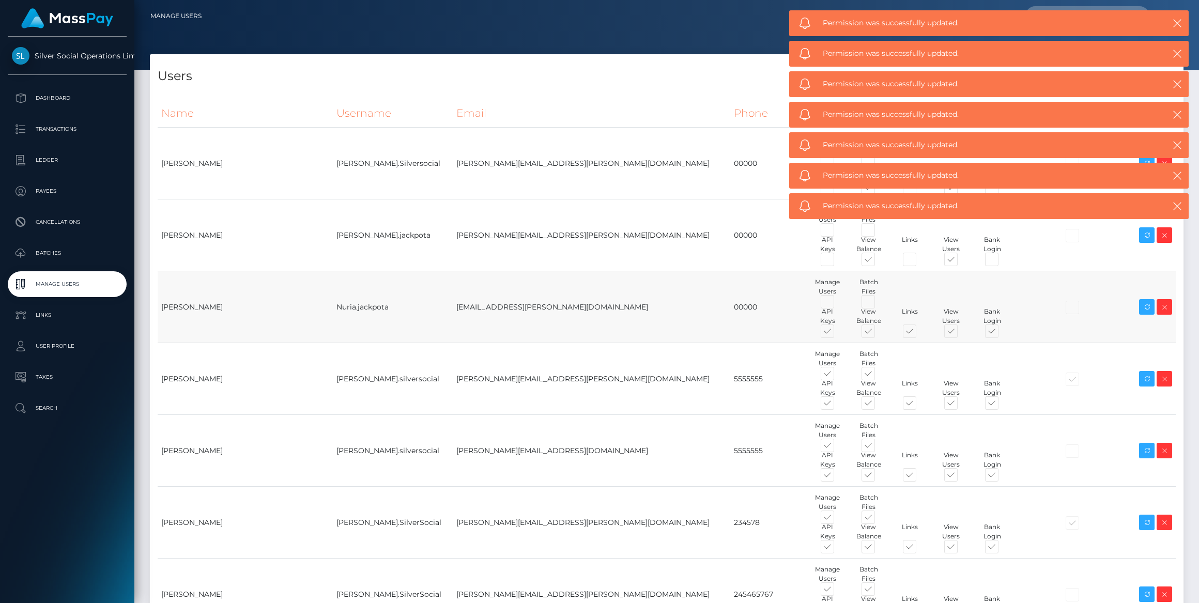
click at [837, 333] on span at bounding box center [837, 333] width 0 height 0
click at [837, 333] on input "checkbox" at bounding box center [840, 336] width 7 height 7
checkbox input "false"
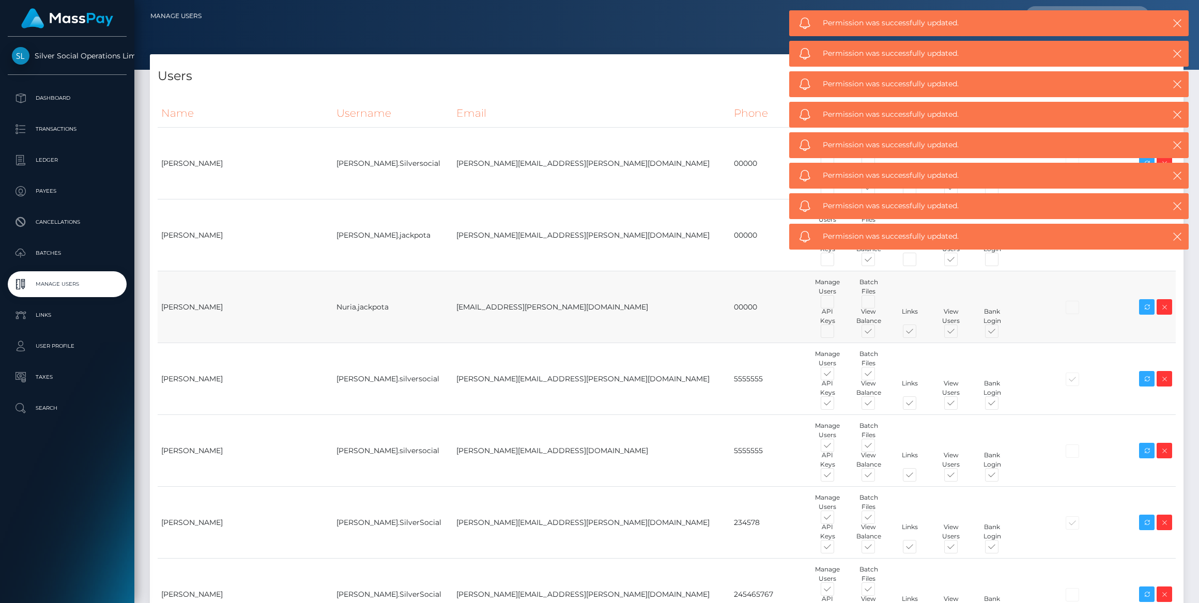
click at [919, 333] on span at bounding box center [919, 333] width 0 height 0
click at [919, 333] on input "checkbox" at bounding box center [922, 336] width 7 height 7
checkbox input "false"
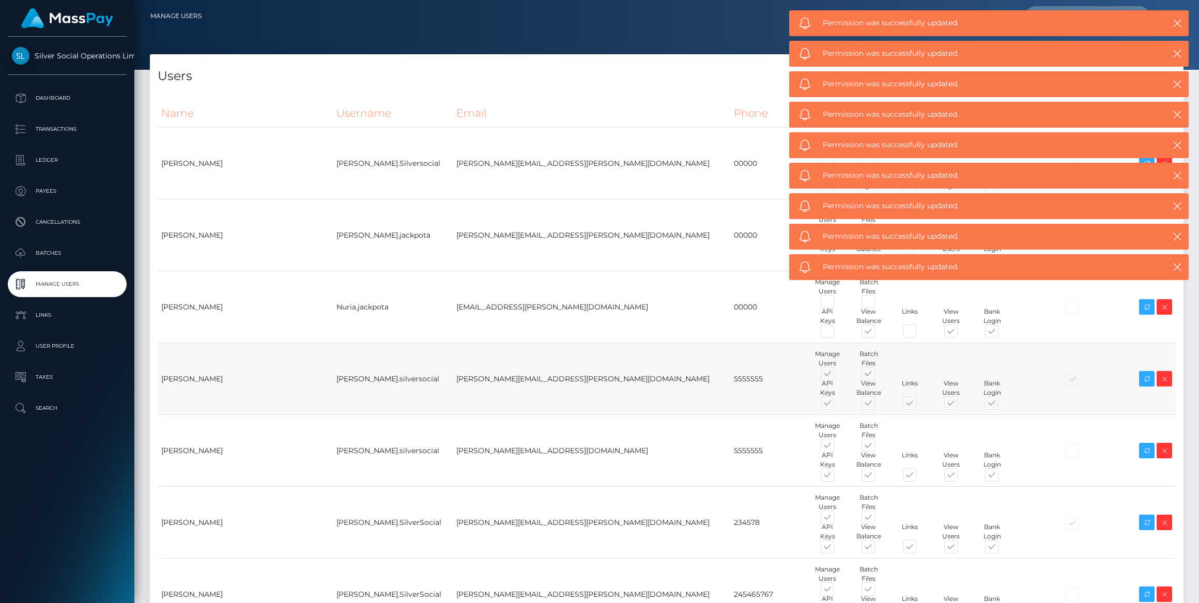
drag, startPoint x: 939, startPoint y: 330, endPoint x: 968, endPoint y: 405, distance: 80.8
click at [1001, 333] on span at bounding box center [1001, 333] width 0 height 0
click at [1001, 333] on input "checkbox" at bounding box center [1004, 336] width 7 height 7
checkbox input "false"
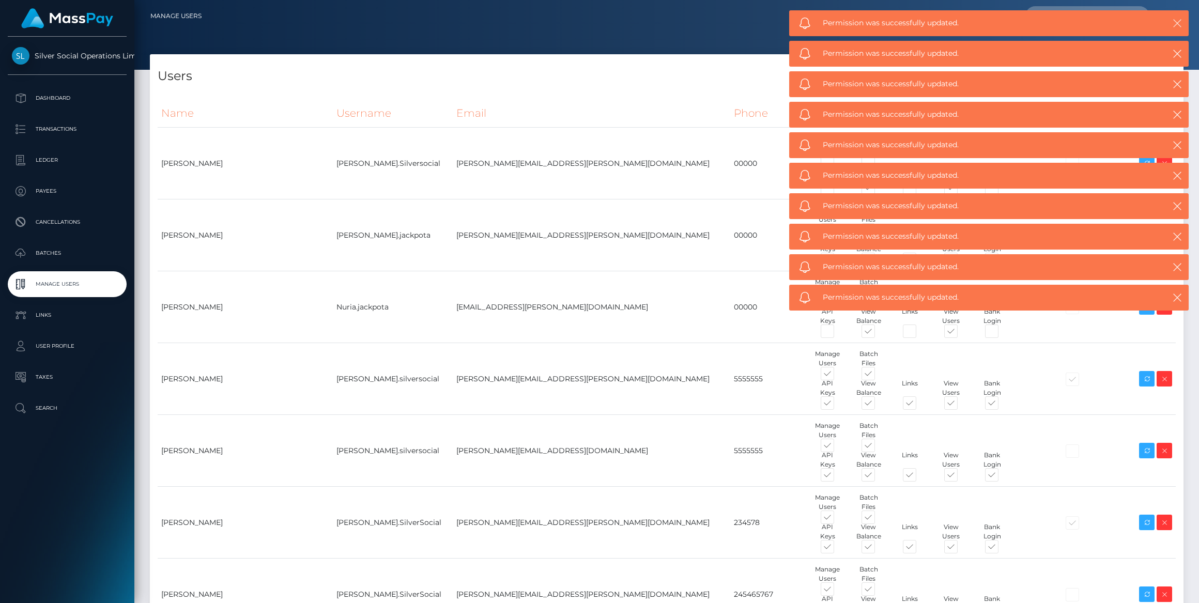
click at [1178, 22] on icon "button" at bounding box center [1177, 23] width 10 height 10
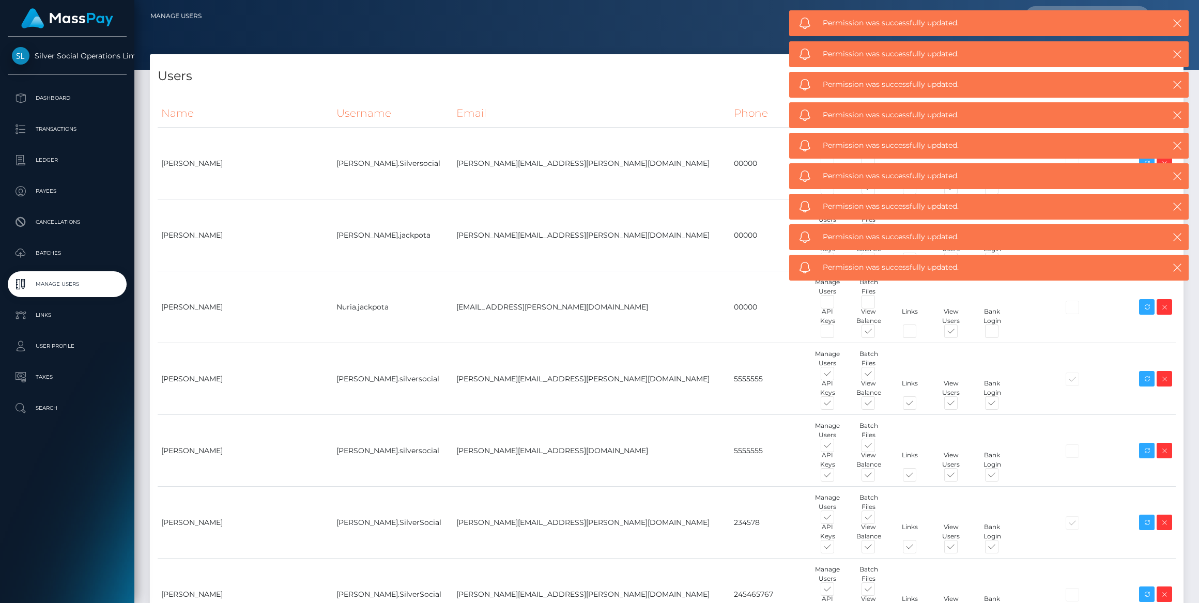
click at [1178, 22] on div "Permission was successfully updated." at bounding box center [988, 23] width 399 height 26
click at [1178, 22] on icon "button" at bounding box center [1177, 23] width 10 height 10
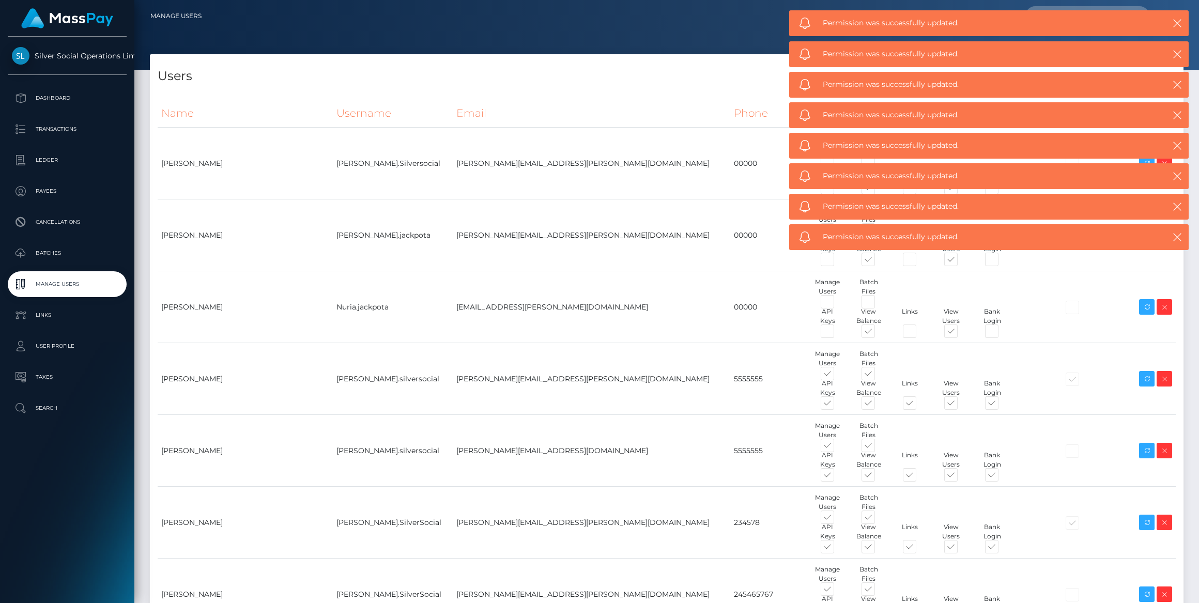
click at [1178, 22] on icon "button" at bounding box center [1177, 23] width 10 height 10
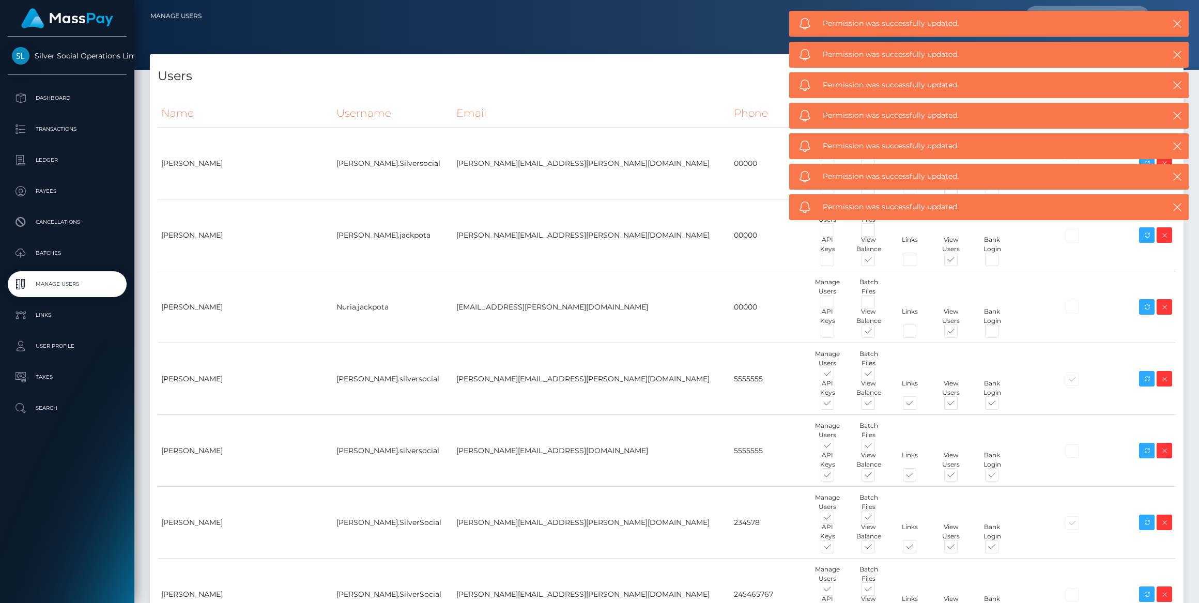
click at [1178, 22] on body "Silver Social Operations Limited Dashboard Transactions Ledger Payees Cancellat…" at bounding box center [599, 301] width 1199 height 603
click at [1178, 22] on icon "button" at bounding box center [1177, 23] width 10 height 10
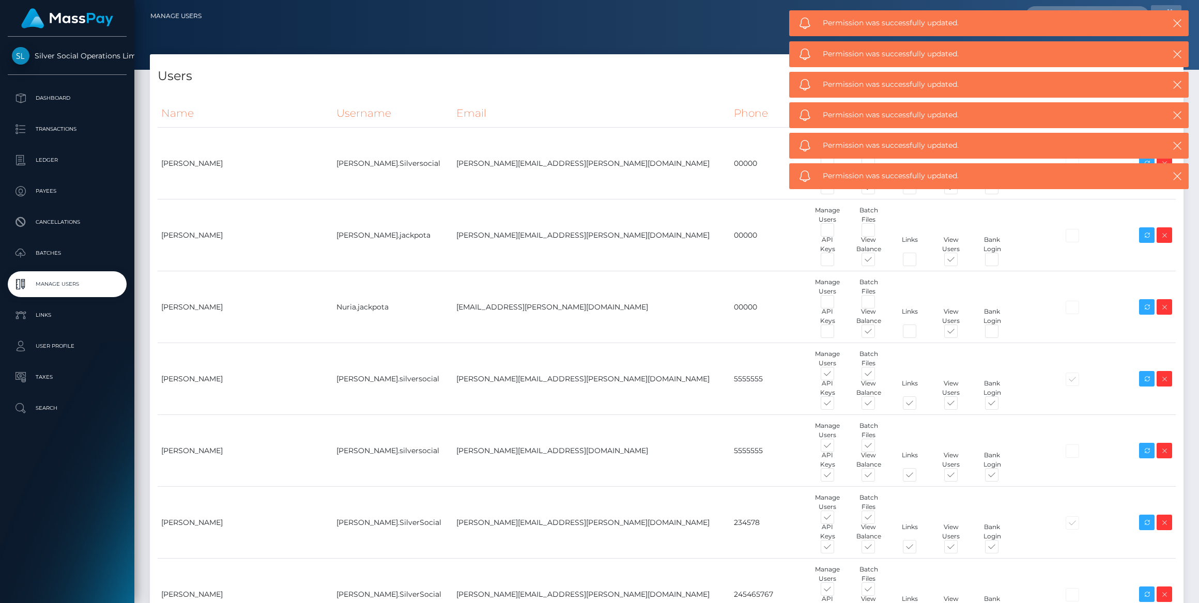
click at [1178, 22] on body "Silver Social Operations Limited Dashboard Transactions Ledger Payees Cancellat…" at bounding box center [599, 301] width 1199 height 603
click at [1178, 22] on icon "button" at bounding box center [1177, 23] width 10 height 10
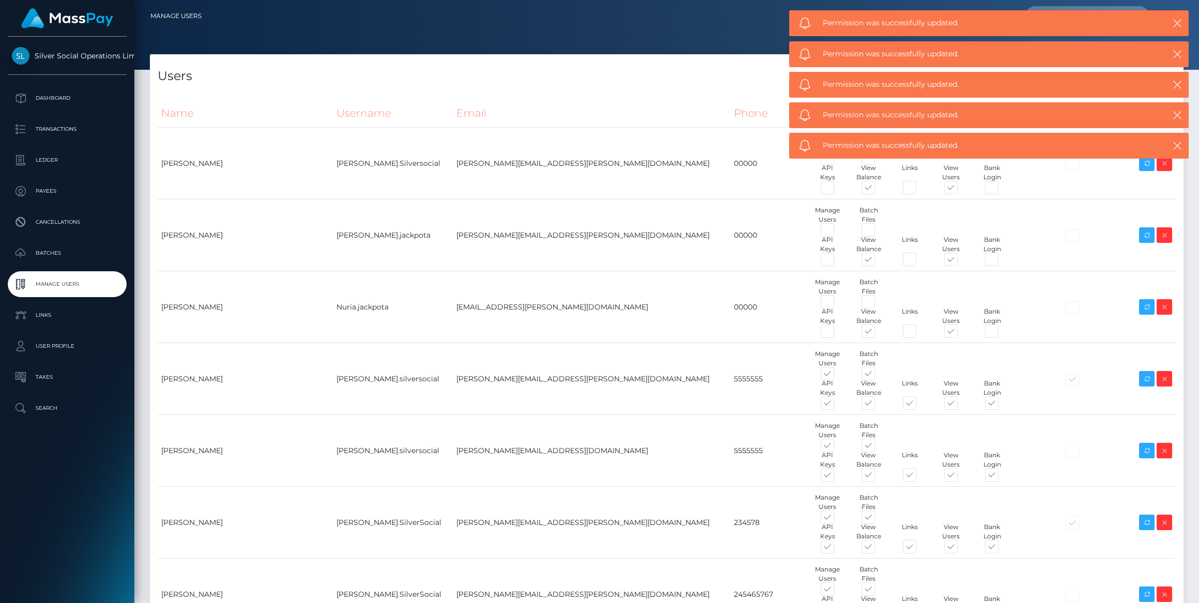
click at [1178, 22] on body "Silver Social Operations Limited Dashboard Transactions Ledger Payees Cancellat…" at bounding box center [599, 301] width 1199 height 603
click at [1178, 22] on icon "button" at bounding box center [1177, 23] width 10 height 10
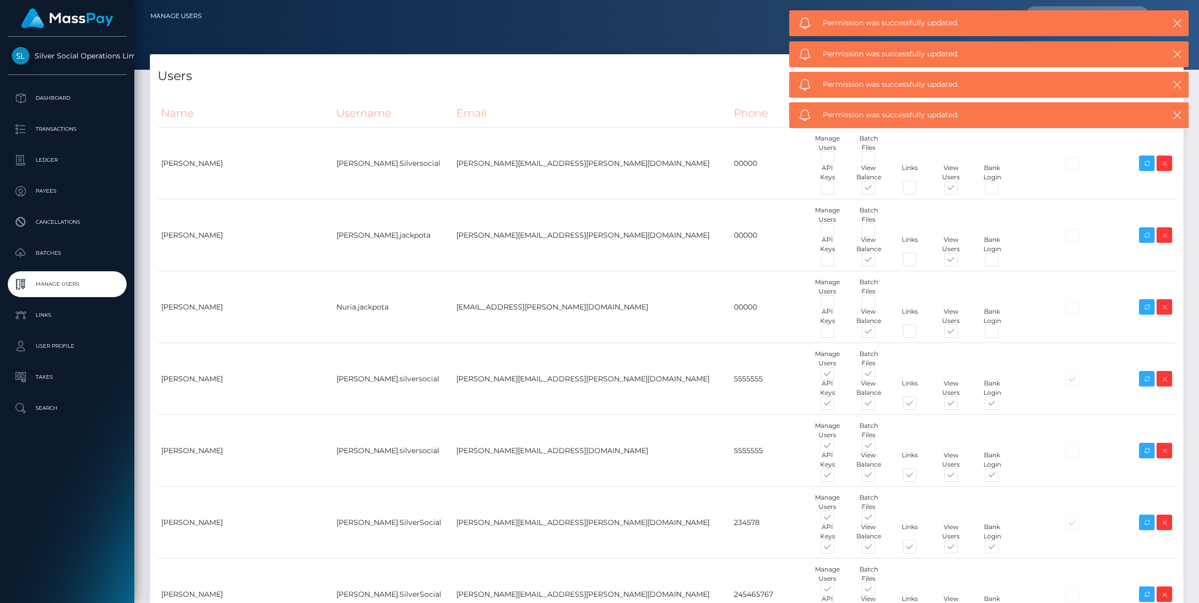
click at [1178, 22] on body "Silver Social Operations Limited Dashboard Transactions Ledger Payees Cancellat…" at bounding box center [599, 301] width 1199 height 603
click at [1178, 22] on icon "button" at bounding box center [1177, 23] width 10 height 10
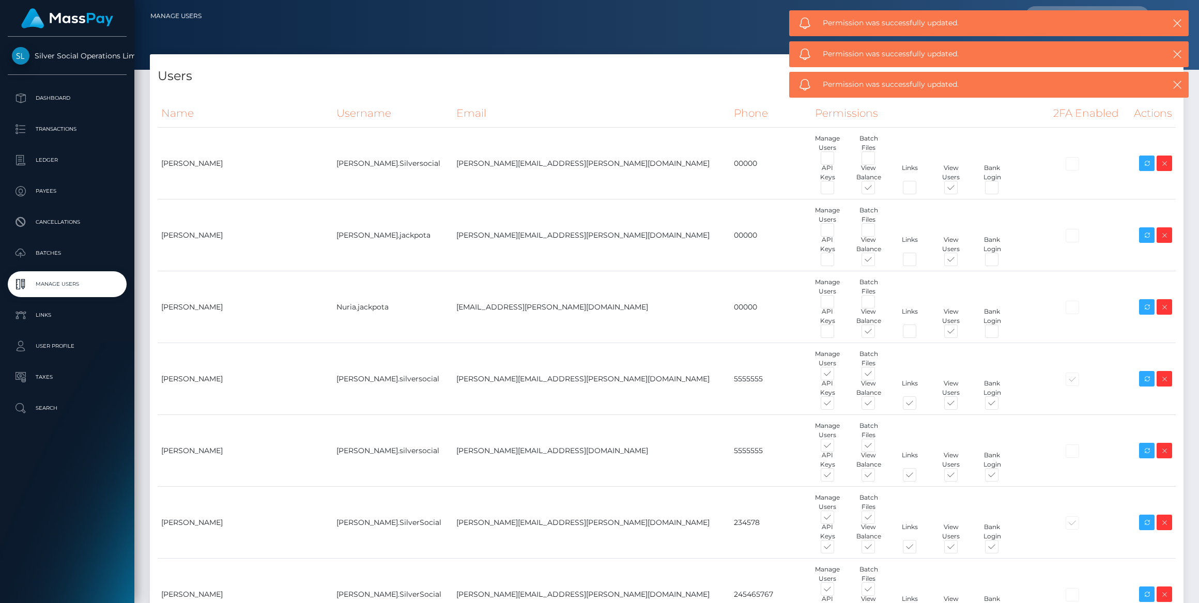
click at [1178, 22] on body "Silver Social Operations Limited Dashboard Transactions Ledger Payees Cancellat…" at bounding box center [599, 301] width 1199 height 603
click at [1178, 22] on icon "button" at bounding box center [1177, 23] width 10 height 10
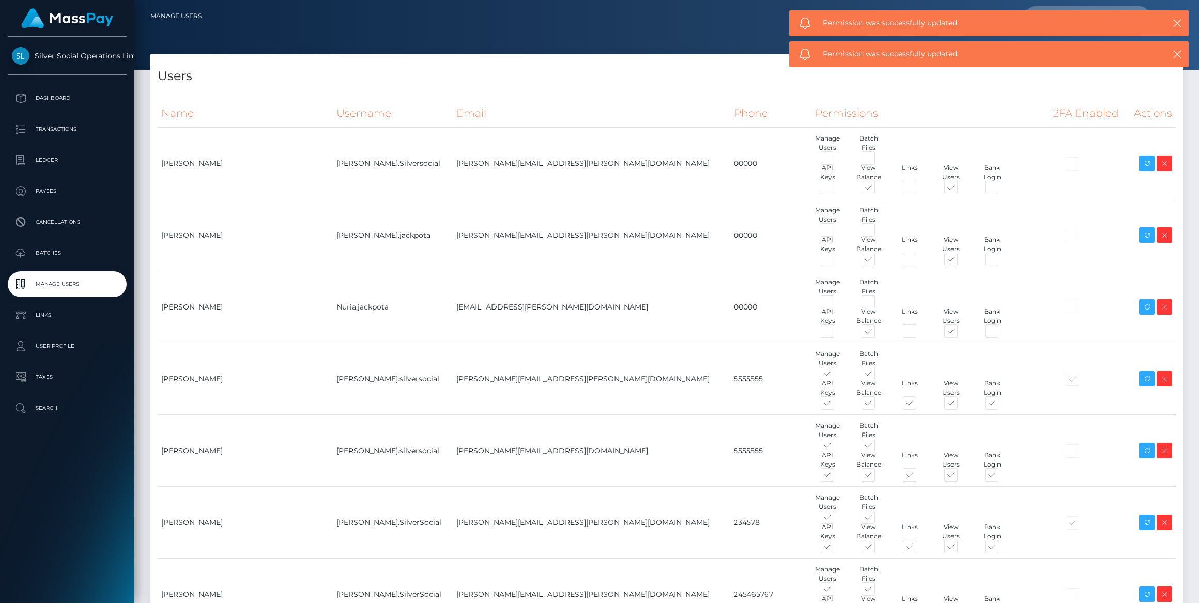
click at [1178, 22] on body "Silver Social Operations Limited Dashboard Transactions Ledger Payees Cancellat…" at bounding box center [599, 301] width 1199 height 603
click at [1178, 22] on icon "button" at bounding box center [1177, 23] width 10 height 10
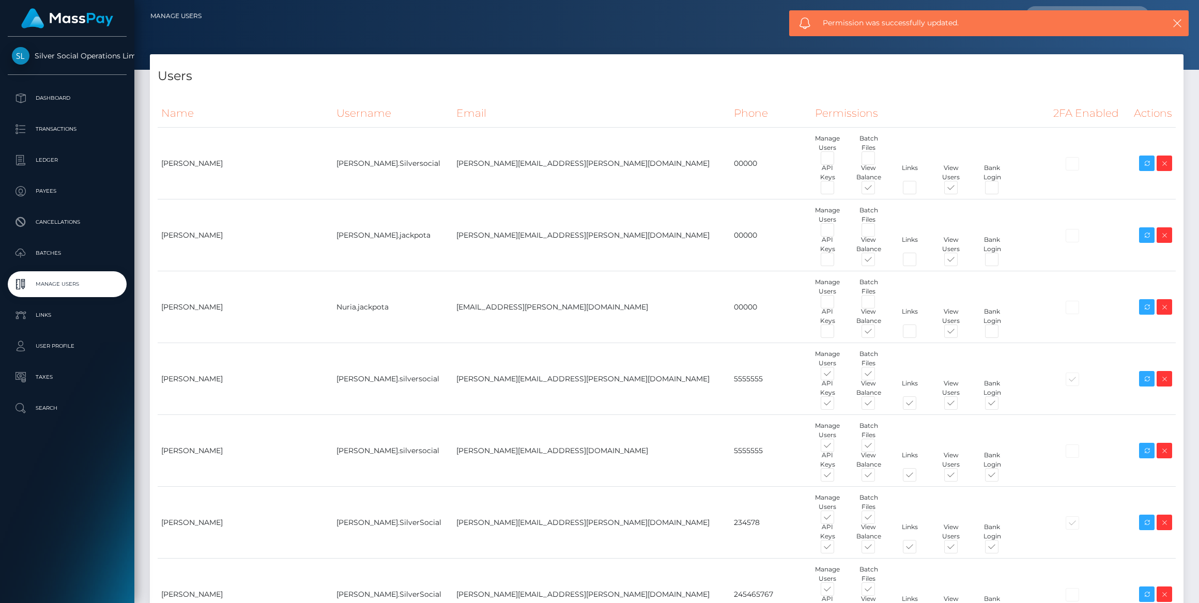
click at [1178, 22] on div "Permission was successfully updated." at bounding box center [988, 23] width 399 height 26
click at [1177, 22] on icon "button" at bounding box center [1177, 23] width 10 height 10
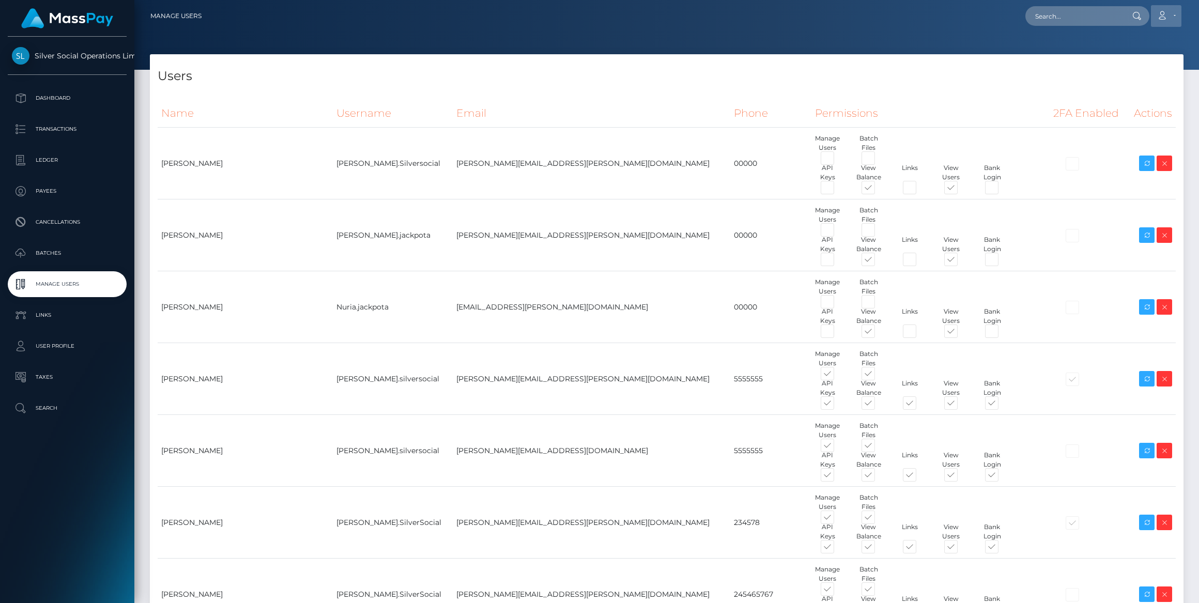
click at [1169, 13] on link "Account" at bounding box center [1166, 16] width 30 height 22
click at [1134, 68] on link "Logout" at bounding box center [1141, 66] width 83 height 19
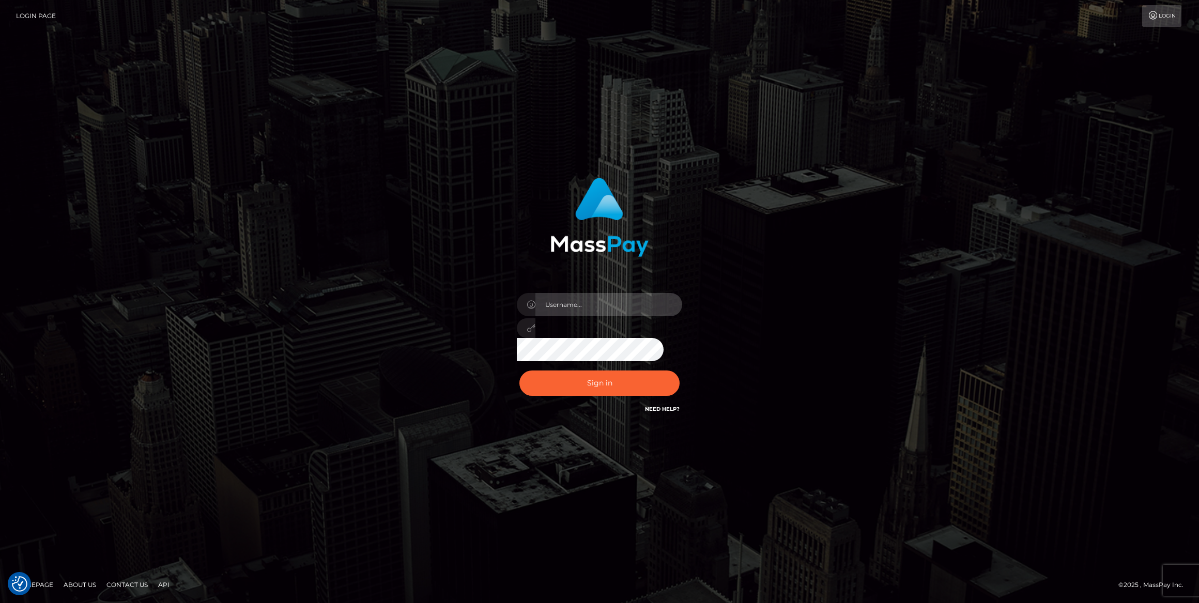
type input "[PERSON_NAME].Jackpota"
click at [610, 297] on input "[PERSON_NAME].Jackpota" at bounding box center [608, 304] width 147 height 23
click at [956, 172] on div "[PERSON_NAME].Jackpota" at bounding box center [599, 301] width 1199 height 418
